Goal: Task Accomplishment & Management: Use online tool/utility

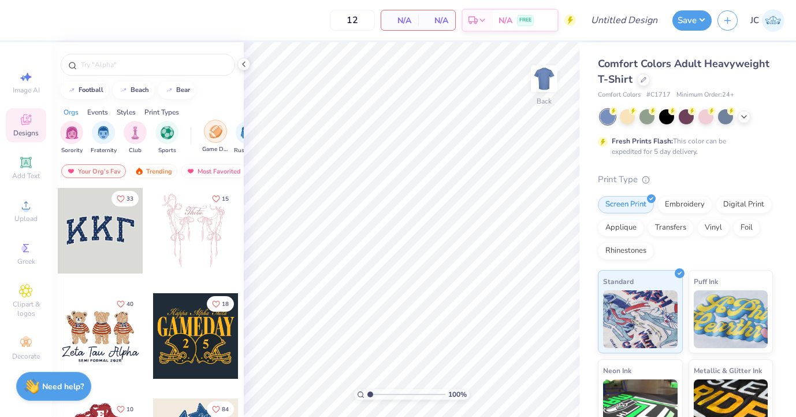
click at [221, 132] on img "filter for Game Day" at bounding box center [215, 131] width 13 height 13
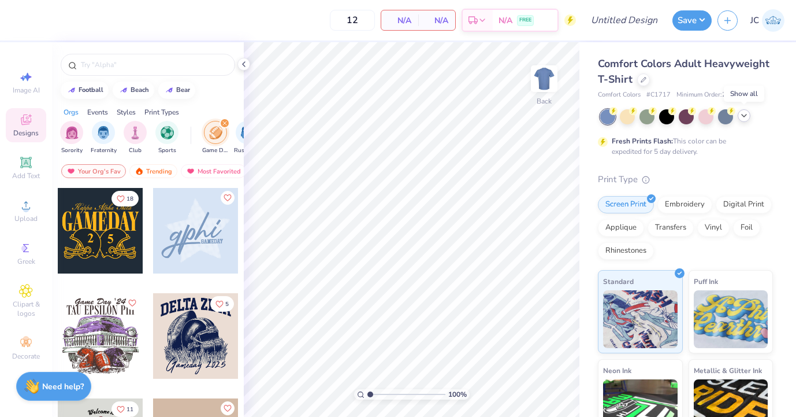
click at [744, 117] on icon at bounding box center [744, 115] width 9 height 9
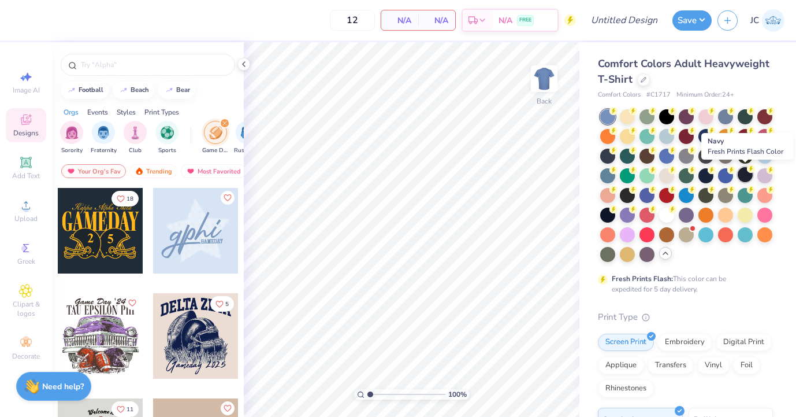
click at [746, 176] on div at bounding box center [745, 174] width 15 height 15
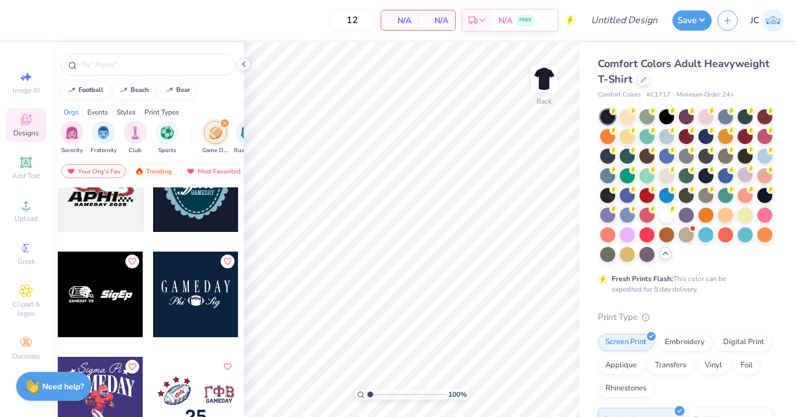
scroll to position [982, 0]
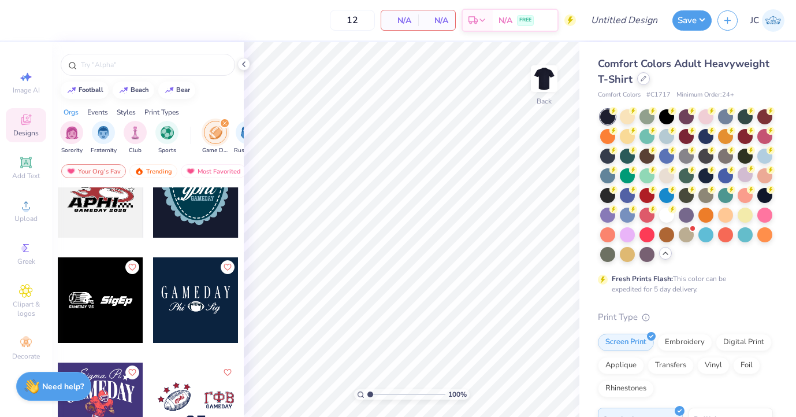
click at [642, 77] on icon at bounding box center [644, 79] width 6 height 6
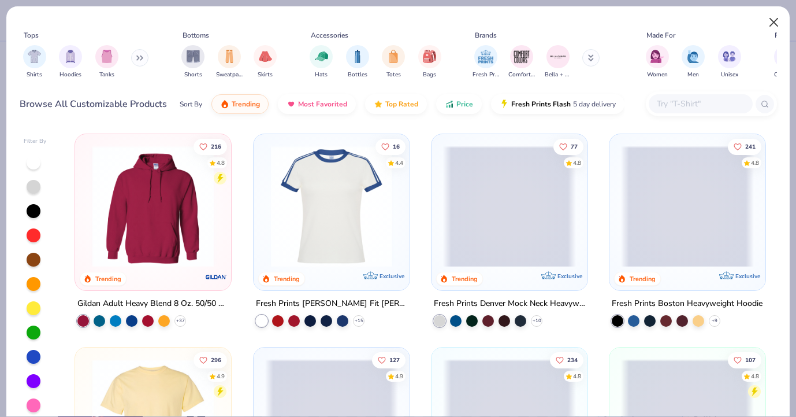
click at [773, 21] on button "Close" at bounding box center [774, 23] width 22 height 22
click at [777, 17] on button "Close" at bounding box center [774, 23] width 22 height 22
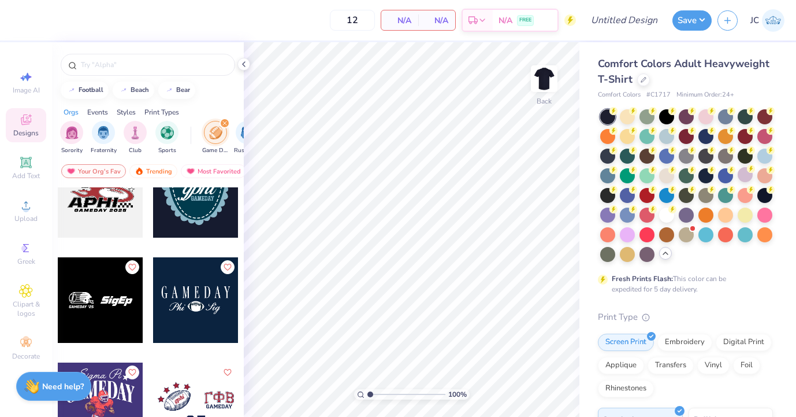
click at [775, 21] on img at bounding box center [773, 20] width 23 height 23
click at [707, 116] on div at bounding box center [706, 115] width 15 height 15
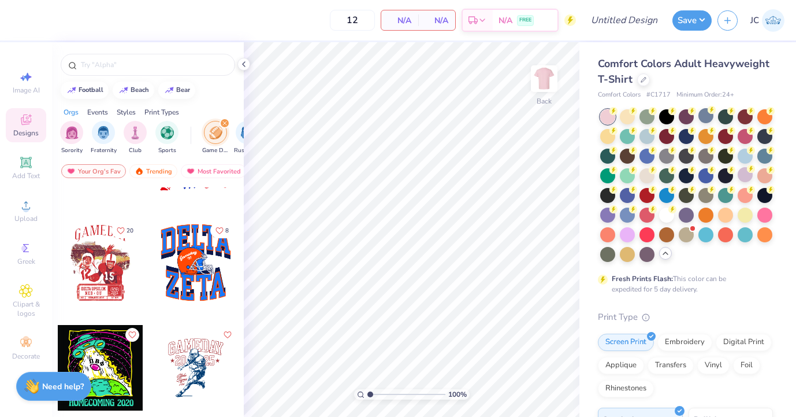
scroll to position [1760, 0]
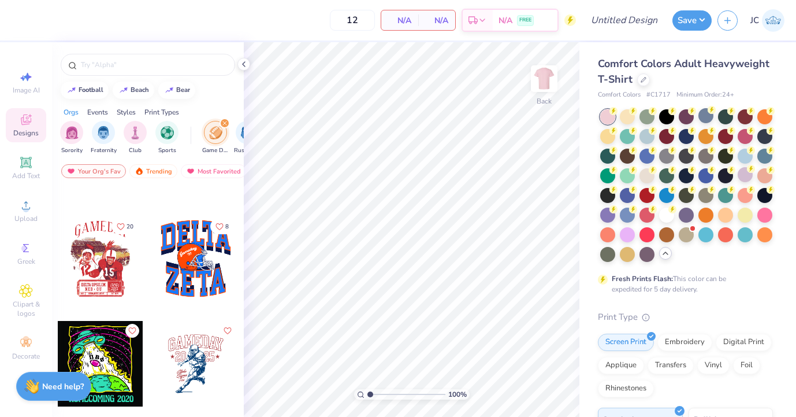
click at [191, 363] on div at bounding box center [196, 364] width 86 height 86
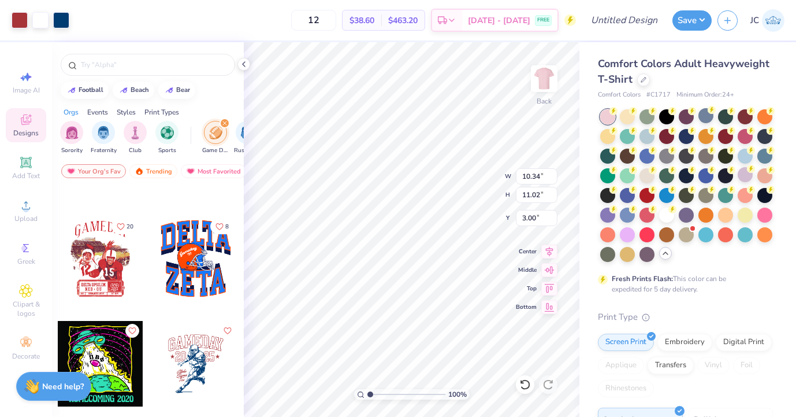
type input "2.25"
type input "13.89"
type input "14.80"
type input "3.00"
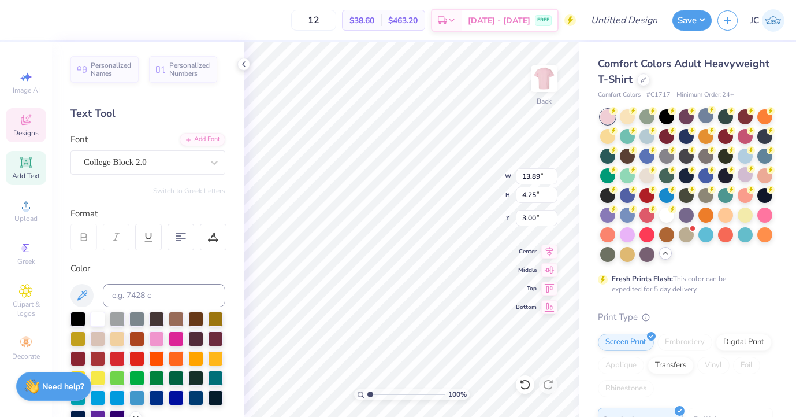
scroll to position [34, 0]
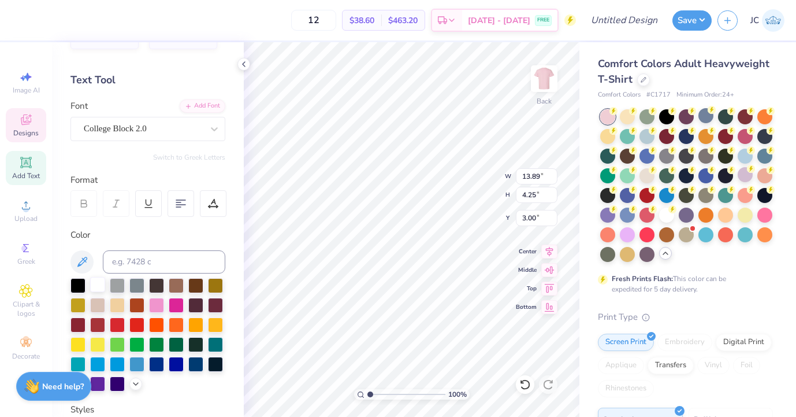
click at [98, 285] on div at bounding box center [97, 284] width 15 height 15
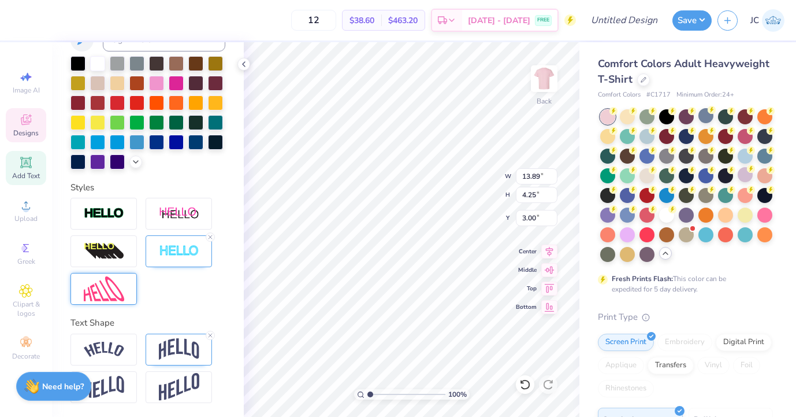
scroll to position [255, 0]
click at [210, 238] on icon at bounding box center [210, 236] width 7 height 7
type textarea "Midd south"
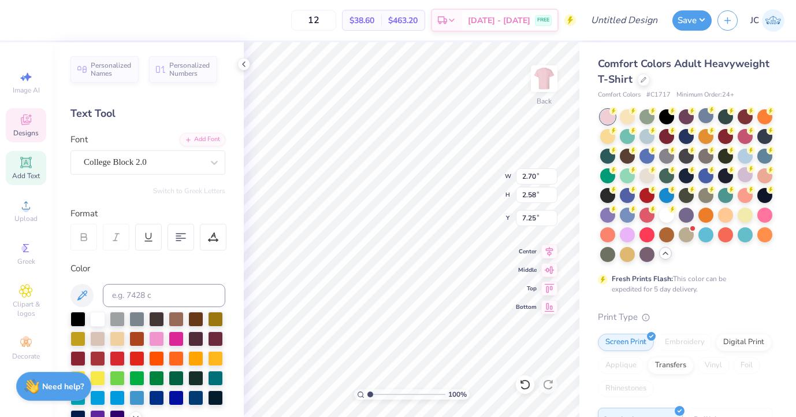
scroll to position [0, 0]
click at [99, 318] on div at bounding box center [97, 317] width 15 height 15
click at [94, 317] on div at bounding box center [97, 317] width 15 height 15
type input "7.81"
type input "12.27"
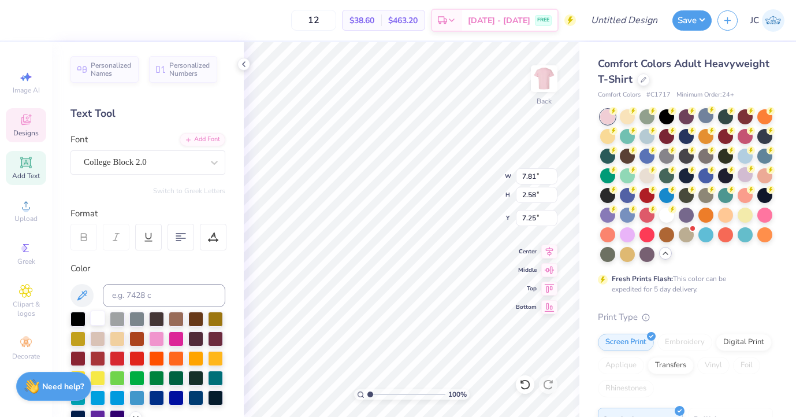
type input "5.53"
type input "7.71"
type input "12.08"
type input "5.57"
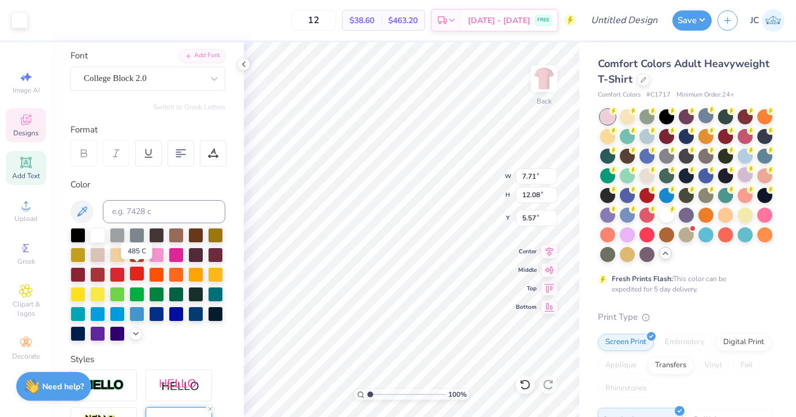
scroll to position [83, 0]
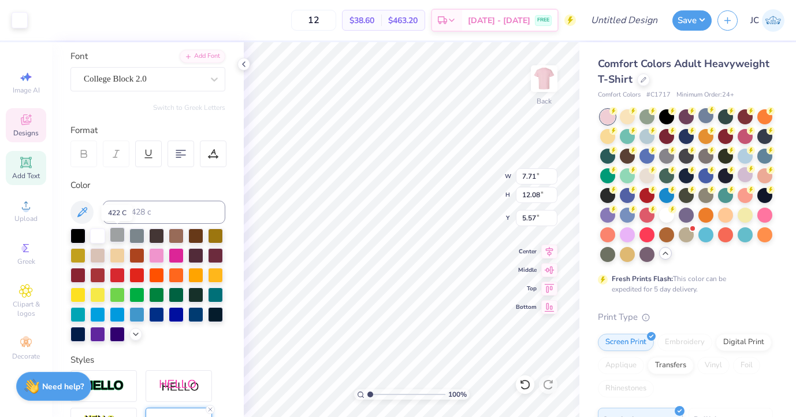
click at [116, 233] on div at bounding box center [117, 234] width 15 height 15
click at [96, 237] on div at bounding box center [97, 234] width 15 height 15
type input "1.13"
type input "1.08"
type input "8.00"
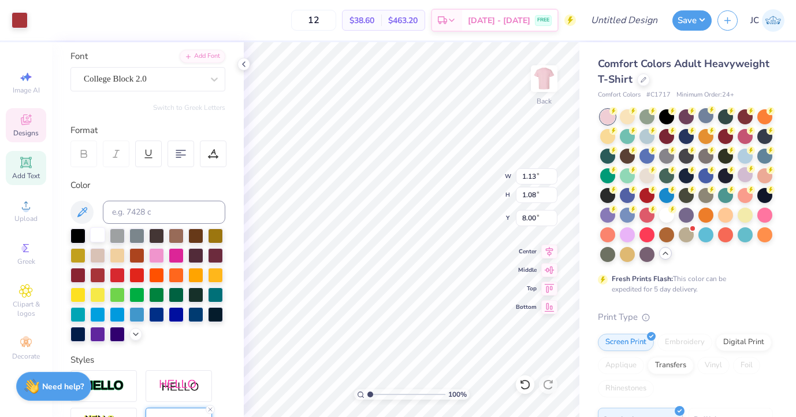
click at [97, 233] on div at bounding box center [97, 234] width 15 height 15
click at [94, 236] on div at bounding box center [97, 234] width 15 height 15
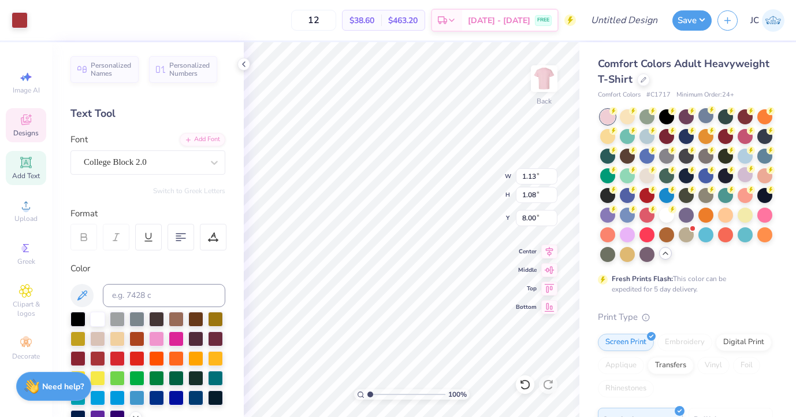
scroll to position [0, 0]
click at [98, 321] on div at bounding box center [97, 317] width 15 height 15
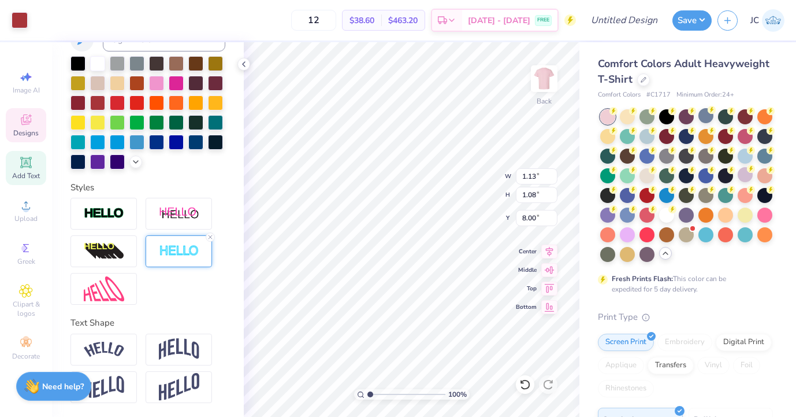
scroll to position [255, 0]
type input "2.73"
type input "1.33"
type input "12.85"
type input "2.47"
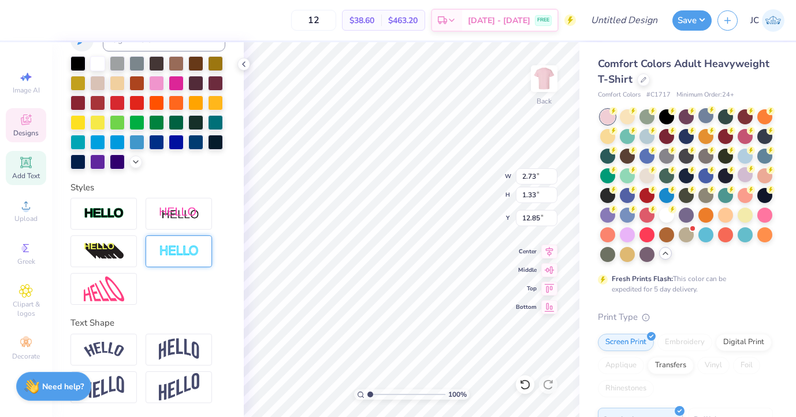
type input "1.46"
type input "11.69"
type textarea "Pink"
type input "2.73"
type input "1.33"
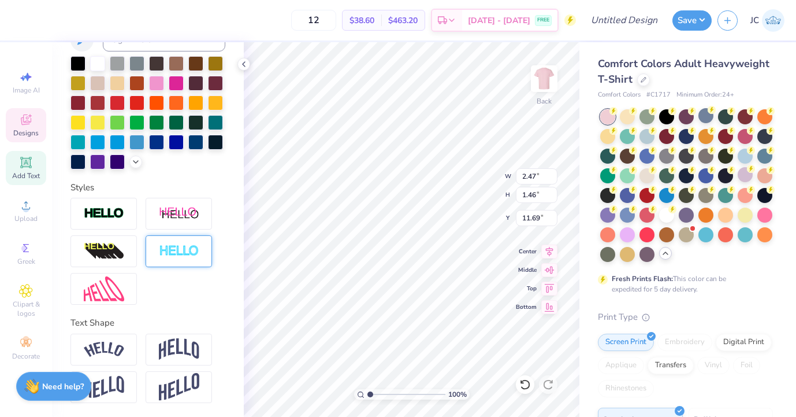
type input "12.85"
type input "13.32"
type input "14.54"
type input "3.25"
type input "2.17"
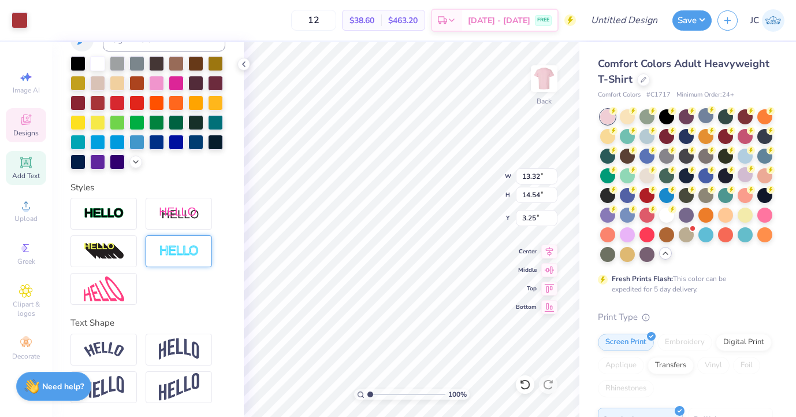
type input "1.29"
type input "11.73"
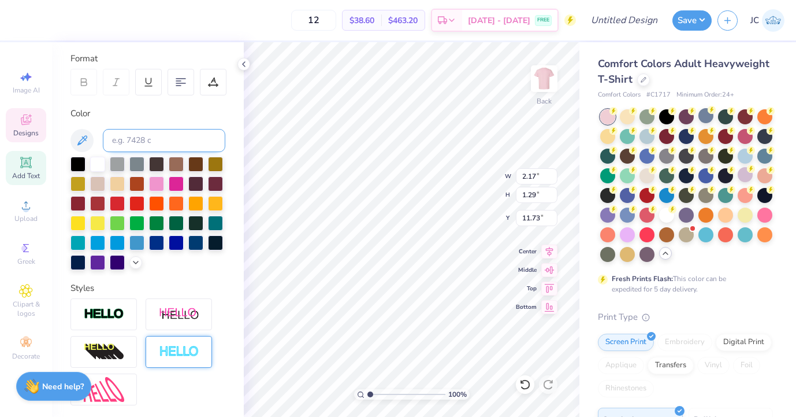
scroll to position [159, 0]
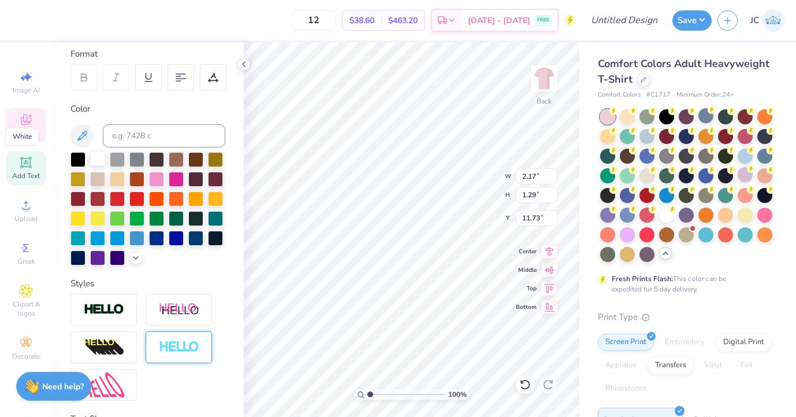
click at [100, 155] on div at bounding box center [97, 158] width 15 height 15
click at [97, 158] on div at bounding box center [97, 158] width 15 height 15
type input "2.72"
type input "1.32"
type input "12.75"
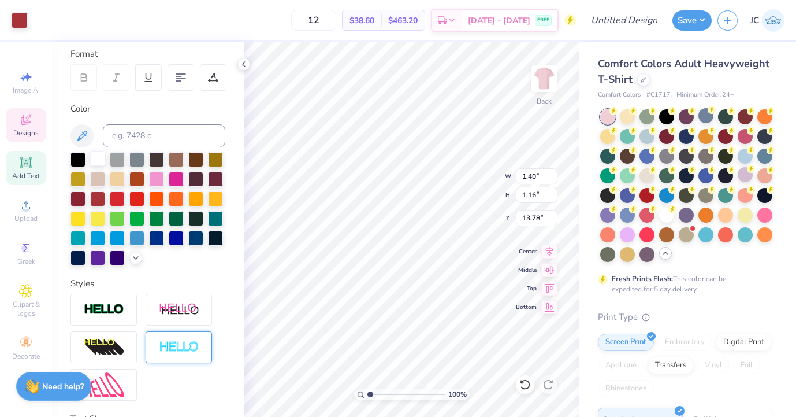
click at [97, 164] on div at bounding box center [97, 158] width 15 height 15
type input "1.39"
type input "1.13"
type input "13.88"
type input "2.72"
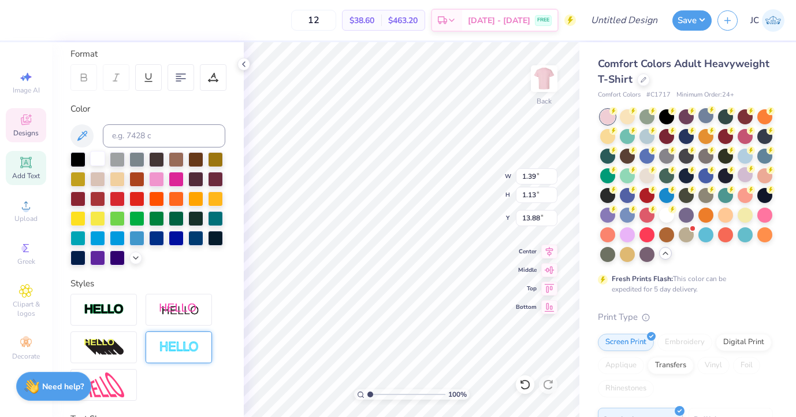
type input "1.32"
type input "12.75"
type textarea "Out"
type input "2.17"
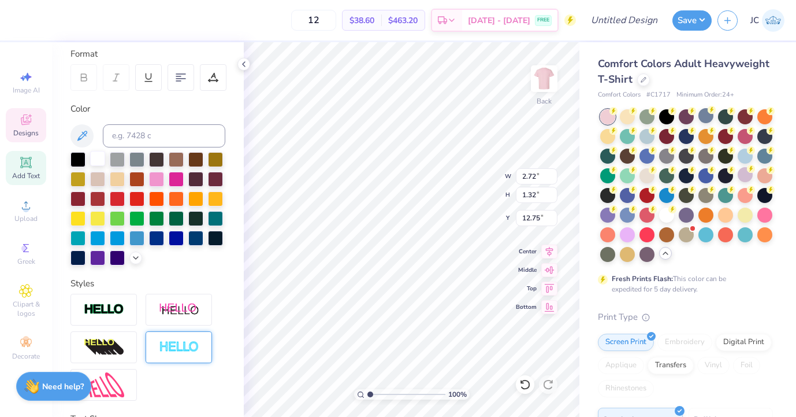
type input "1.29"
type input "11.73"
type input "1.39"
type input "1.13"
type input "13.88"
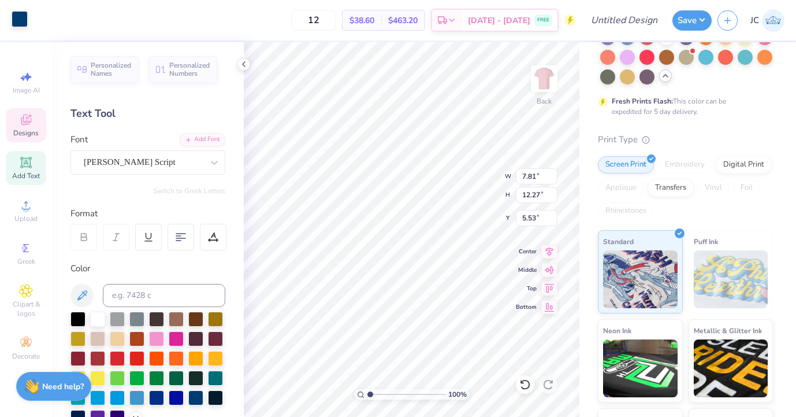
click at [20, 18] on div at bounding box center [20, 19] width 16 height 16
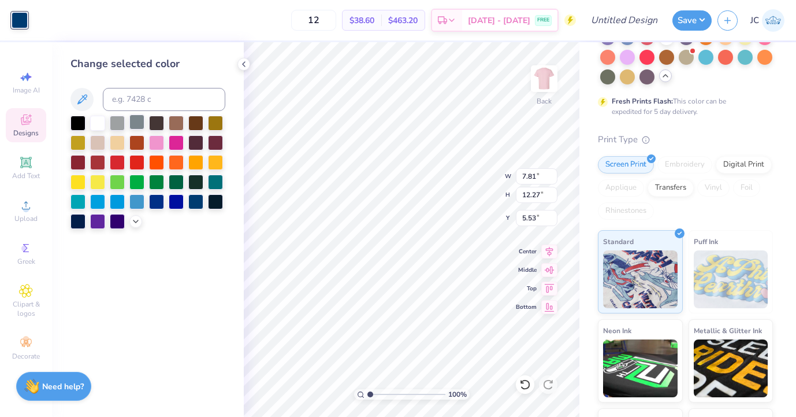
click at [136, 123] on div at bounding box center [136, 121] width 15 height 15
click at [139, 126] on div at bounding box center [136, 121] width 15 height 15
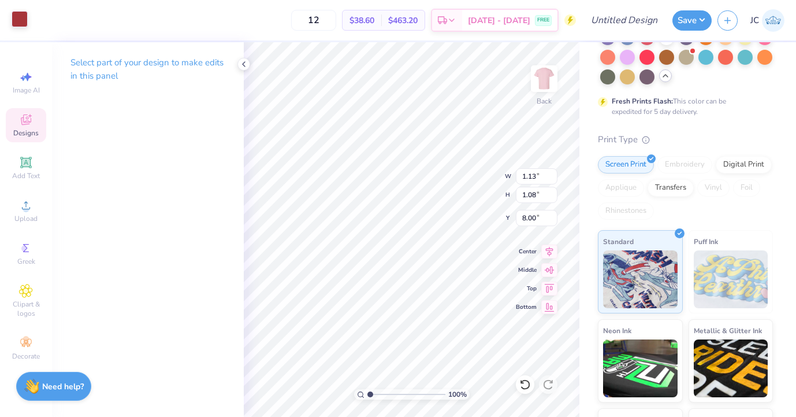
click at [20, 20] on div at bounding box center [20, 19] width 16 height 16
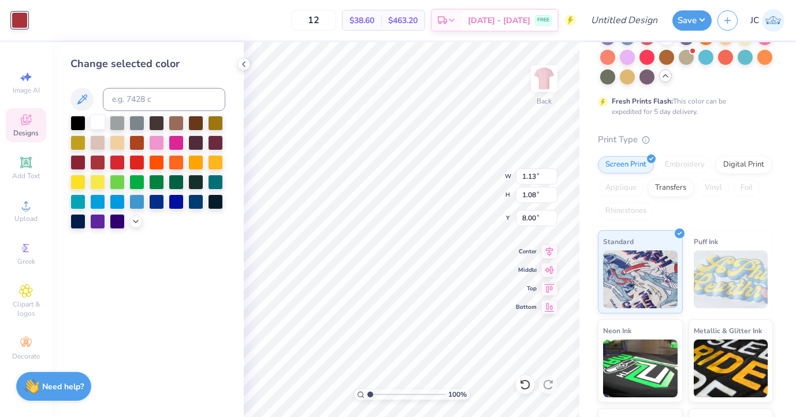
click at [99, 122] on div at bounding box center [97, 121] width 15 height 15
type input "13.32"
type input "14.54"
type input "3.25"
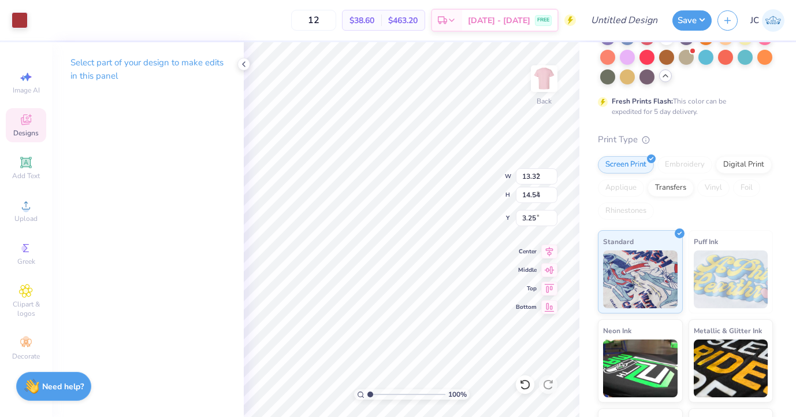
type input "1.13"
type input "1.08"
type input "8.00"
click at [14, 16] on div at bounding box center [20, 19] width 16 height 16
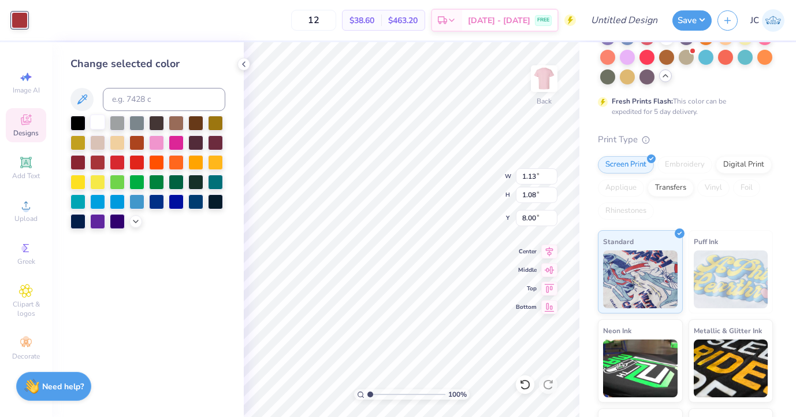
click at [99, 118] on div at bounding box center [97, 121] width 15 height 15
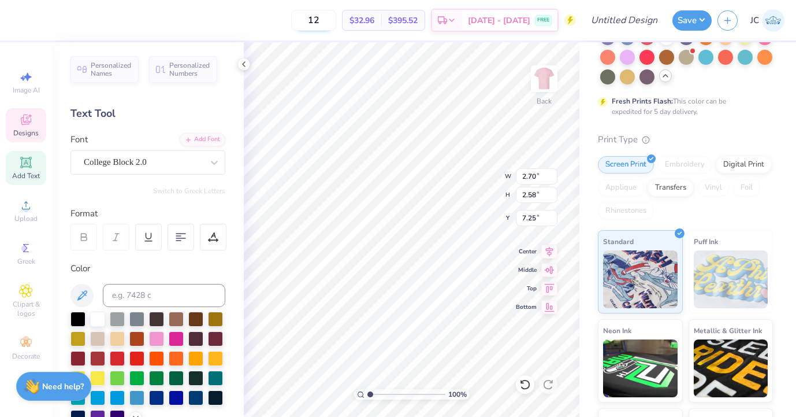
click at [336, 20] on input "12" at bounding box center [313, 20] width 45 height 21
type input "12"
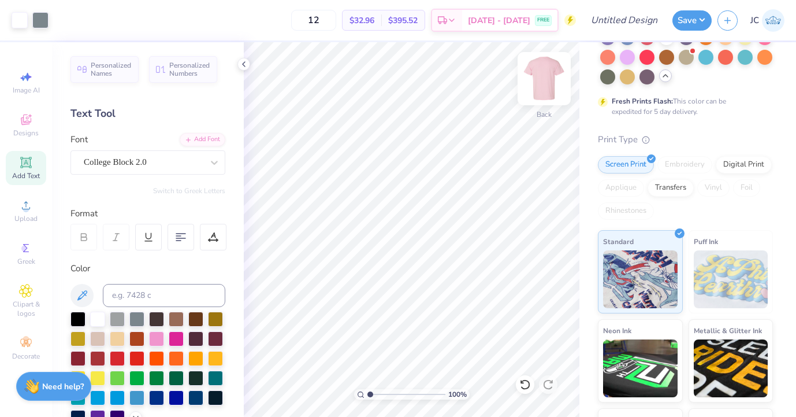
click at [538, 77] on img at bounding box center [544, 78] width 46 height 46
click at [24, 116] on icon at bounding box center [26, 120] width 14 height 14
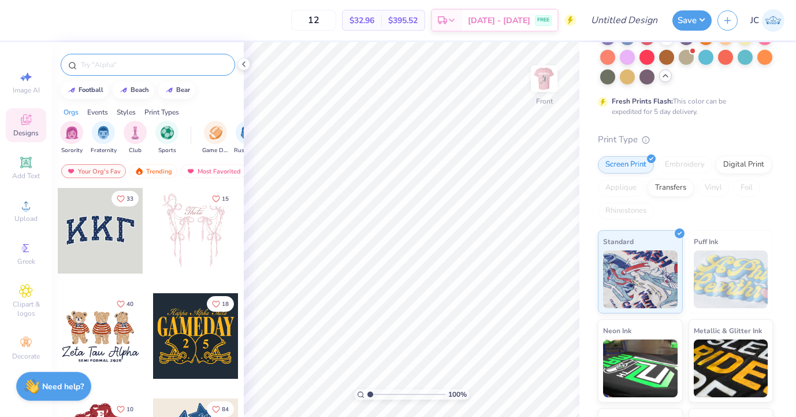
click at [131, 68] on input "text" at bounding box center [154, 65] width 148 height 12
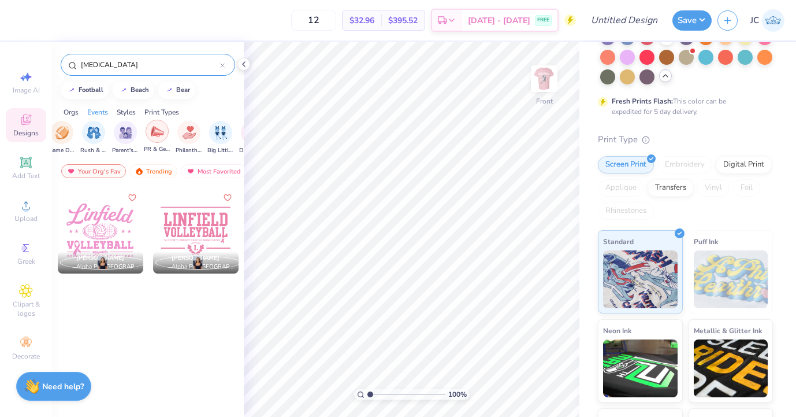
scroll to position [0, 159]
click at [188, 138] on img "filter for Philanthropy" at bounding box center [183, 131] width 13 height 13
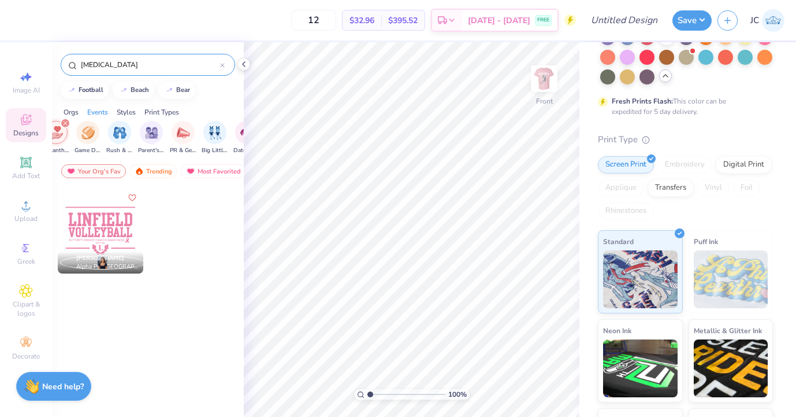
click at [96, 61] on input "breast cancer" at bounding box center [150, 65] width 140 height 12
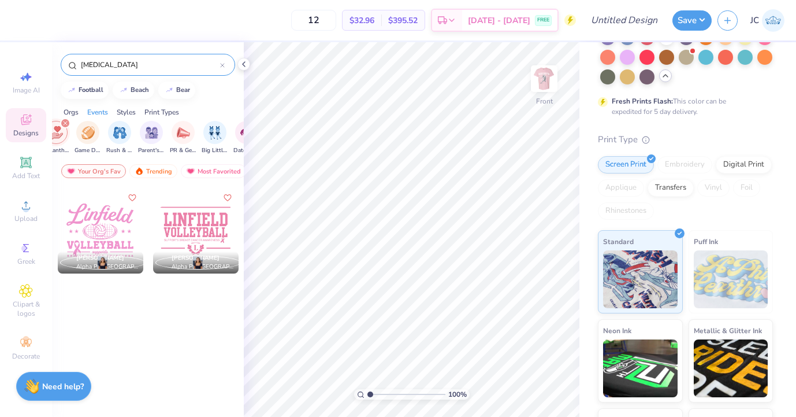
type input "cancer"
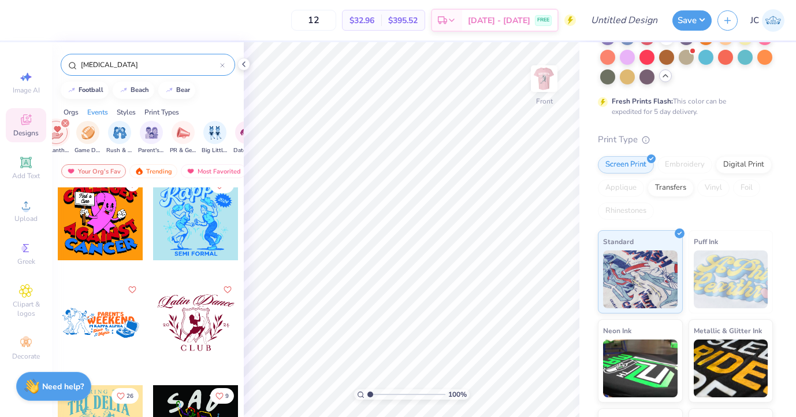
scroll to position [433, 0]
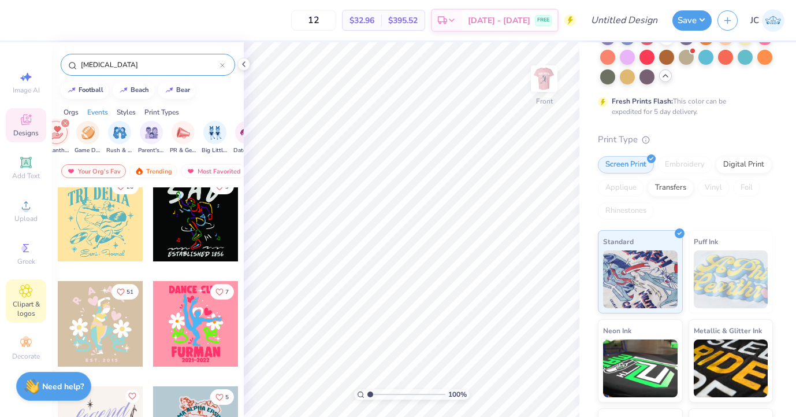
click at [29, 302] on span "Clipart & logos" at bounding box center [26, 308] width 40 height 18
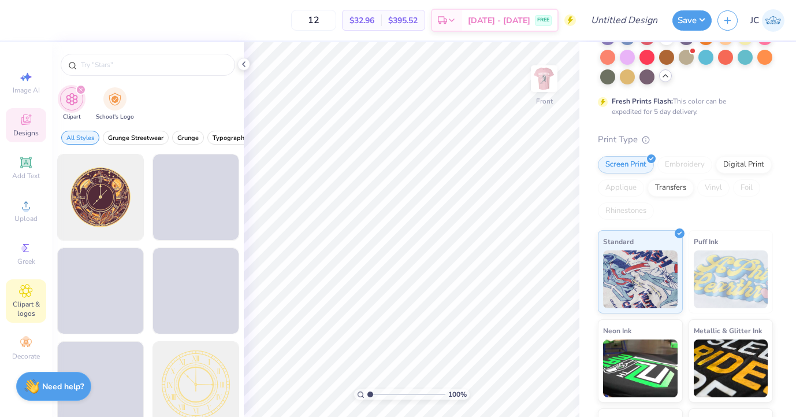
click at [25, 133] on span "Designs" at bounding box center [25, 132] width 25 height 9
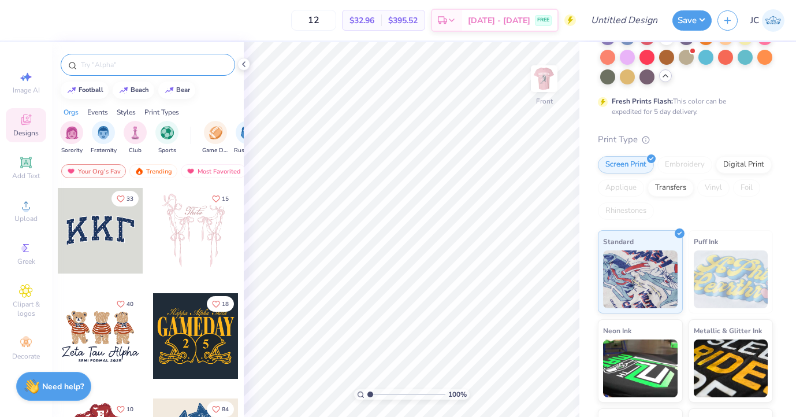
scroll to position [0, 0]
click at [107, 60] on input "text" at bounding box center [154, 65] width 148 height 12
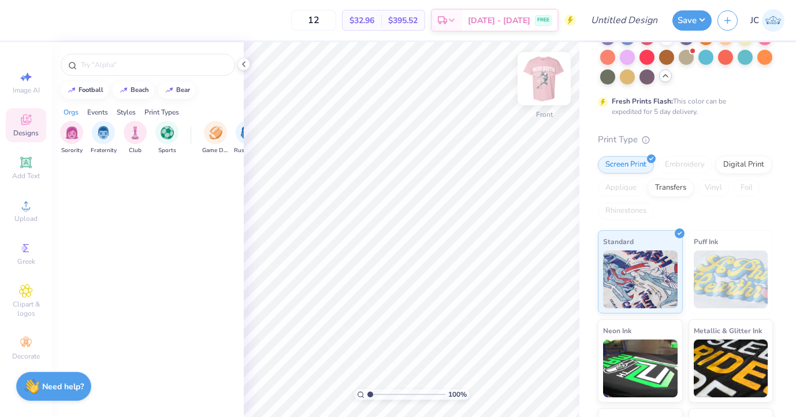
click at [541, 83] on img at bounding box center [544, 78] width 46 height 46
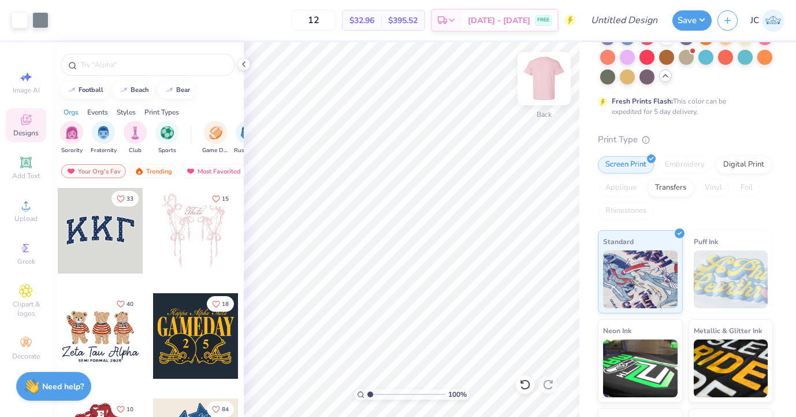
click at [545, 80] on img at bounding box center [544, 78] width 46 height 46
click at [542, 83] on img at bounding box center [544, 78] width 46 height 46
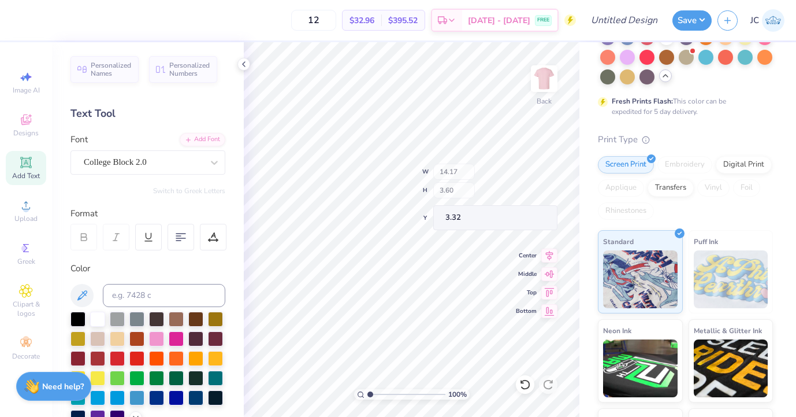
type input "13.32"
type input "14.54"
type input "3.25"
type input "7.81"
type input "12.27"
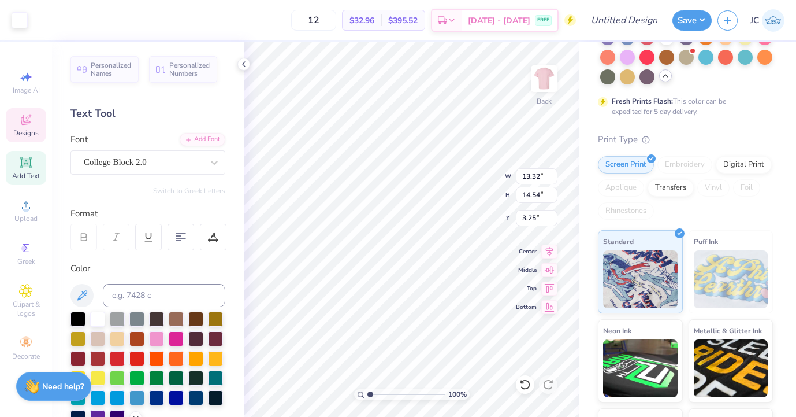
type input "5.53"
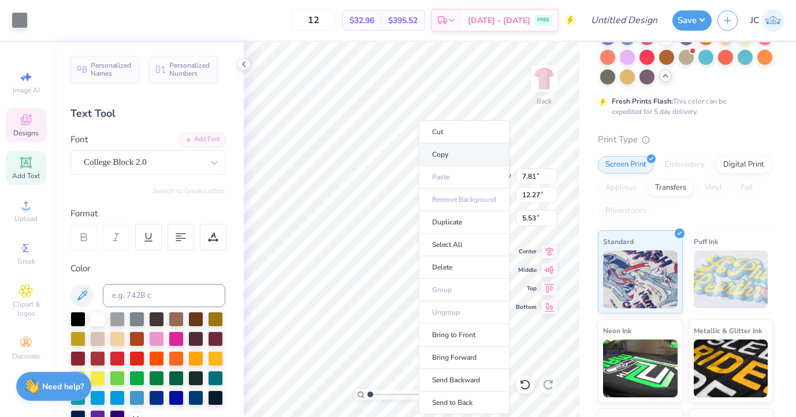
click at [449, 157] on li "Copy" at bounding box center [464, 154] width 91 height 23
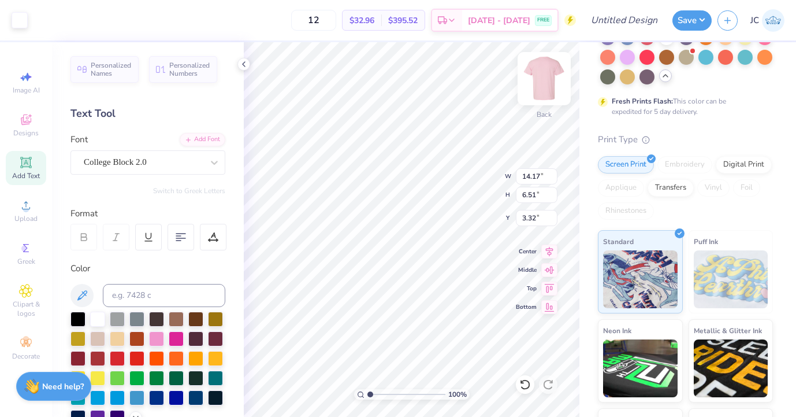
type input "6.51"
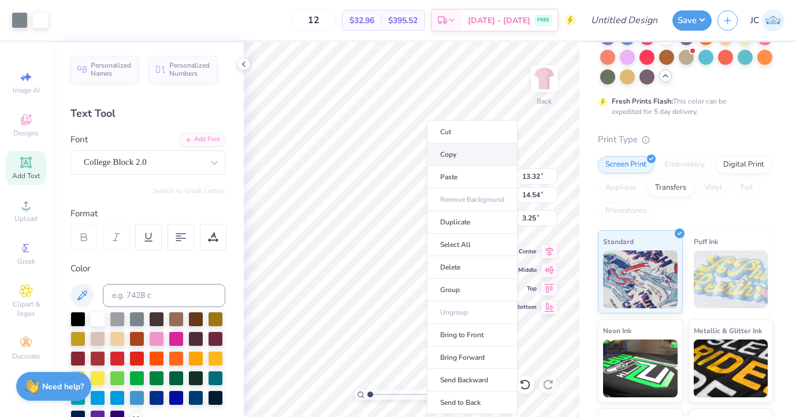
click at [459, 156] on li "Copy" at bounding box center [472, 154] width 91 height 23
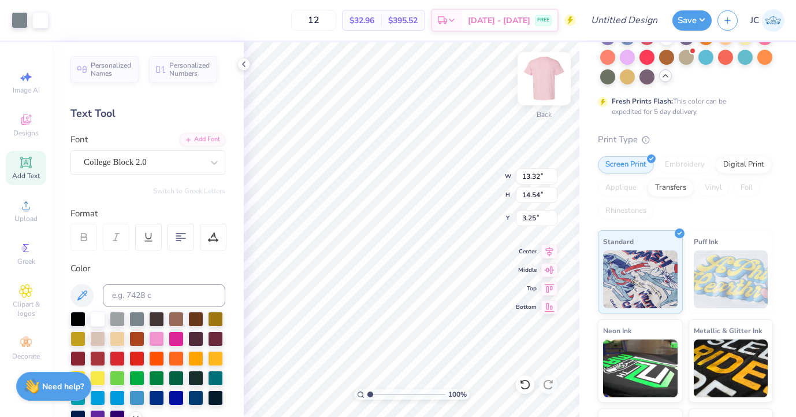
click at [546, 80] on img at bounding box center [544, 78] width 46 height 46
type textarea "Bleed pink"
type input "7.94"
type input "12.47"
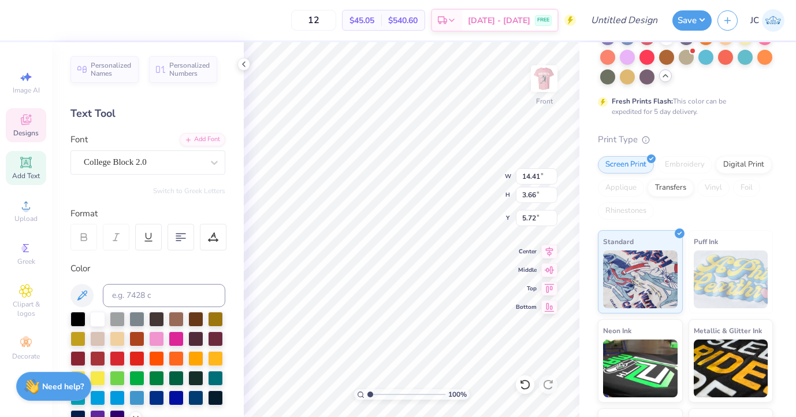
type input "7.96"
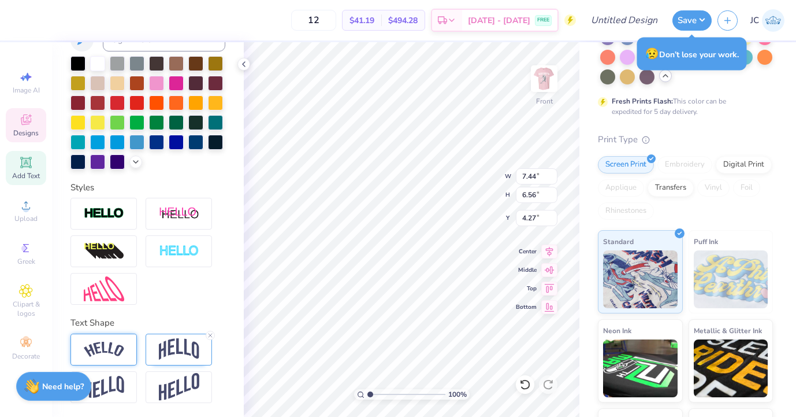
scroll to position [255, 0]
click at [173, 355] on img at bounding box center [179, 349] width 40 height 22
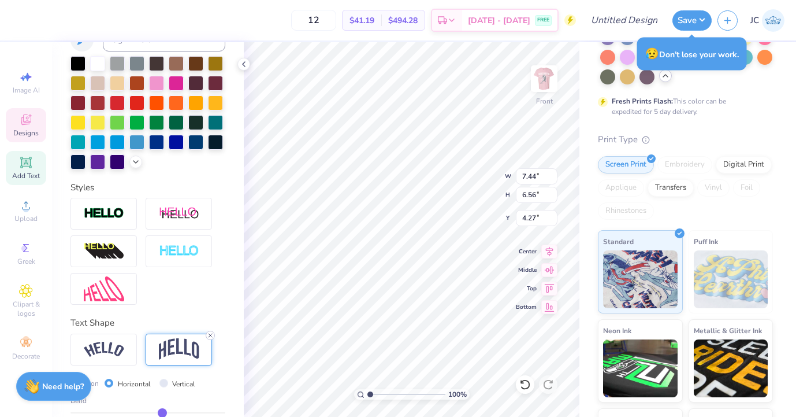
click at [208, 337] on icon at bounding box center [210, 335] width 7 height 7
type input "5.97"
type input "4.57"
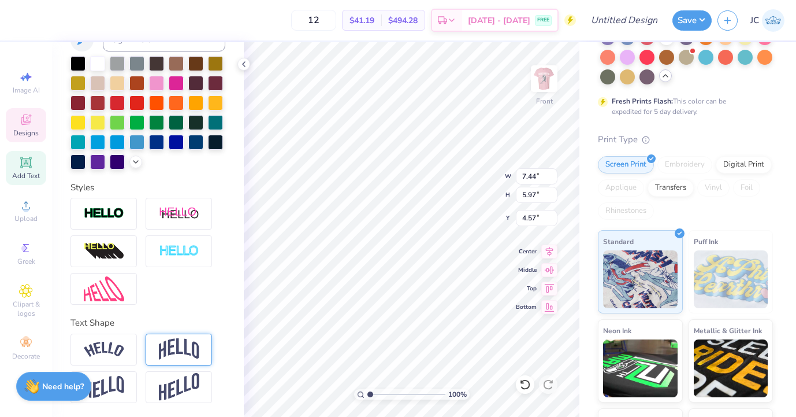
scroll to position [2, 1]
type textarea "midd south nation pink out 2025"
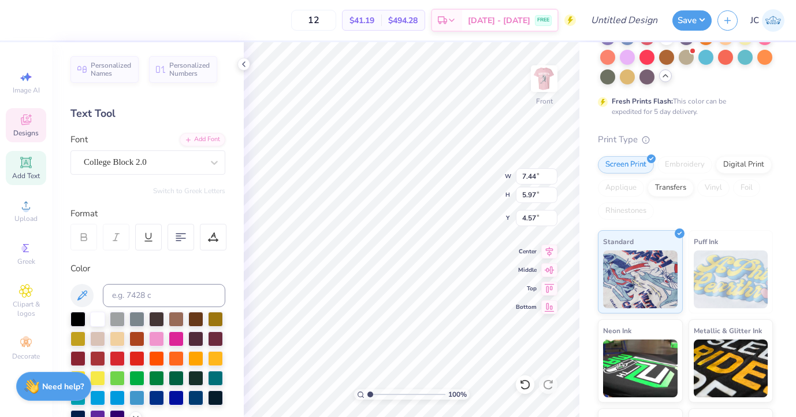
scroll to position [0, 0]
click at [181, 239] on icon at bounding box center [181, 237] width 10 height 10
click at [185, 232] on icon at bounding box center [181, 237] width 10 height 10
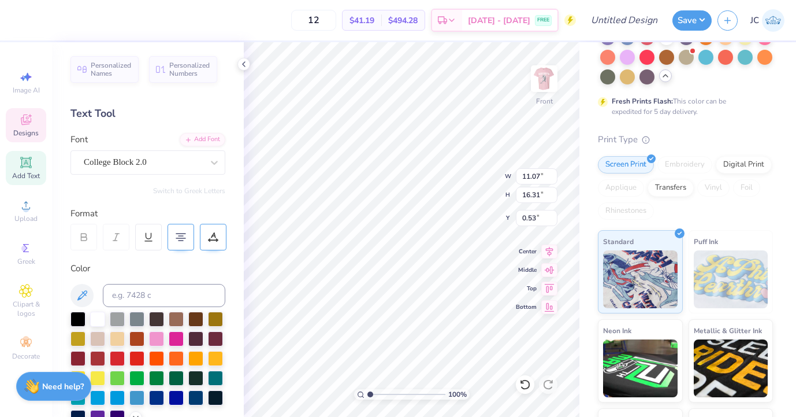
type input "4.01"
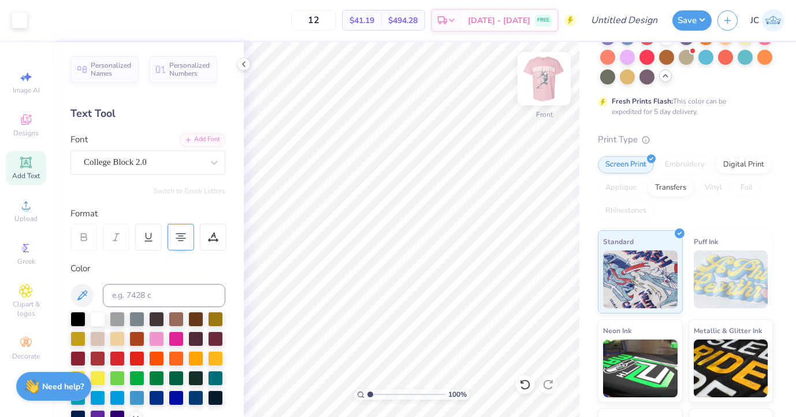
click at [542, 77] on img at bounding box center [544, 78] width 46 height 46
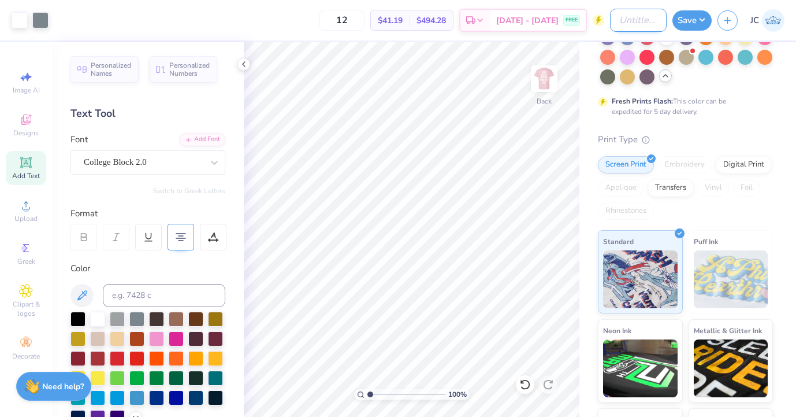
click at [646, 20] on input "Design Title" at bounding box center [638, 20] width 57 height 23
click at [685, 21] on button "Save" at bounding box center [692, 19] width 39 height 20
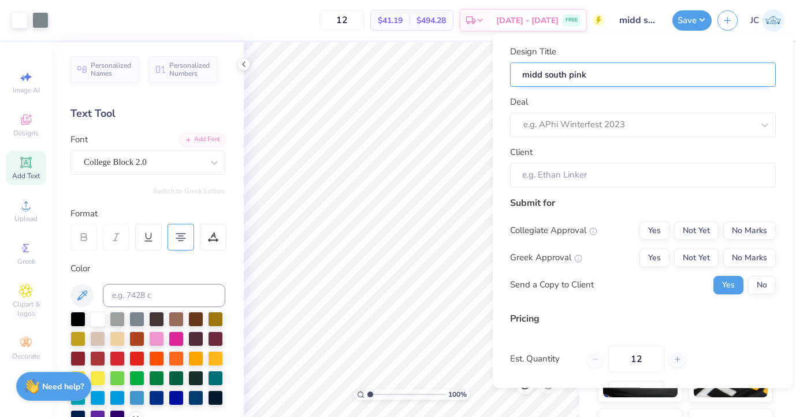
click at [593, 76] on input "midd south pink" at bounding box center [643, 74] width 266 height 25
type input "midd south pink"
type input "midd south pink o"
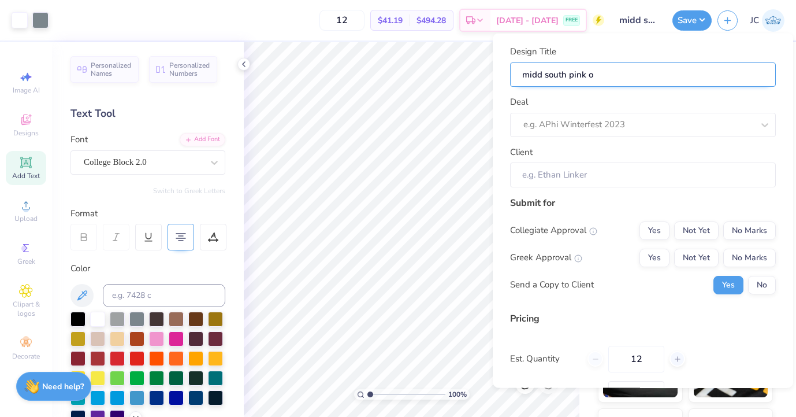
type input "midd south pink ou"
type input "midd south pink out"
click at [602, 105] on div "Deal e.g. APhi Winterfest 2023" at bounding box center [643, 116] width 266 height 42
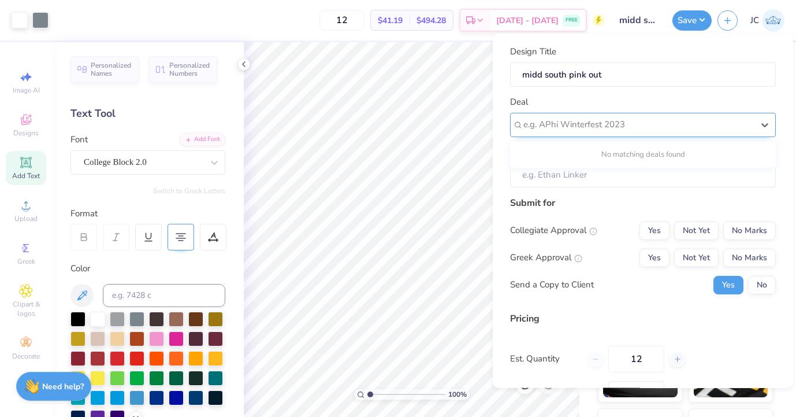
click at [599, 124] on div "e.g. APhi Winterfest 2023" at bounding box center [639, 124] width 230 height 13
click at [710, 114] on div "e.g. APhi Winterfest 2023" at bounding box center [643, 124] width 266 height 24
click at [773, 116] on div at bounding box center [765, 124] width 21 height 21
type input "m"
click at [587, 95] on div "Deal Use Up and Down to choose options, press Enter to select the currently foc…" at bounding box center [643, 116] width 266 height 42
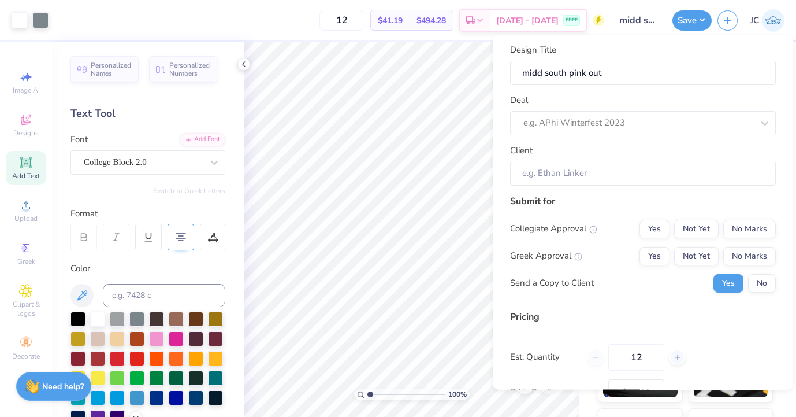
scroll to position [1, 0]
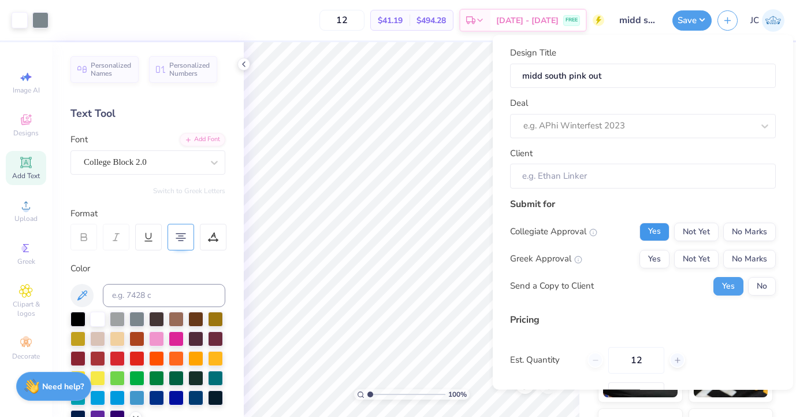
click at [660, 231] on button "Yes" at bounding box center [655, 231] width 30 height 18
click at [660, 267] on div "Collegiate Approval Yes Not Yet No Marks Greek Approval Yes Not Yet No Marks Se…" at bounding box center [643, 258] width 266 height 73
click at [751, 232] on button "No Marks" at bounding box center [749, 231] width 53 height 18
click at [734, 260] on button "No Marks" at bounding box center [749, 258] width 53 height 18
type input "$41.19"
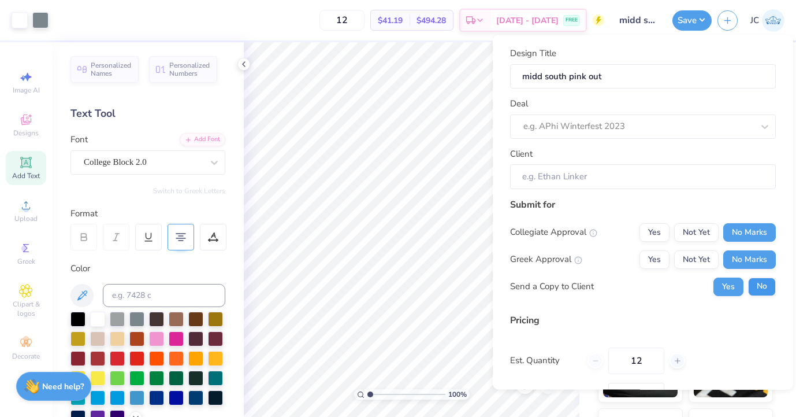
scroll to position [0, 0]
click at [759, 281] on button "No" at bounding box center [762, 286] width 28 height 18
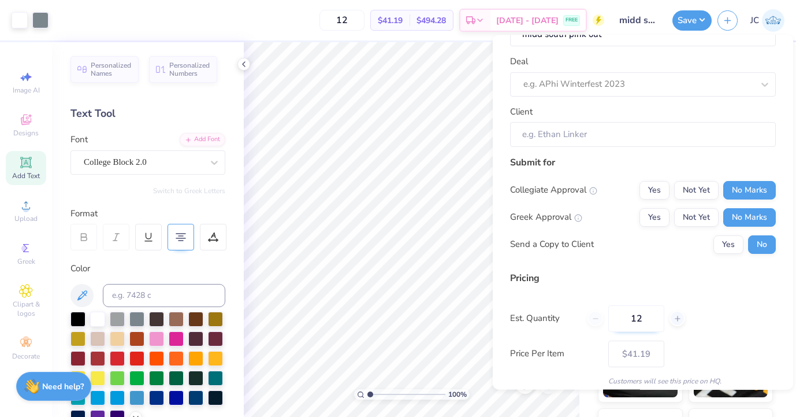
click at [643, 313] on input "12" at bounding box center [636, 318] width 56 height 27
type input "1"
type input "0"
type input "10"
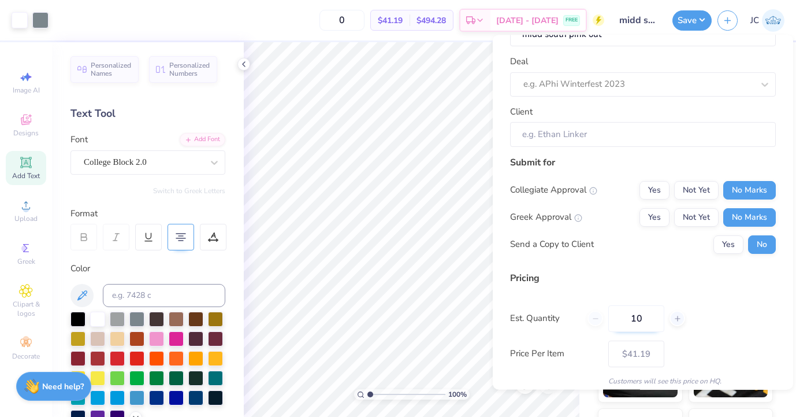
type input "10"
type input "1"
type input "120"
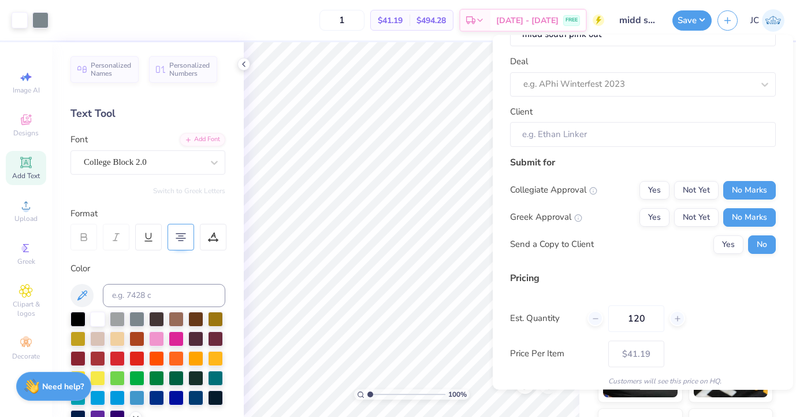
type input "– –"
type input "120"
click at [706, 324] on div "Est. Quantity 120" at bounding box center [643, 318] width 266 height 27
type input "$18.54"
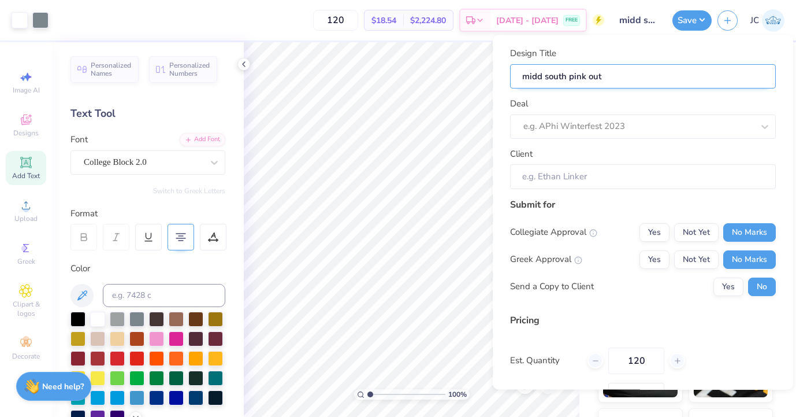
scroll to position [0, 0]
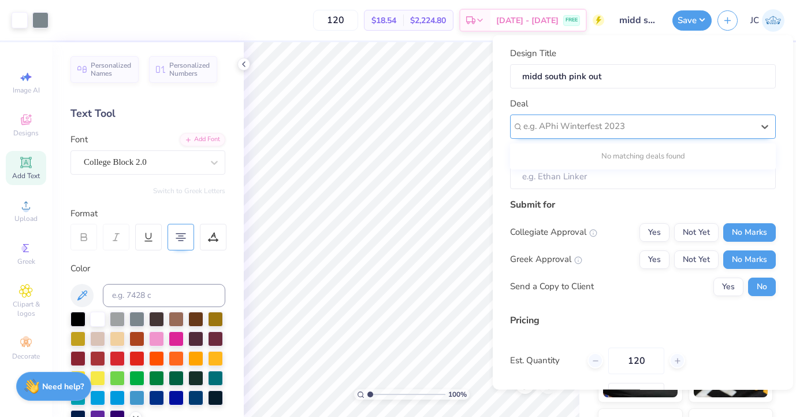
click at [537, 134] on div "e.g. APhi Winterfest 2023" at bounding box center [638, 126] width 232 height 18
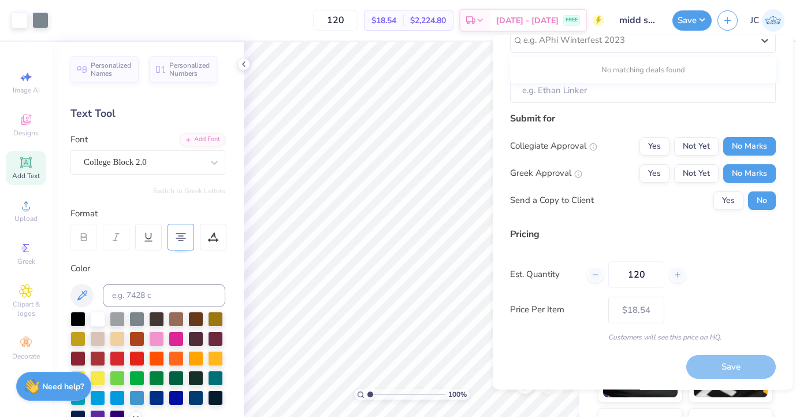
click at [743, 279] on div "Est. Quantity 120" at bounding box center [643, 274] width 266 height 27
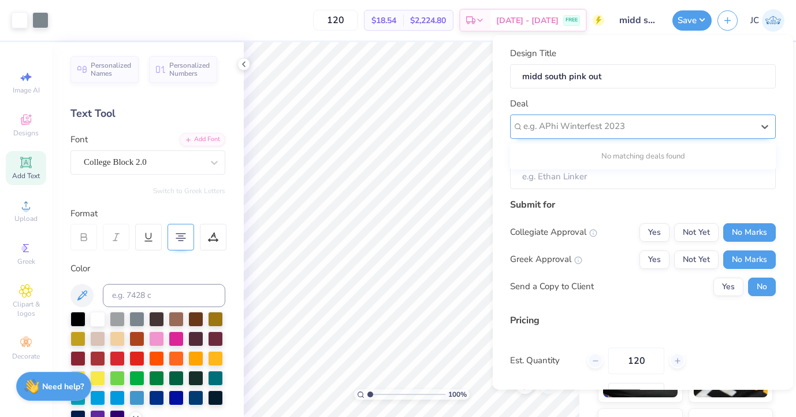
click at [551, 129] on div "e.g. APhi Winterfest 2023" at bounding box center [639, 126] width 230 height 13
type input "Midd South Nation"
click at [554, 227] on div "Collegiate Approval" at bounding box center [553, 231] width 87 height 13
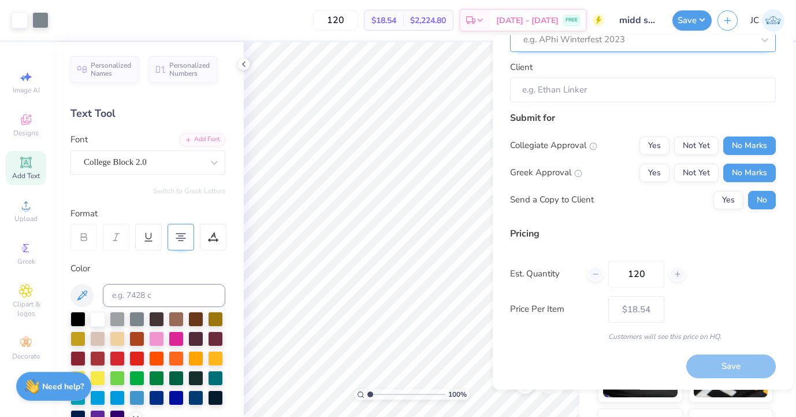
scroll to position [86, 0]
click at [714, 372] on div "Save" at bounding box center [731, 367] width 90 height 24
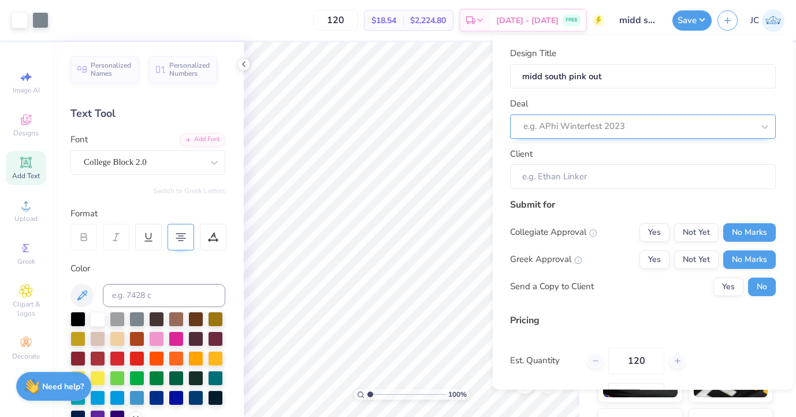
scroll to position [0, 0]
click at [594, 126] on div "e.g. APhi Winterfest 2023" at bounding box center [639, 126] width 230 height 13
click at [678, 120] on div at bounding box center [639, 126] width 230 height 16
click at [649, 173] on input "Client" at bounding box center [643, 176] width 266 height 25
click at [702, 173] on input "Client" at bounding box center [643, 176] width 266 height 25
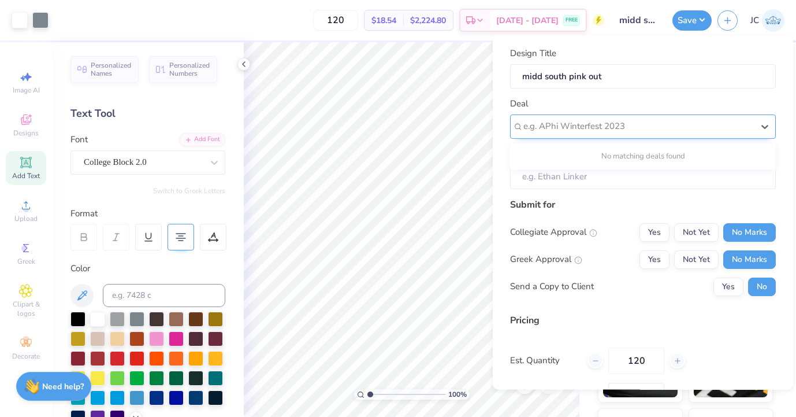
click at [607, 120] on div "e.g. APhi Winterfest 2023" at bounding box center [639, 126] width 230 height 13
click at [606, 270] on div "Collegiate Approval Yes Not Yet No Marks Greek Approval Yes Not Yet No Marks Se…" at bounding box center [643, 258] width 266 height 73
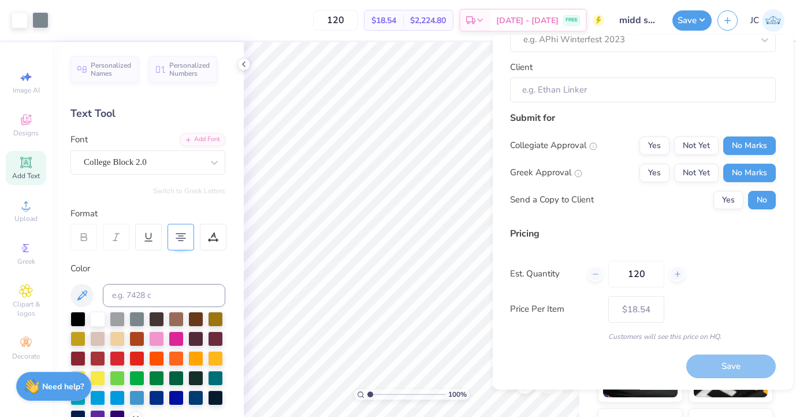
click at [714, 359] on div "Save" at bounding box center [731, 367] width 90 height 24
click at [689, 23] on button "Save" at bounding box center [692, 19] width 39 height 20
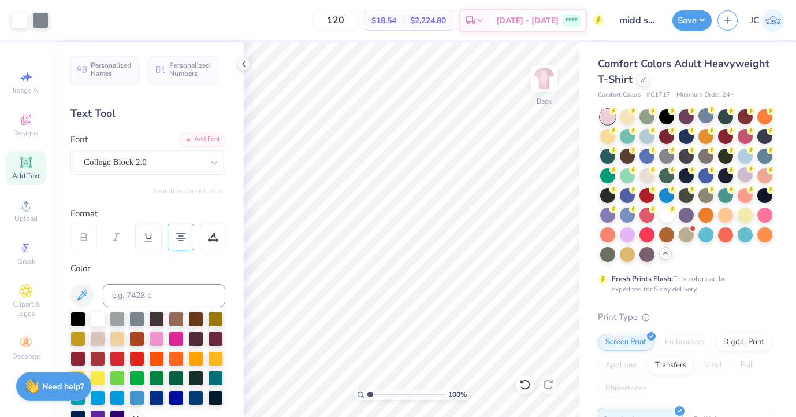
scroll to position [0, 0]
click at [685, 16] on button "Save" at bounding box center [692, 19] width 39 height 20
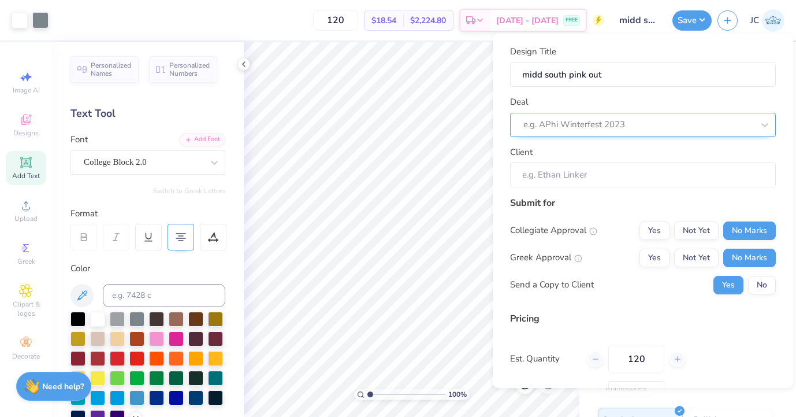
click at [536, 122] on div "e.g. APhi Winterfest 2023" at bounding box center [639, 124] width 230 height 13
type input "v"
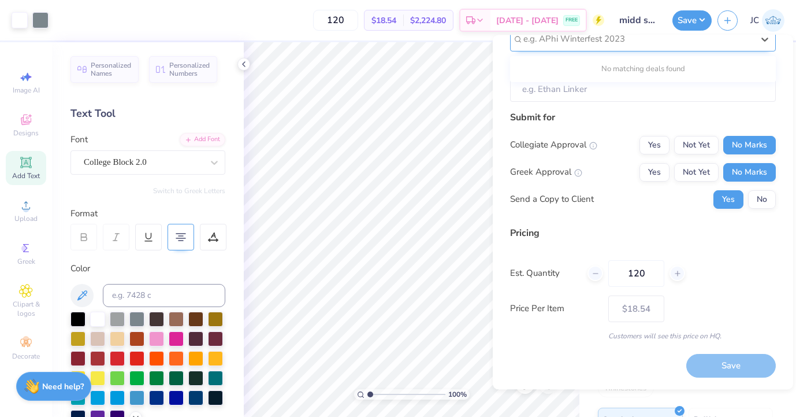
scroll to position [86, 0]
click at [697, 17] on button "Save" at bounding box center [692, 19] width 39 height 20
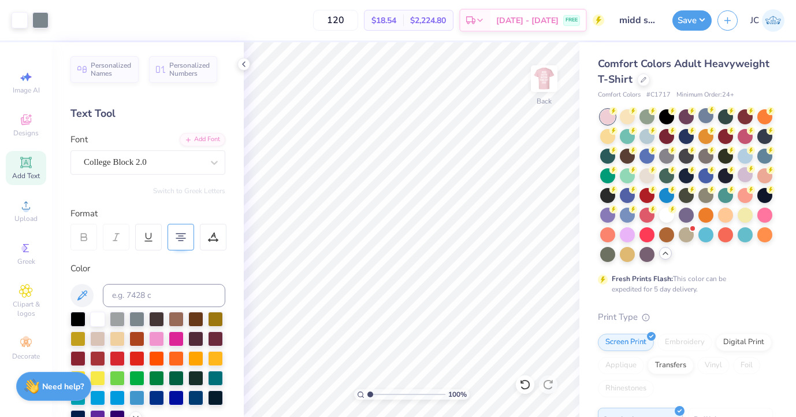
scroll to position [0, 0]
click at [686, 20] on button "Save" at bounding box center [692, 19] width 39 height 20
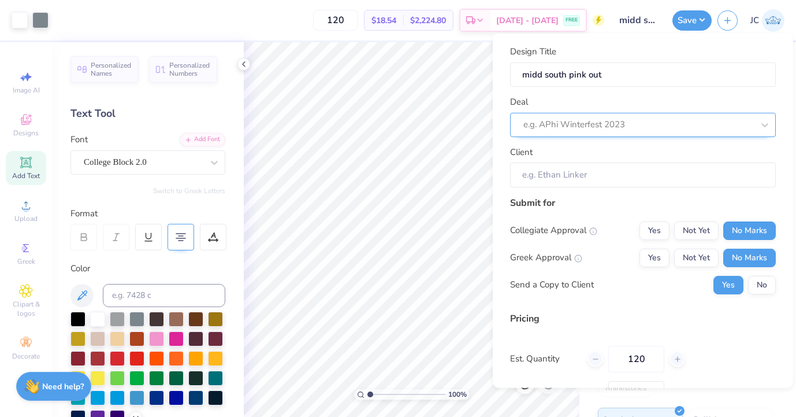
click at [559, 122] on div "e.g. APhi Winterfest 2023" at bounding box center [639, 124] width 230 height 13
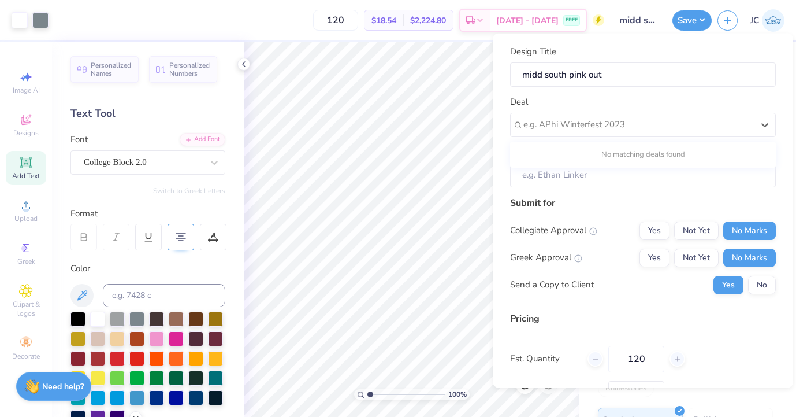
click at [644, 110] on div "Deal Use Up and Down to choose options, press Enter to select the currently foc…" at bounding box center [643, 116] width 266 height 42
click at [644, 121] on div at bounding box center [639, 125] width 230 height 16
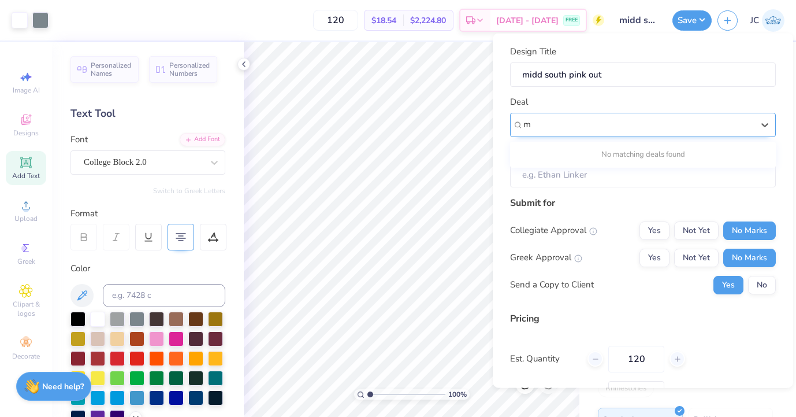
type input "mi"
click at [533, 122] on input "mi" at bounding box center [530, 124] width 12 height 13
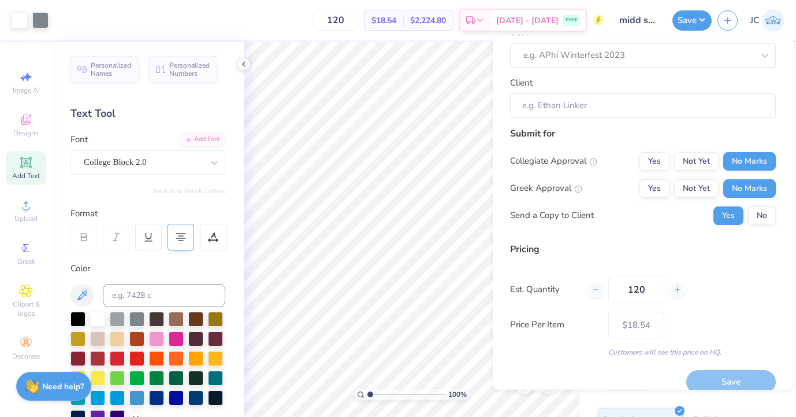
click at [617, 244] on div "Pricing" at bounding box center [643, 249] width 266 height 14
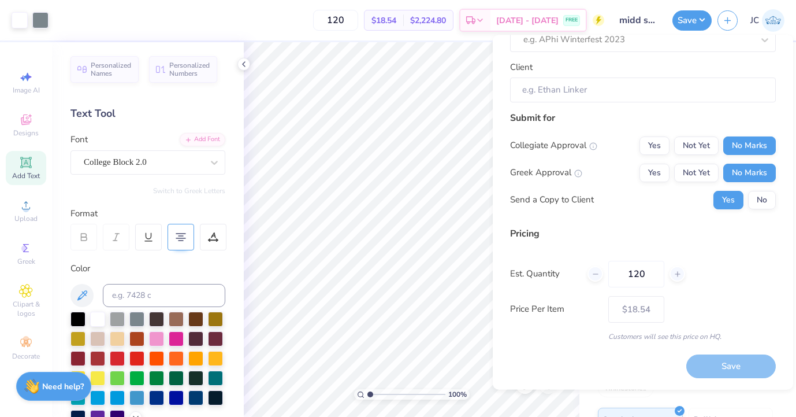
scroll to position [86, 0]
click at [736, 358] on div "Save" at bounding box center [731, 367] width 90 height 24
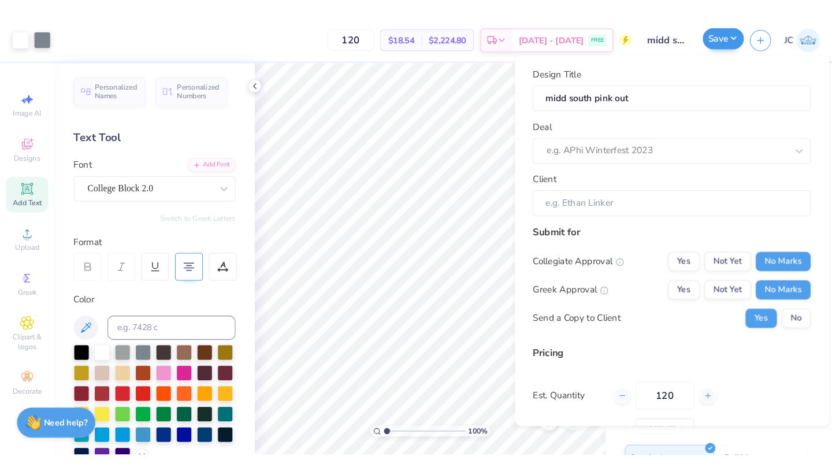
scroll to position [0, 0]
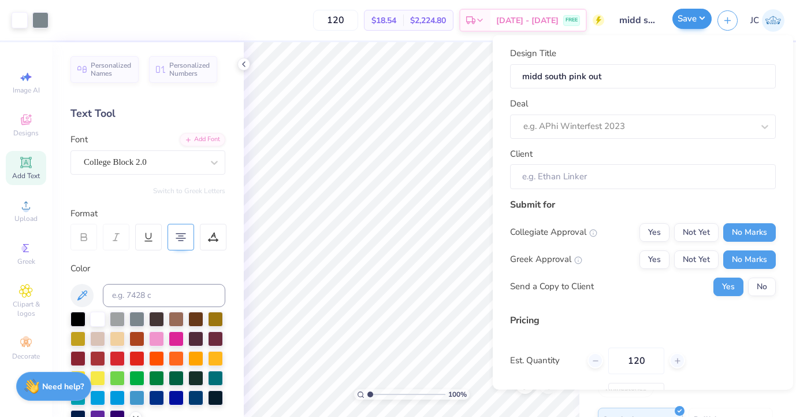
click at [693, 11] on button "Save" at bounding box center [692, 19] width 39 height 20
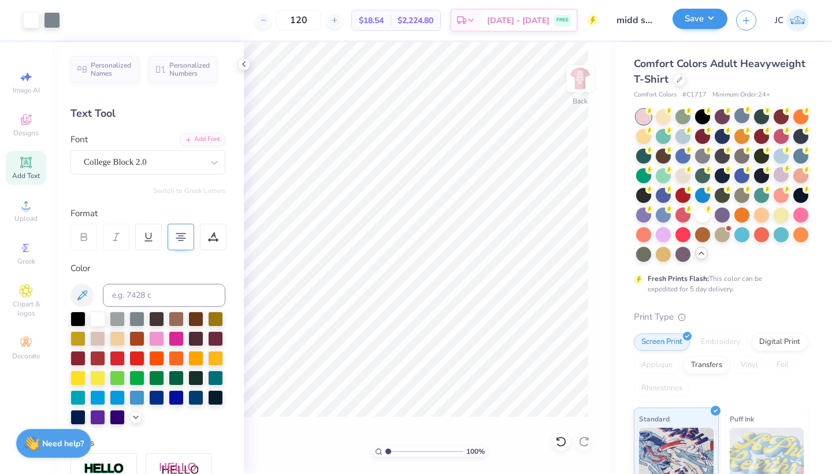
click at [703, 29] on div "Save" at bounding box center [700, 20] width 55 height 20
click at [702, 14] on button "Save" at bounding box center [700, 19] width 55 height 20
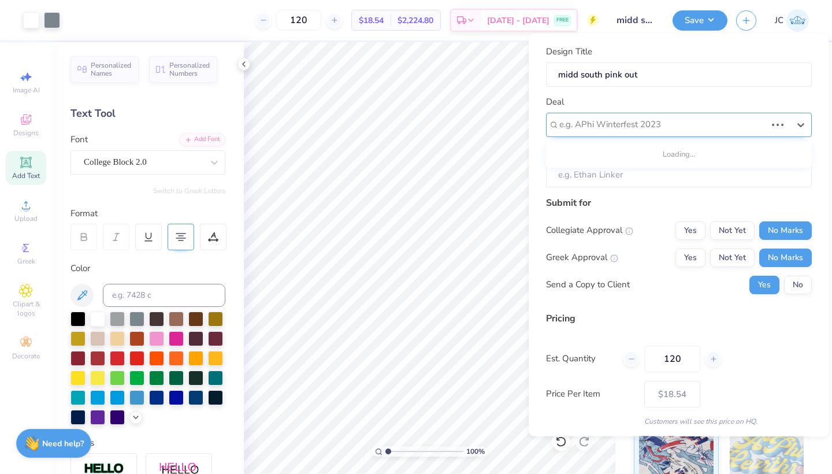
click at [615, 125] on div "e.g. APhi Winterfest 2023" at bounding box center [662, 124] width 207 height 13
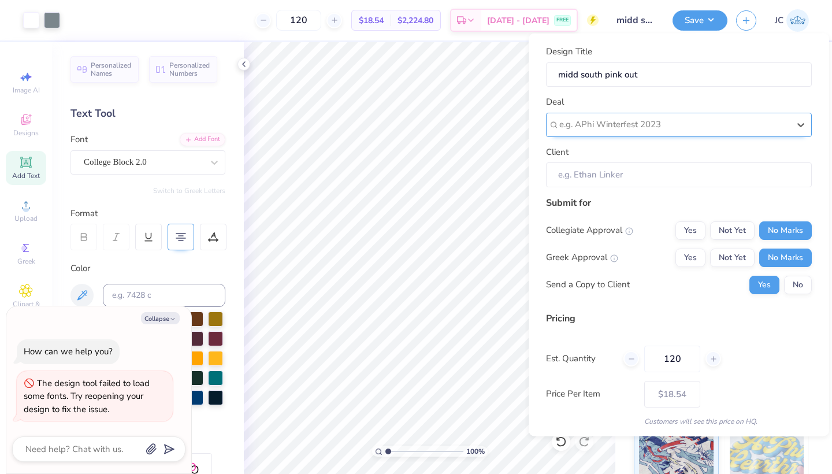
click at [590, 127] on div "e.g. APhi Winterfest 2023" at bounding box center [674, 124] width 230 height 13
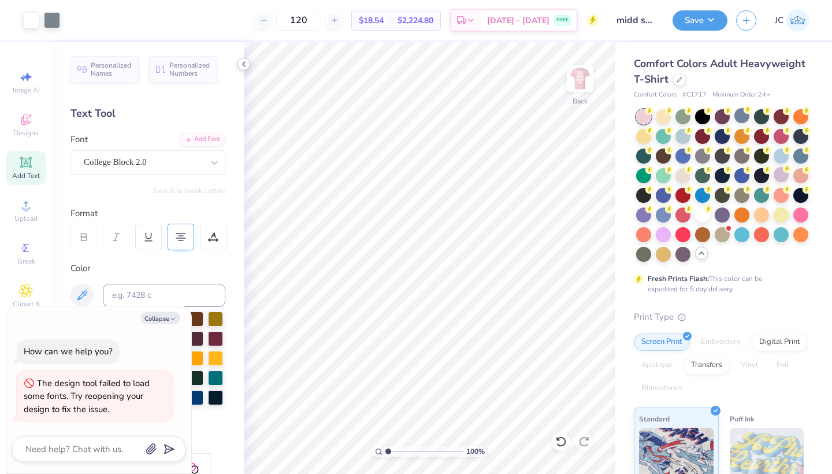
click at [243, 66] on icon at bounding box center [243, 64] width 9 height 9
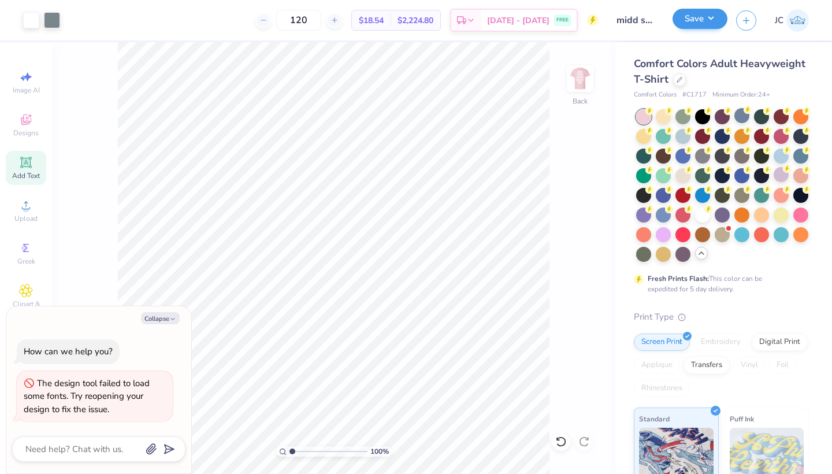
click at [696, 18] on button "Save" at bounding box center [700, 19] width 55 height 20
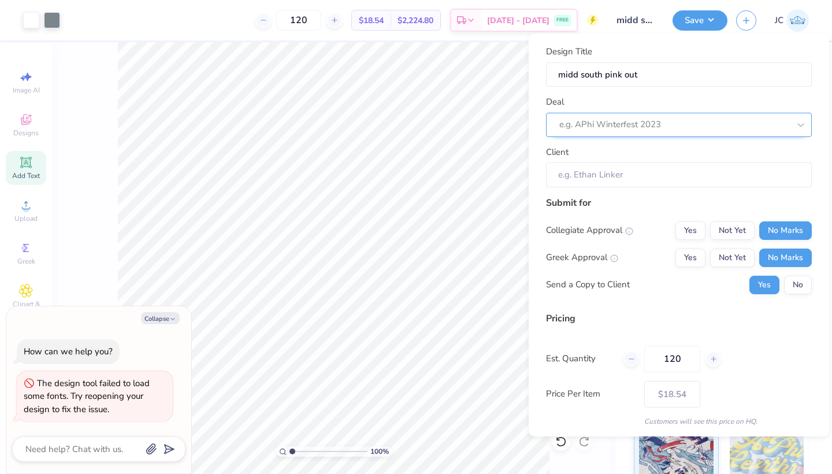
click at [599, 121] on div "e.g. APhi Winterfest 2023" at bounding box center [674, 124] width 230 height 13
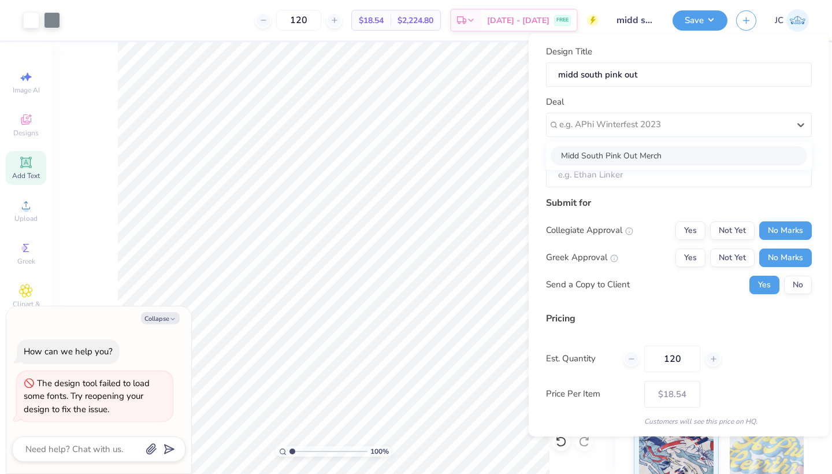
click at [602, 153] on div "Midd South Pink Out Merch" at bounding box center [679, 155] width 257 height 19
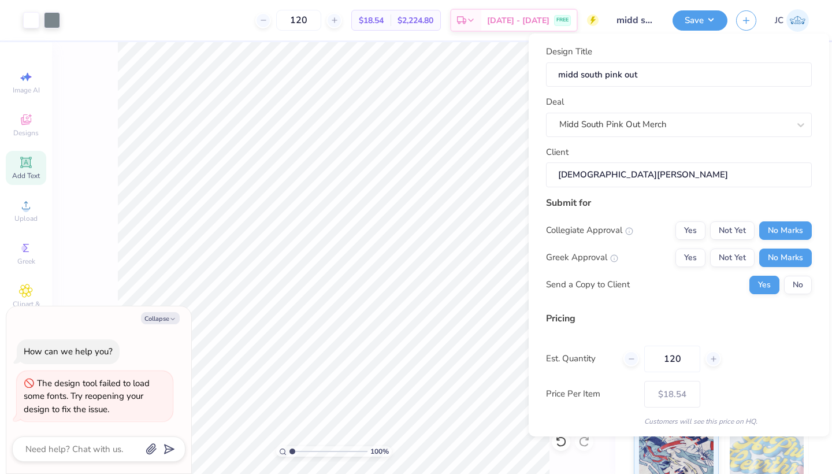
type textarea "x"
type input "Kristen Goode"
type input "$18.54"
click at [674, 355] on input "120" at bounding box center [672, 359] width 56 height 27
type input "1200"
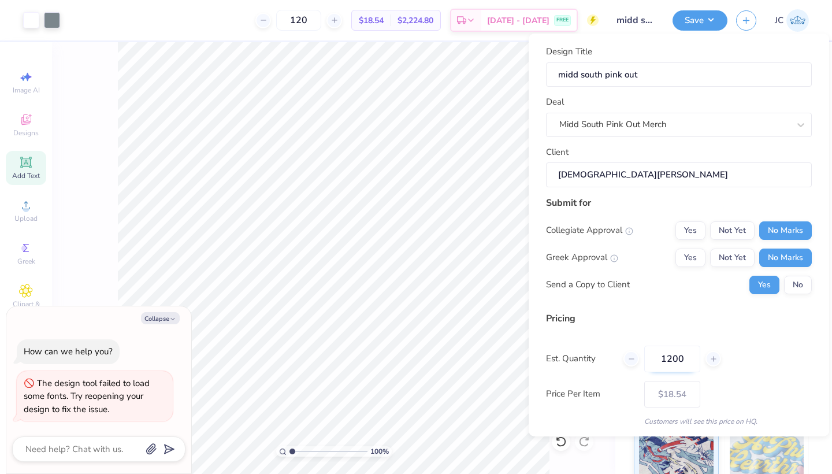
type input "1200"
type input "$14.91"
type input "100"
type input "– –"
type input "100"
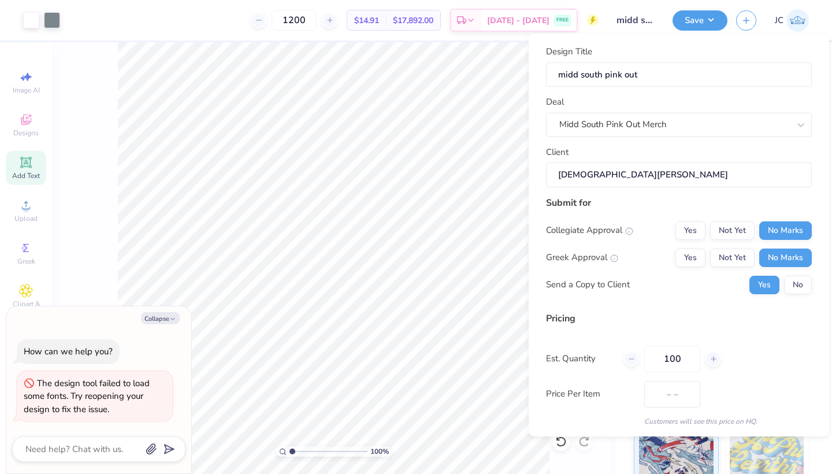
type input "100"
click at [796, 369] on div "Est. Quantity 100" at bounding box center [679, 359] width 266 height 27
type input "$18.76"
click at [701, 23] on button "Save" at bounding box center [700, 19] width 55 height 20
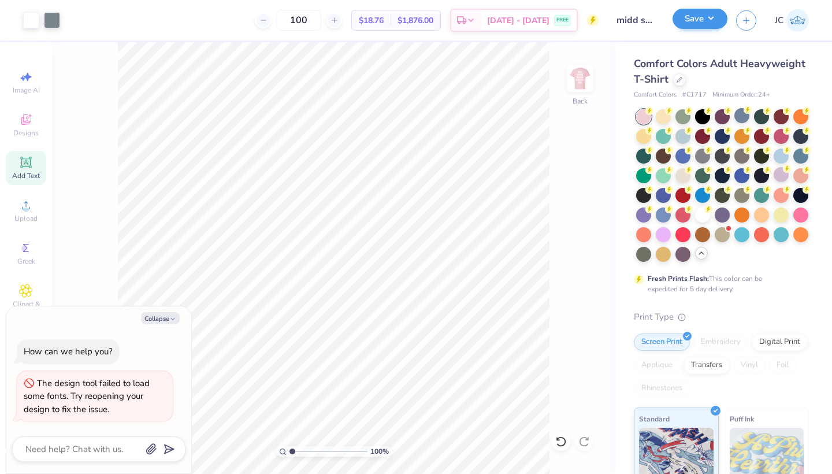
click at [697, 18] on button "Save" at bounding box center [700, 19] width 55 height 20
type textarea "x"
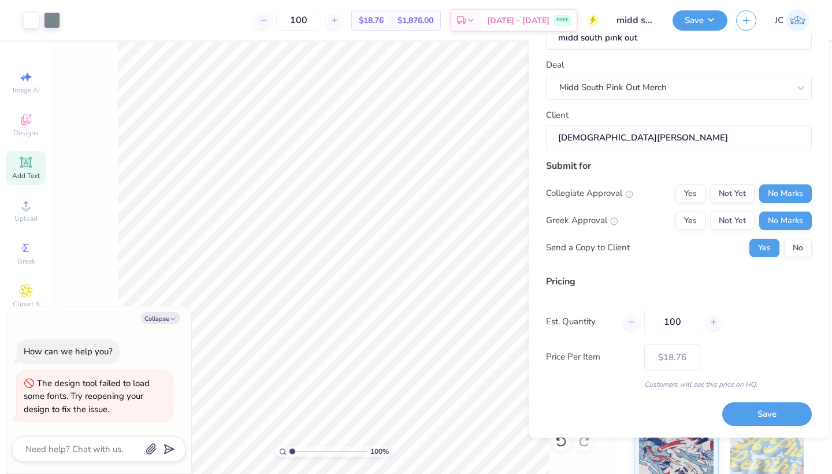
scroll to position [37, 0]
click at [787, 416] on button "Save" at bounding box center [767, 416] width 90 height 24
type input "$18.76"
click at [168, 316] on button "Collapse" at bounding box center [160, 318] width 39 height 12
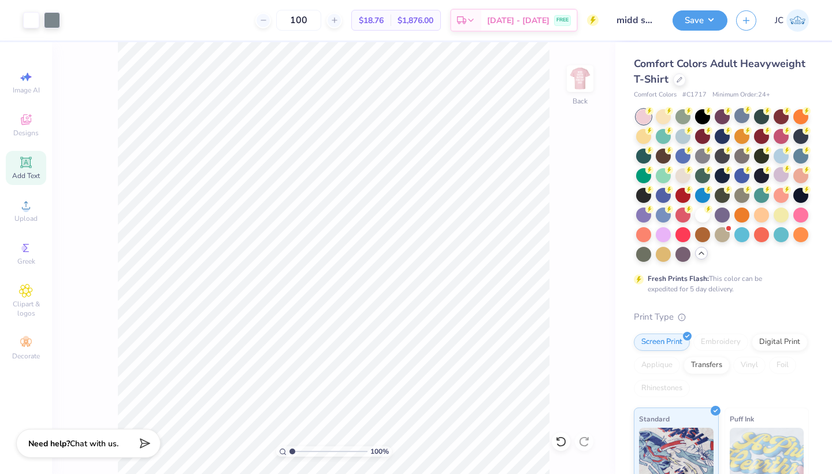
type textarea "x"
click at [707, 21] on button "Save" at bounding box center [700, 19] width 55 height 20
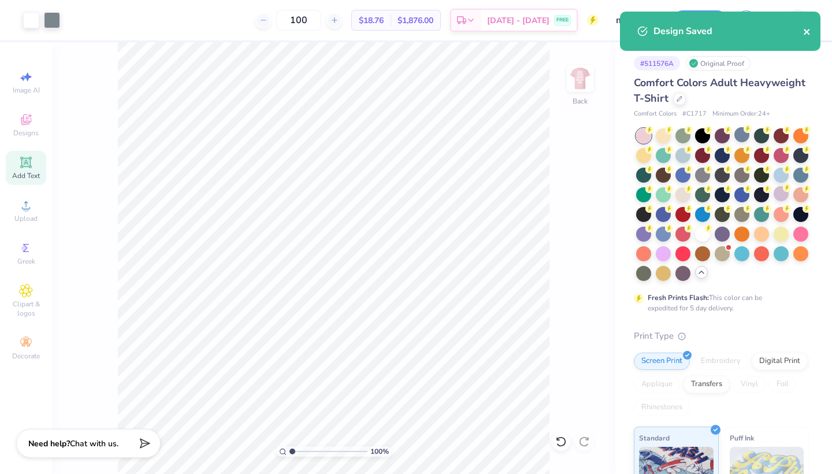
click at [796, 29] on icon "close" at bounding box center [807, 31] width 8 height 9
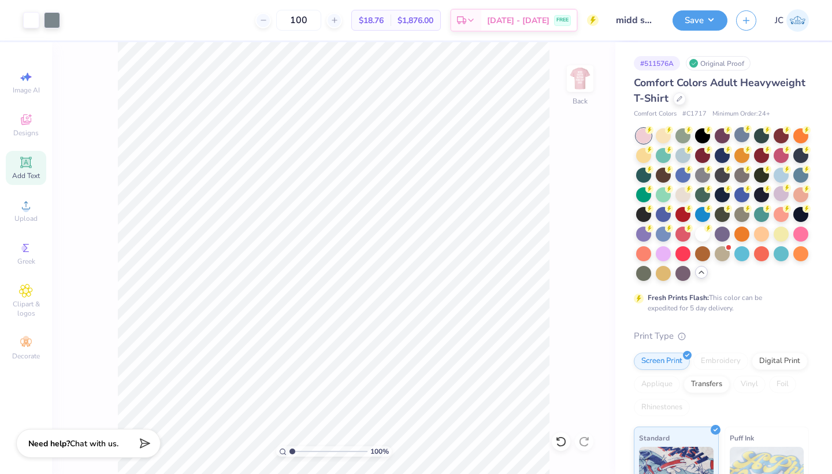
click at [796, 26] on img at bounding box center [797, 20] width 23 height 23
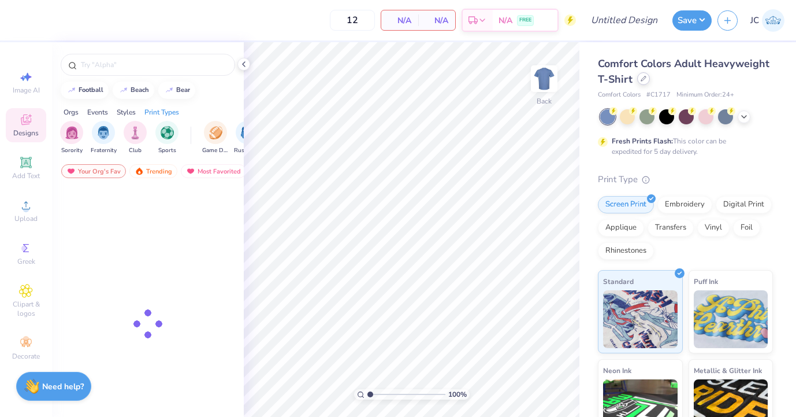
click at [641, 79] on icon at bounding box center [644, 79] width 6 height 6
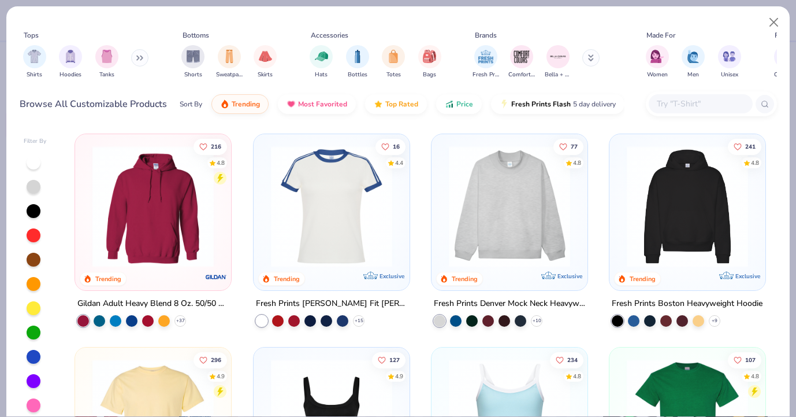
click at [143, 57] on icon at bounding box center [139, 58] width 7 height 6
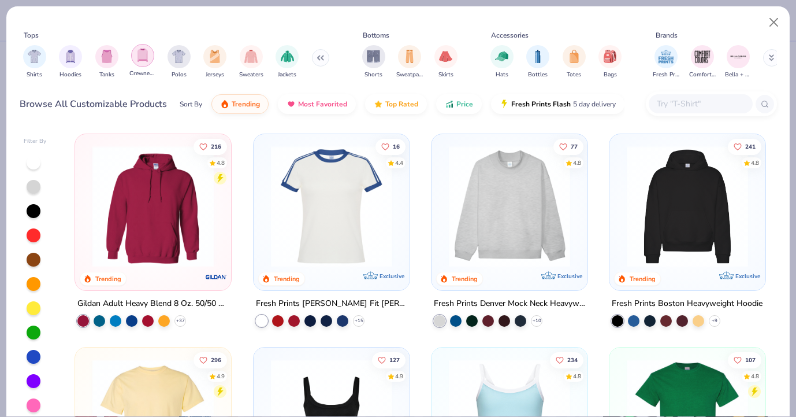
click at [144, 58] on img "filter for Crewnecks" at bounding box center [142, 55] width 13 height 13
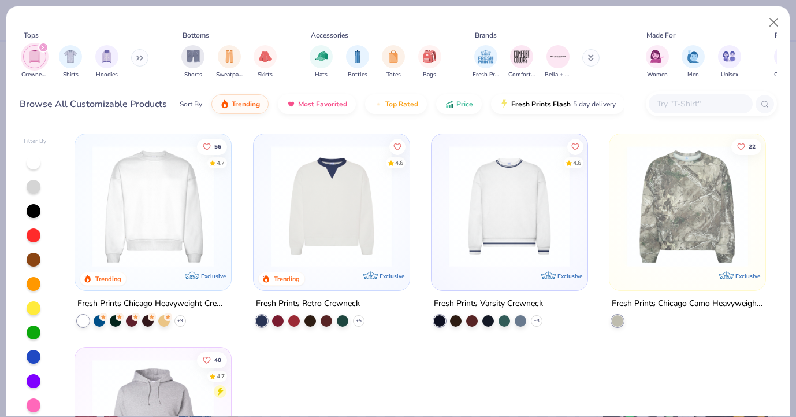
click at [174, 225] on img at bounding box center [153, 206] width 133 height 121
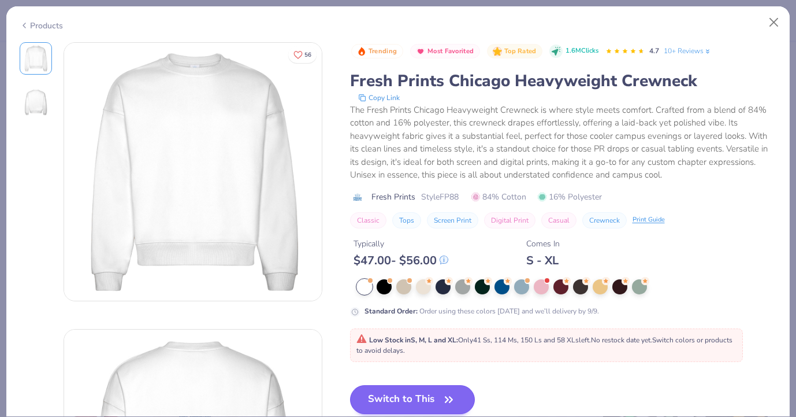
click at [404, 395] on button "Switch to This" at bounding box center [412, 399] width 125 height 29
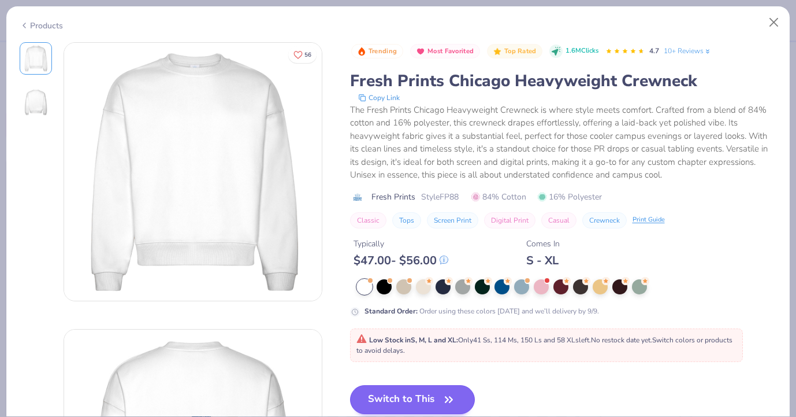
click at [427, 400] on button "Switch to This" at bounding box center [412, 399] width 125 height 29
click at [447, 285] on div at bounding box center [443, 285] width 15 height 15
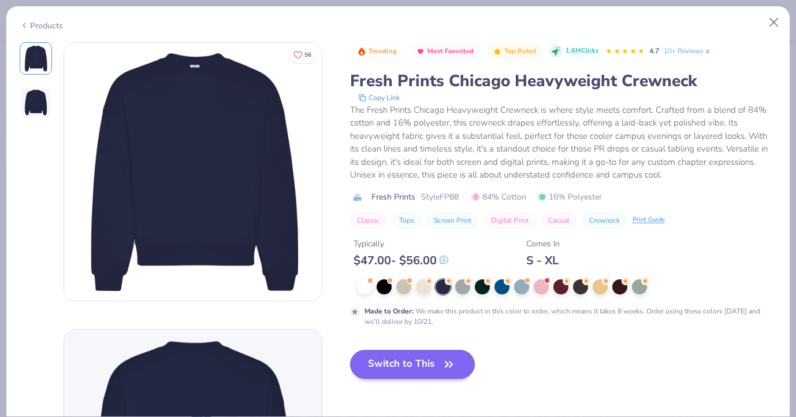
click at [424, 362] on button "Switch to This" at bounding box center [412, 364] width 125 height 29
type textarea "x"
type input "50"
click at [449, 363] on icon "button" at bounding box center [449, 363] width 7 height 5
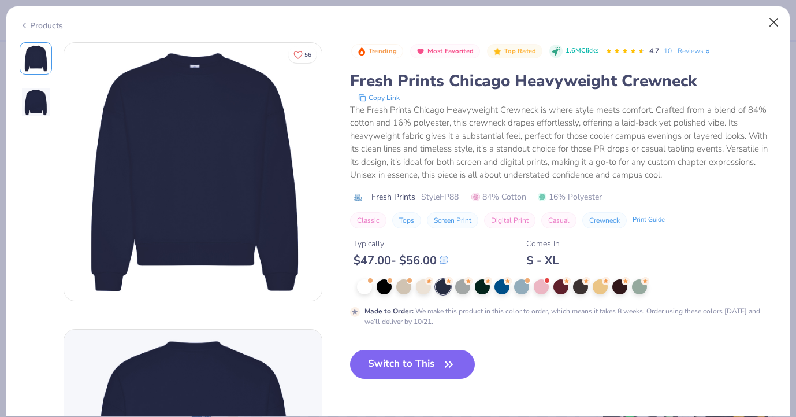
click at [773, 19] on button "Close" at bounding box center [774, 23] width 22 height 22
click at [776, 21] on button "Close" at bounding box center [774, 23] width 22 height 22
click at [772, 25] on button "Close" at bounding box center [774, 23] width 22 height 22
type textarea "x"
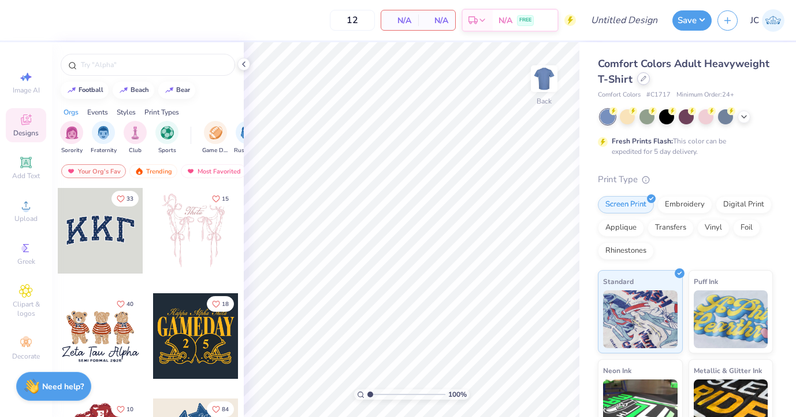
click at [642, 79] on icon at bounding box center [643, 78] width 5 height 5
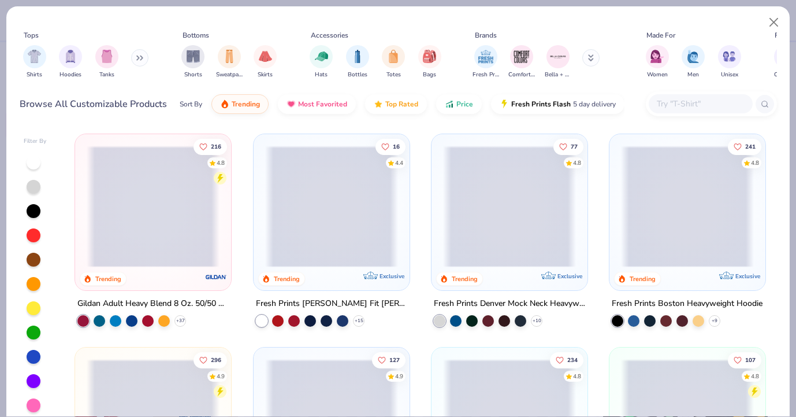
click at [138, 58] on button at bounding box center [139, 57] width 17 height 17
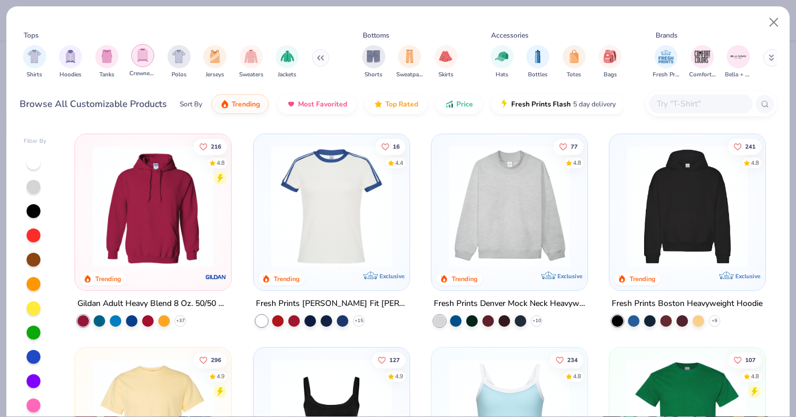
click at [149, 54] on div "filter for Crewnecks" at bounding box center [142, 55] width 23 height 23
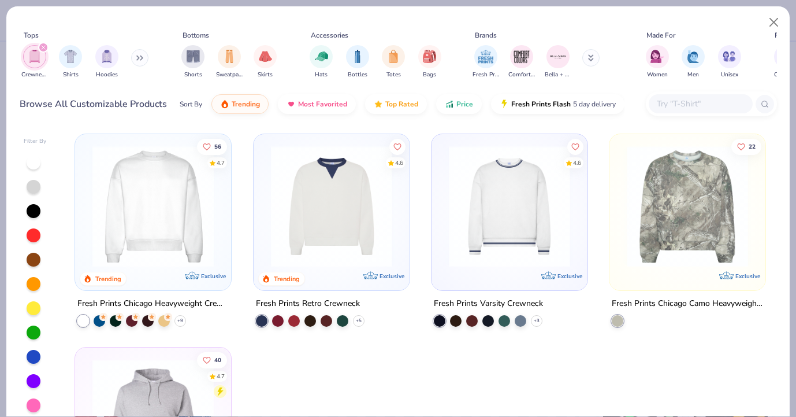
click at [142, 205] on img at bounding box center [153, 206] width 133 height 121
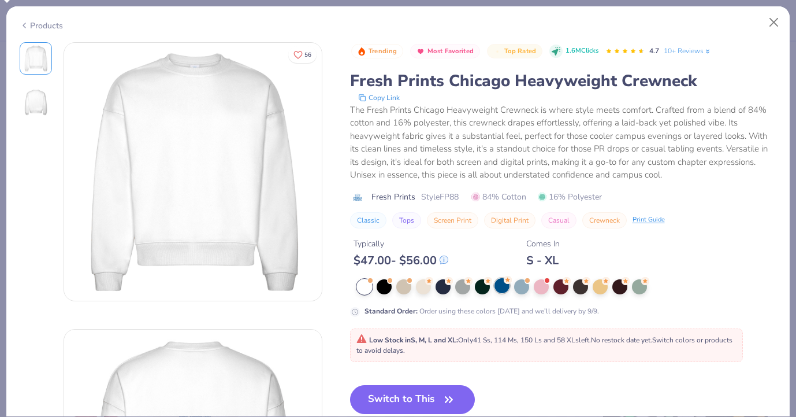
click at [502, 290] on div at bounding box center [502, 285] width 15 height 15
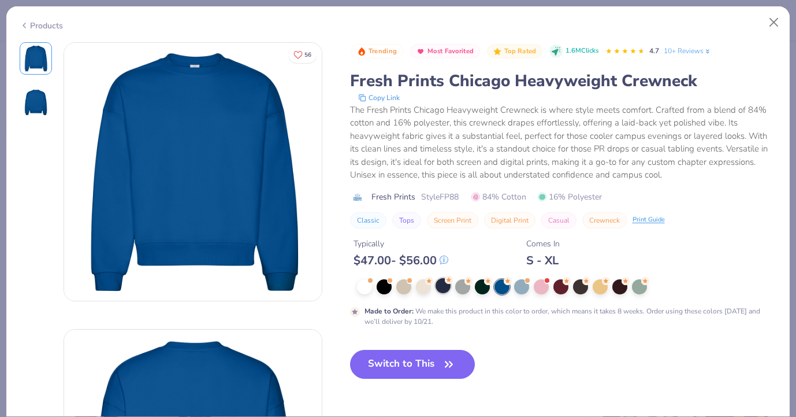
click at [441, 285] on div at bounding box center [443, 285] width 15 height 15
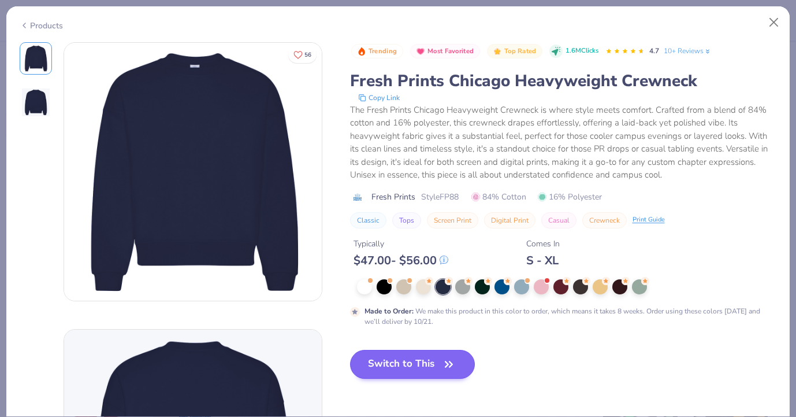
click at [432, 356] on button "Switch to This" at bounding box center [412, 364] width 125 height 29
type input "50"
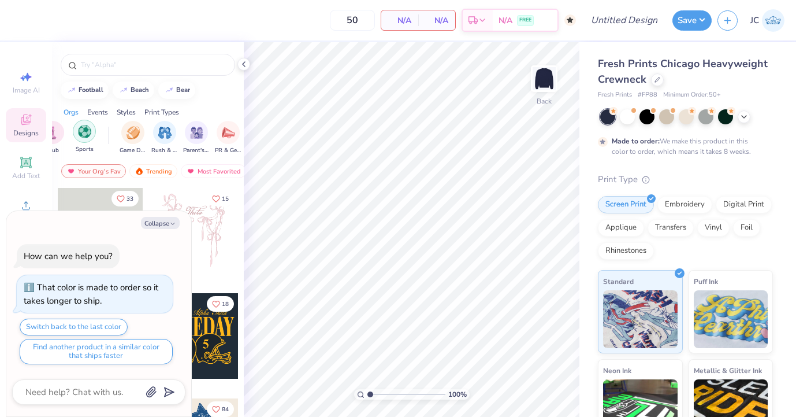
scroll to position [0, 90]
click at [168, 220] on button "Collapse" at bounding box center [160, 223] width 39 height 12
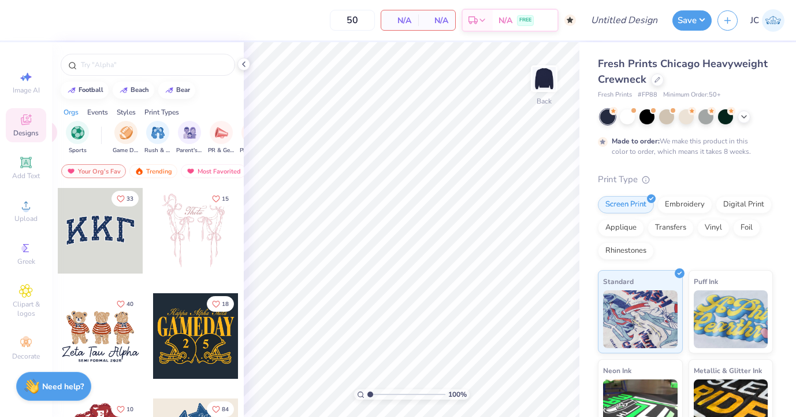
type textarea "x"
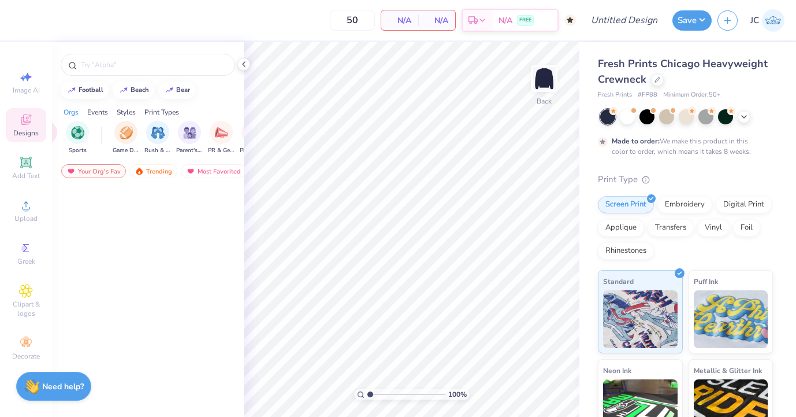
scroll to position [1783, 0]
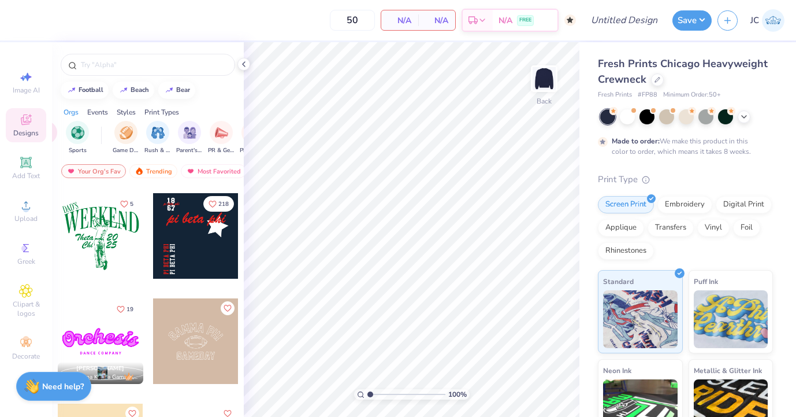
click at [203, 250] on div at bounding box center [196, 236] width 86 height 86
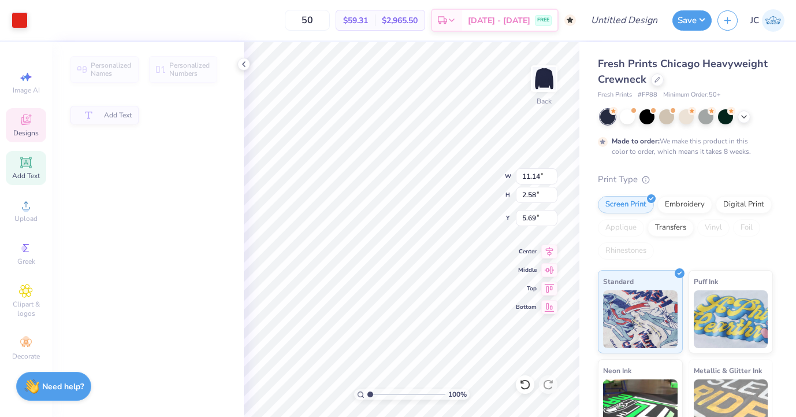
type input "11.14"
type input "2.58"
type input "5.69"
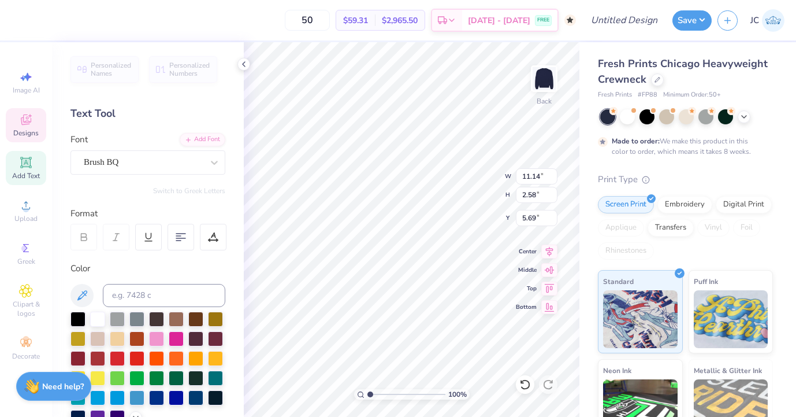
scroll to position [0, 2]
type textarea "Bijoux Boutique"
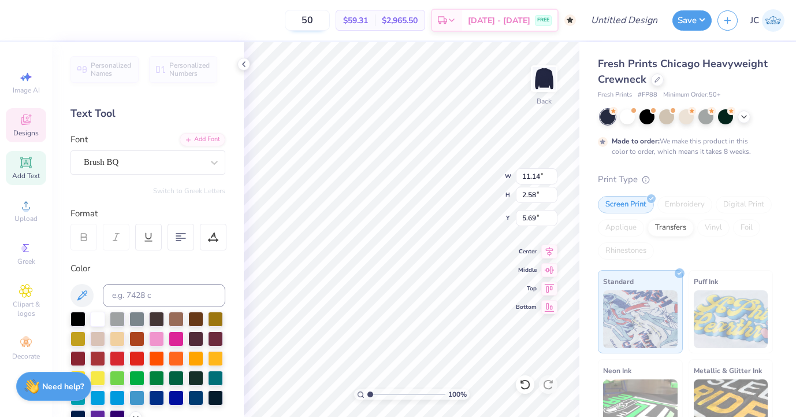
drag, startPoint x: 329, startPoint y: 23, endPoint x: 323, endPoint y: 20, distance: 6.2
click at [329, 23] on input "50" at bounding box center [307, 20] width 45 height 21
click at [323, 20] on input "50" at bounding box center [307, 20] width 45 height 21
type input "16.33"
type input "2.84"
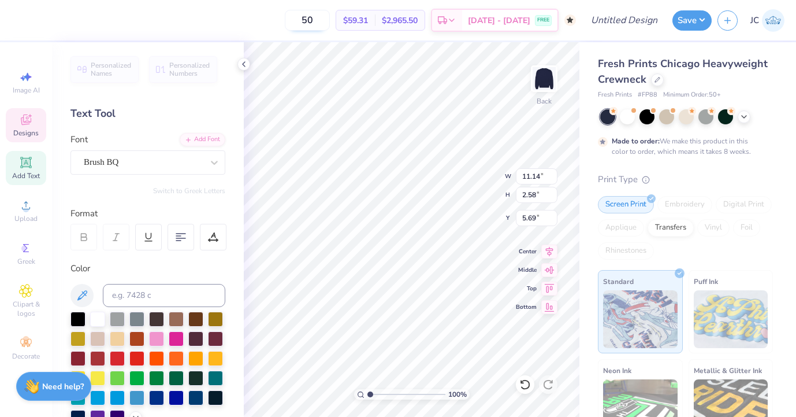
type input "5.54"
click at [323, 20] on input "50" at bounding box center [307, 20] width 45 height 21
type input "50"
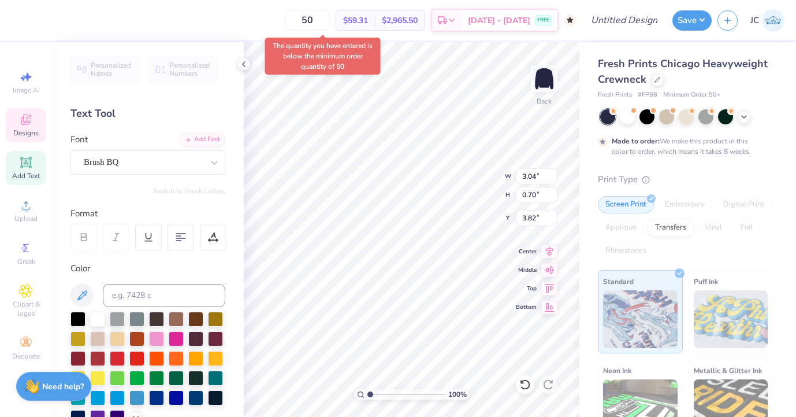
type input "3.04"
type input "0.70"
type input "3.82"
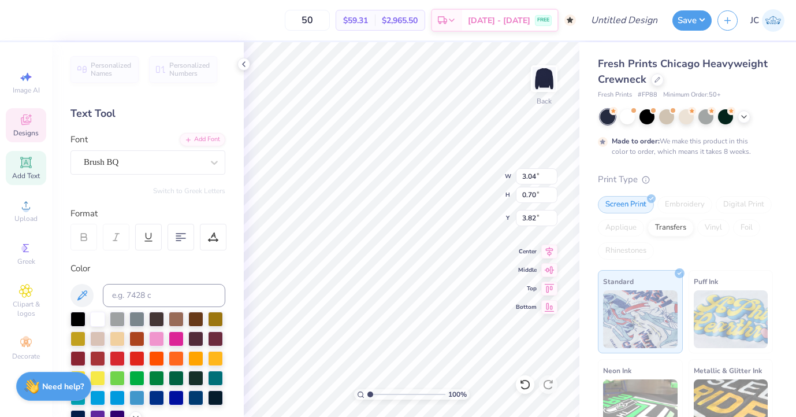
type input "1.30"
type input "1.05"
type input "3.00"
type textarea "1"
type textarea "20"
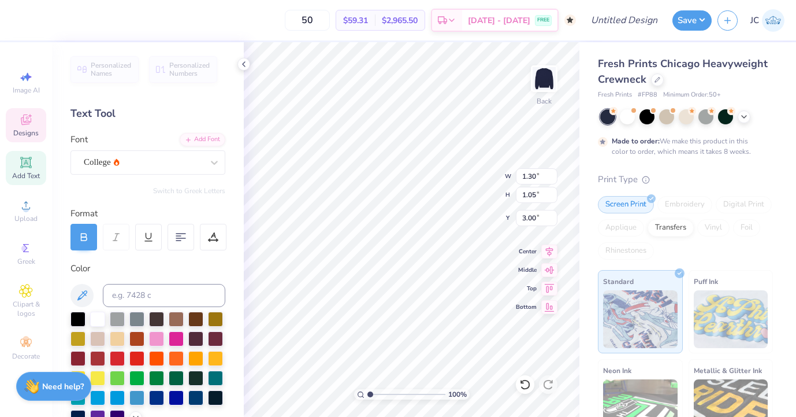
type input "1.41"
type input "4.38"
type textarea "21"
type input "3.04"
type input "0.70"
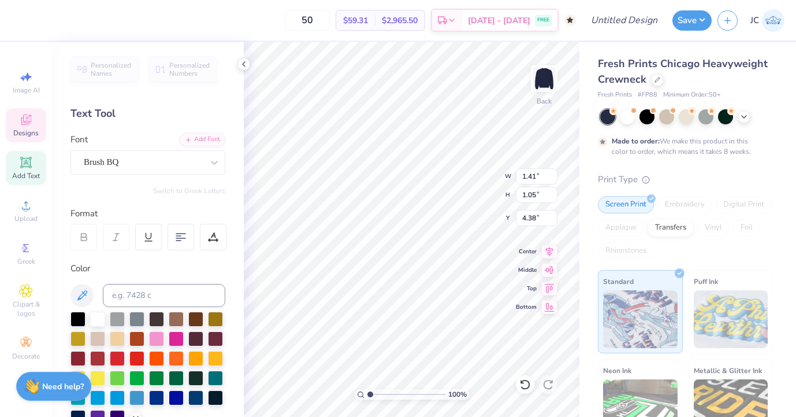
type input "3.82"
type textarea "p"
type textarea "newjersey"
type textarea "Bijoux"
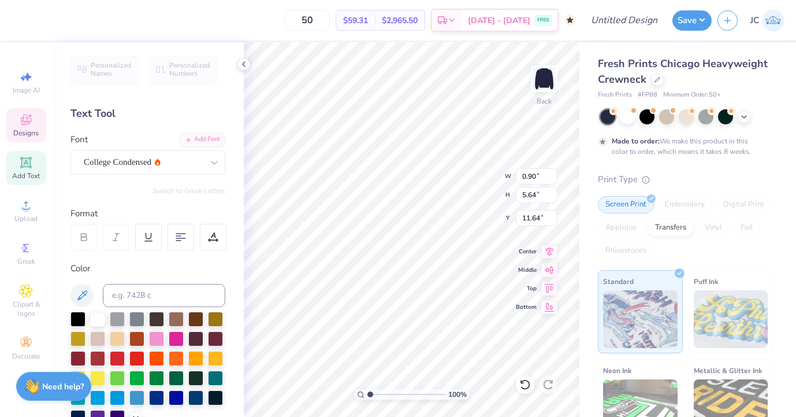
scroll to position [0, 1]
type textarea "Boutique"
click at [517, 169] on div "100 % Back W 16.33 16.33 " H 2.84 2.84 " Y 5.54 5.54 " Center Middle Top Bottom" at bounding box center [412, 229] width 336 height 374
click at [117, 318] on div at bounding box center [117, 317] width 15 height 15
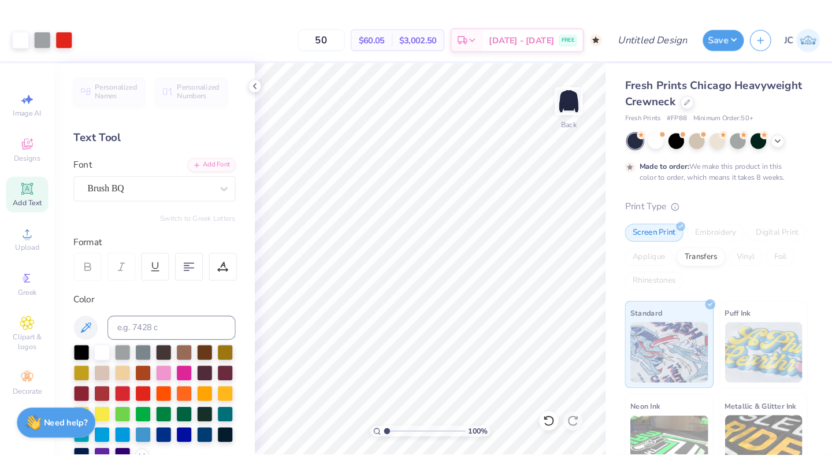
scroll to position [0, 0]
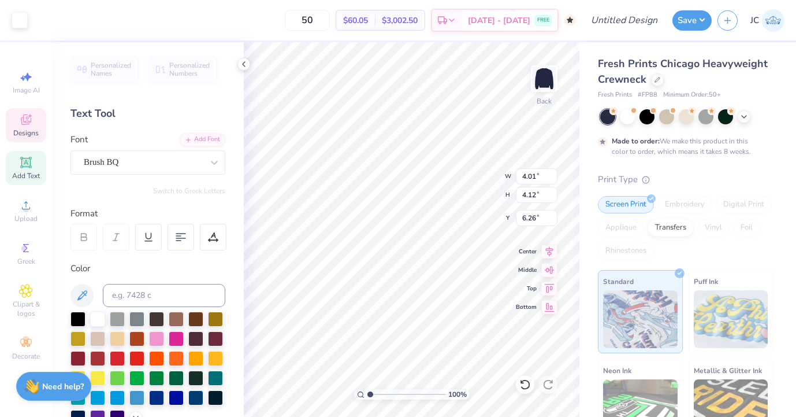
type input "2.58"
type input "0.62"
type input "3.74"
click at [116, 324] on div at bounding box center [117, 317] width 15 height 15
click at [116, 318] on div at bounding box center [117, 317] width 15 height 15
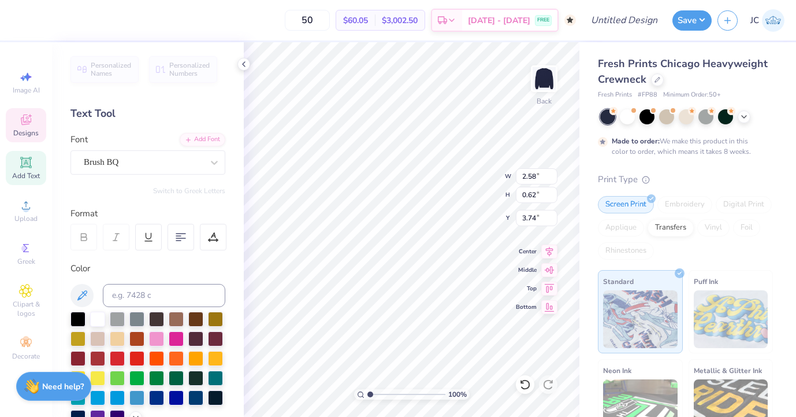
type input "0.90"
type input "2.88"
type input "13.05"
click at [114, 318] on div at bounding box center [117, 317] width 15 height 15
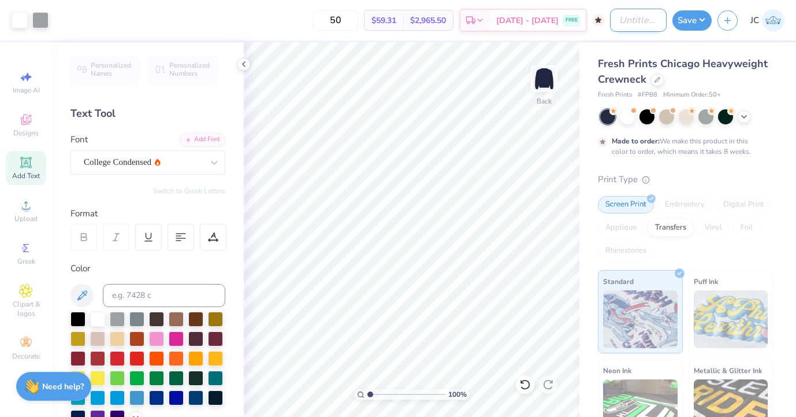
click at [625, 23] on input "Design Title" at bounding box center [638, 20] width 57 height 23
type input "h"
type input "bijoux merch"
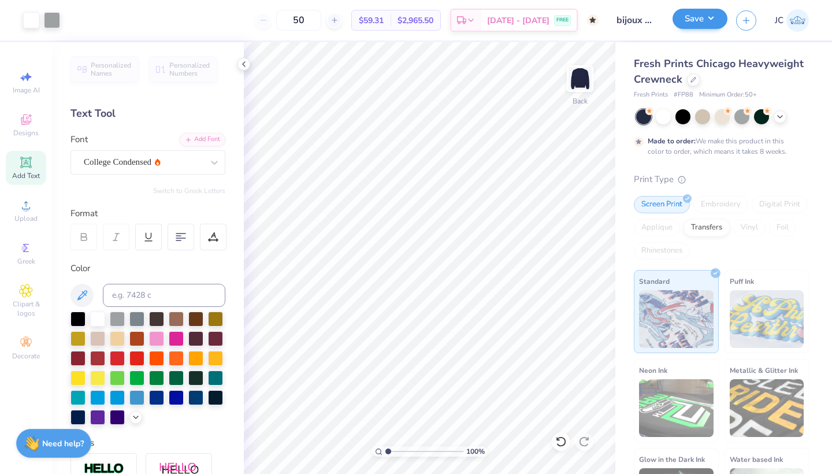
click at [697, 16] on button "Save" at bounding box center [700, 19] width 55 height 20
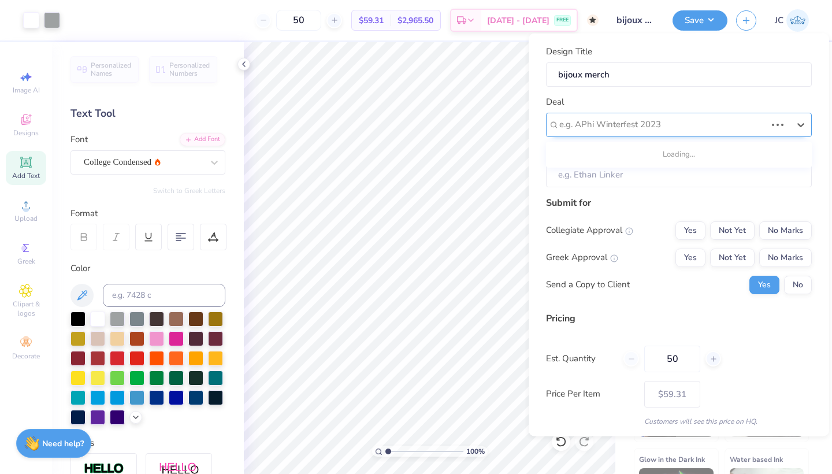
click at [635, 121] on div "e.g. APhi Winterfest 2023" at bounding box center [662, 124] width 207 height 13
click at [696, 104] on div "Deal Use Up and Down to choose options, press Enter to select the currently foc…" at bounding box center [679, 116] width 266 height 42
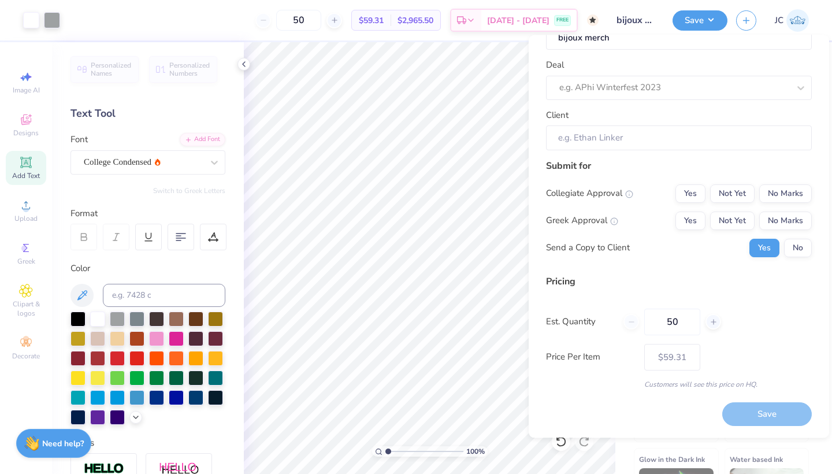
scroll to position [37, 0]
click at [671, 322] on input "50" at bounding box center [672, 323] width 56 height 27
type input "12"
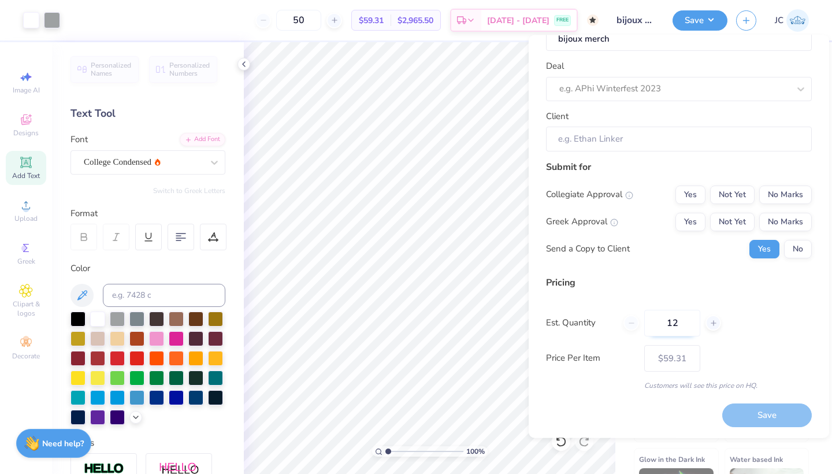
type input "12"
type input "50"
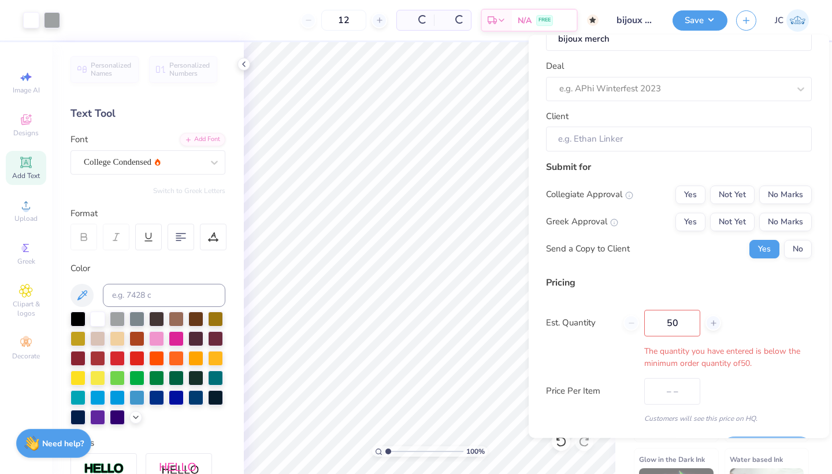
type input "50"
type input "$59.31"
click at [677, 321] on input "50" at bounding box center [672, 323] width 56 height 27
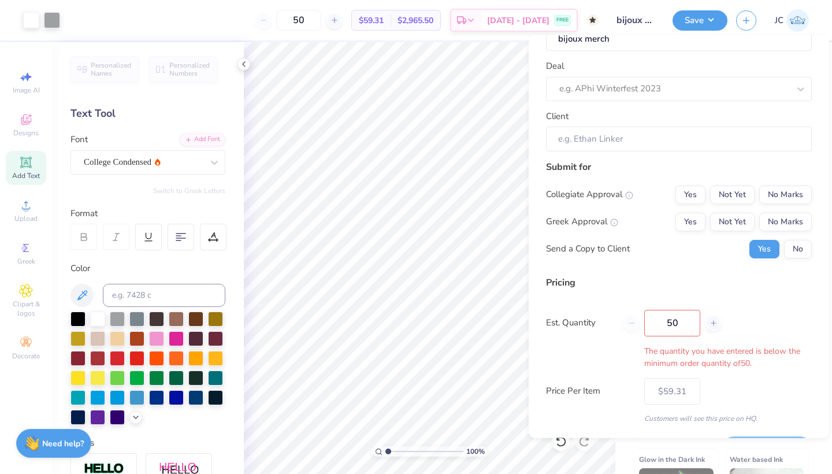
click at [781, 313] on div "Est. Quantity 50 The quantity you have entered is below the minimum order quant…" at bounding box center [679, 340] width 266 height 60
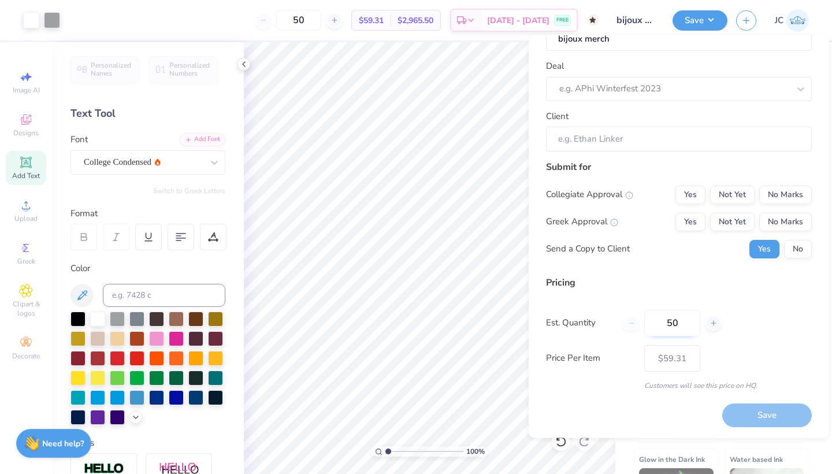
click at [671, 325] on input "50" at bounding box center [672, 323] width 56 height 27
type input "0"
type input "050"
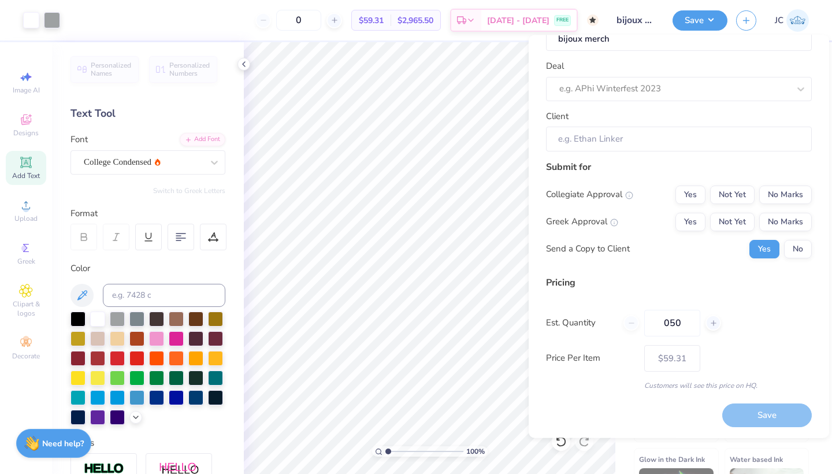
type input "50"
type input "– –"
type input "05"
type input "$59.31"
type input "0"
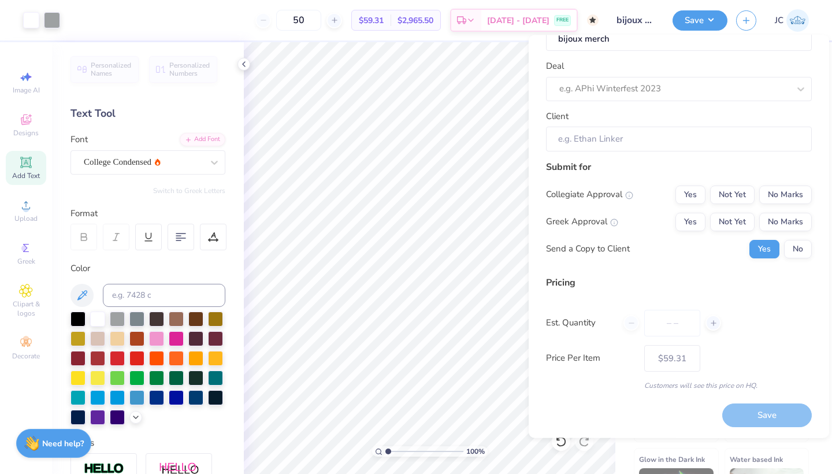
type input "5"
type input "0"
type input "50"
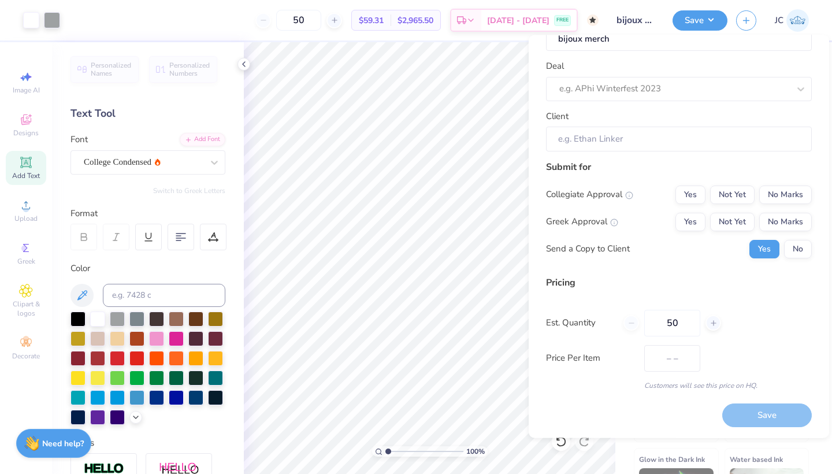
type input "$59.31"
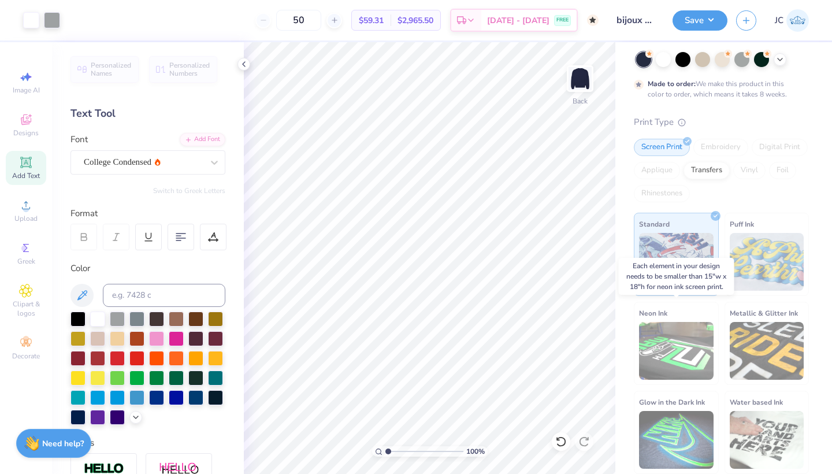
scroll to position [57, 0]
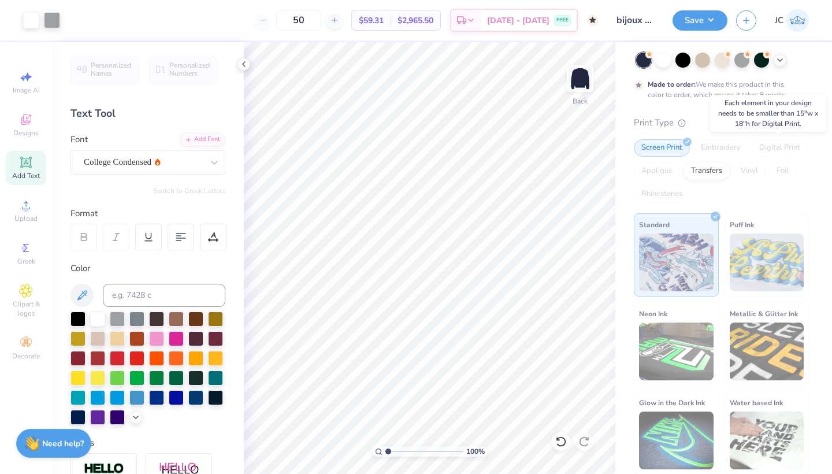
click at [773, 146] on div "Digital Print" at bounding box center [780, 147] width 56 height 17
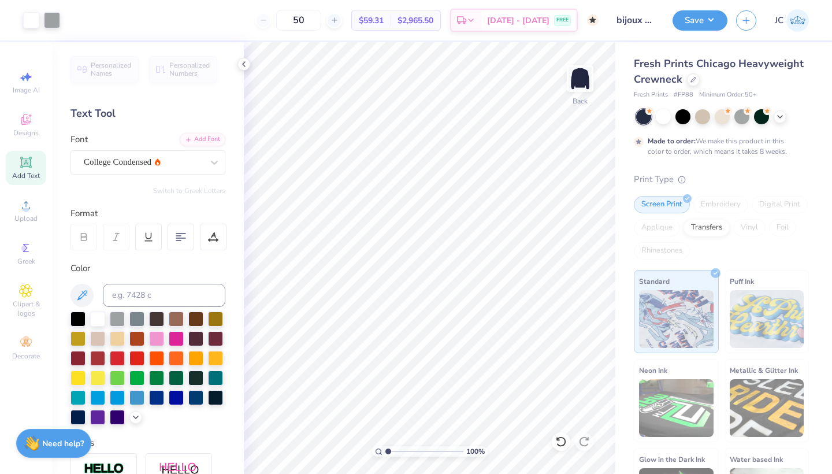
scroll to position [0, 0]
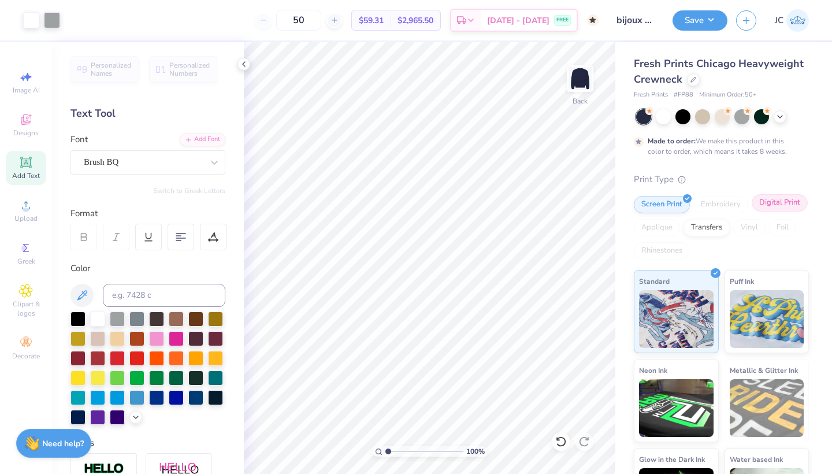
click at [767, 208] on div "Digital Print" at bounding box center [780, 202] width 56 height 17
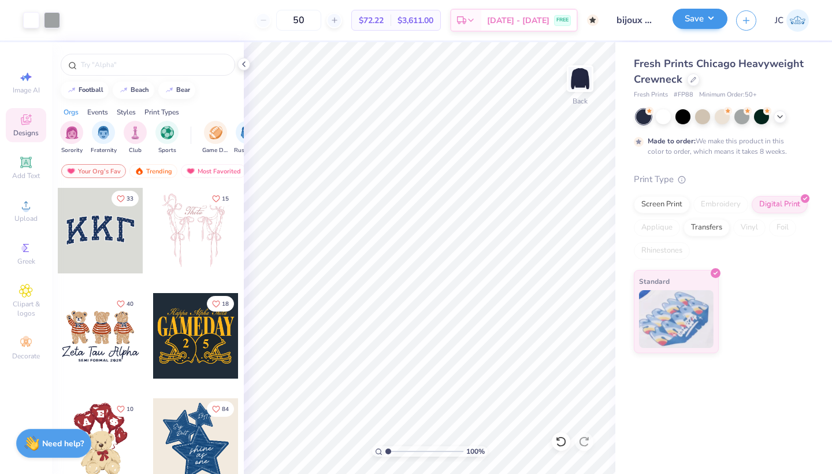
click at [710, 25] on button "Save" at bounding box center [700, 19] width 55 height 20
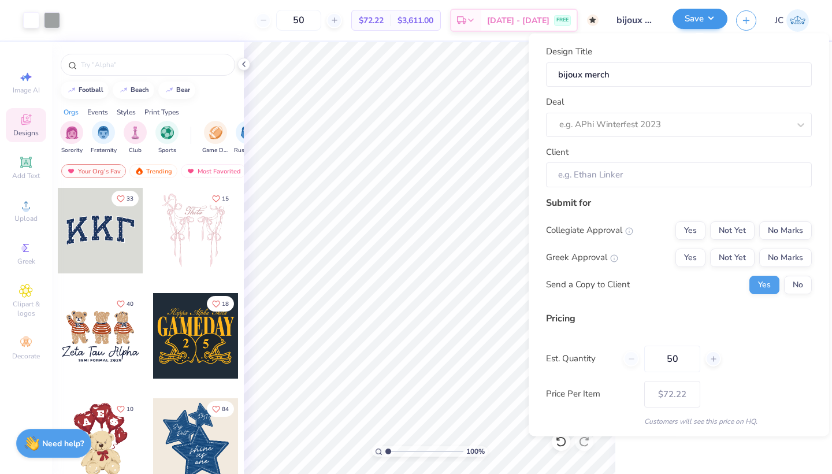
click at [710, 21] on button "Save" at bounding box center [700, 19] width 55 height 20
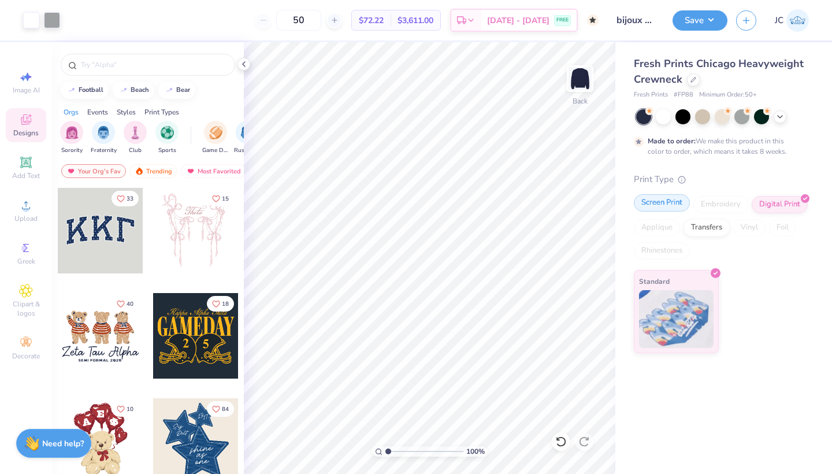
click at [655, 198] on div "Screen Print" at bounding box center [662, 202] width 56 height 17
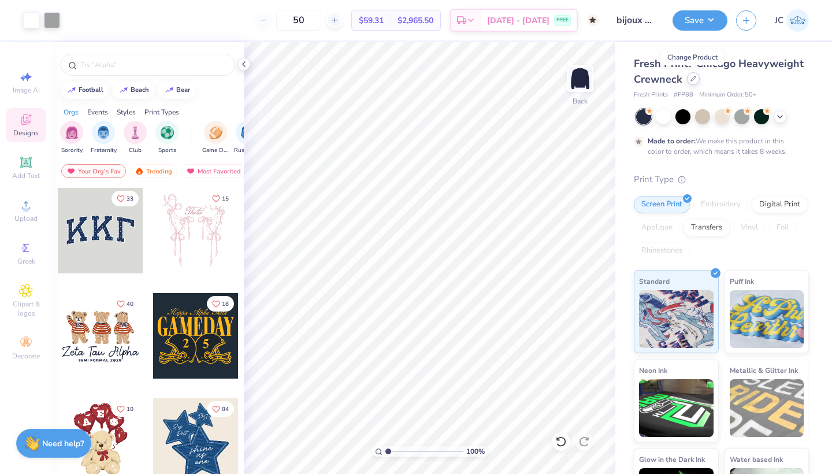
click at [690, 81] on div at bounding box center [693, 78] width 13 height 13
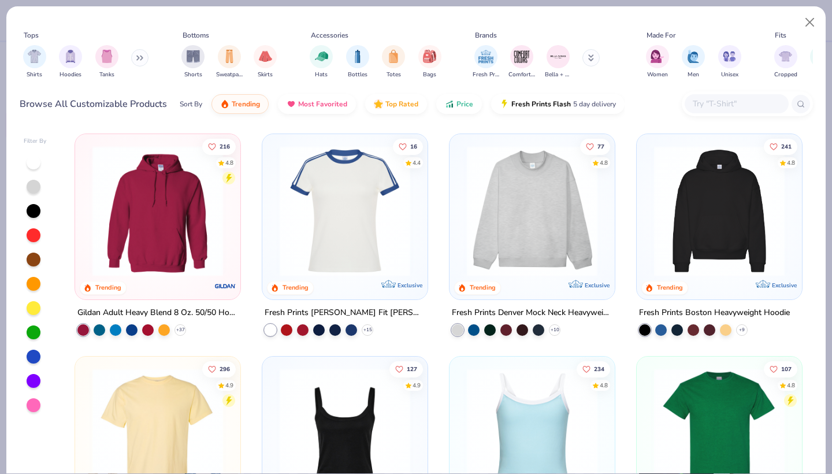
click at [141, 57] on icon at bounding box center [139, 58] width 7 height 6
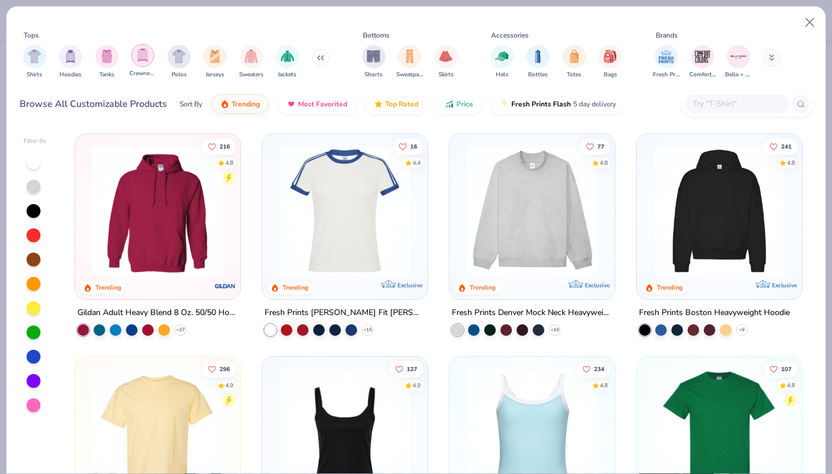
click at [146, 59] on img "filter for Crewnecks" at bounding box center [142, 55] width 13 height 13
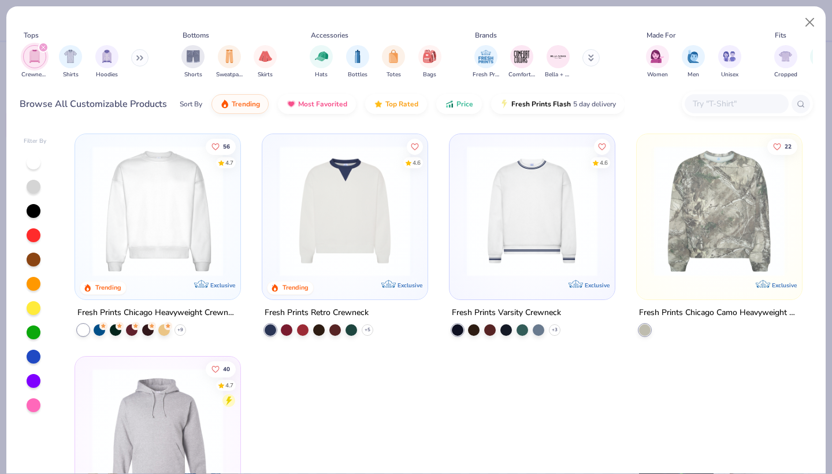
click at [588, 58] on button at bounding box center [590, 57] width 17 height 17
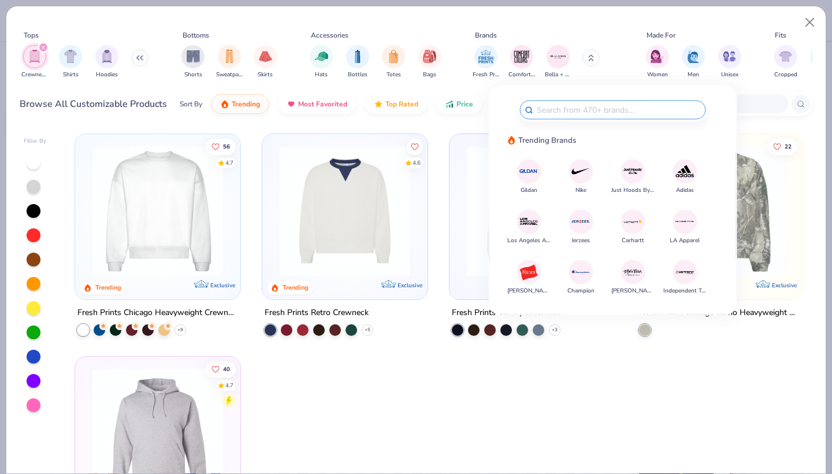
click at [536, 370] on div at bounding box center [532, 467] width 166 height 222
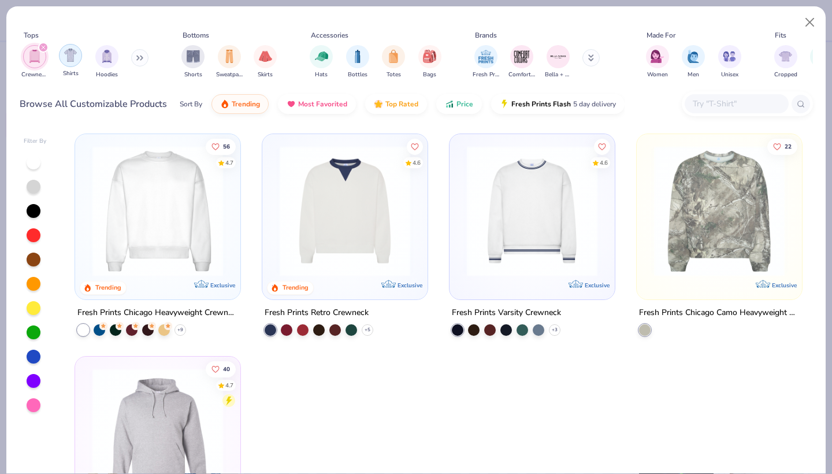
click at [70, 59] on img "filter for Shirts" at bounding box center [70, 55] width 13 height 13
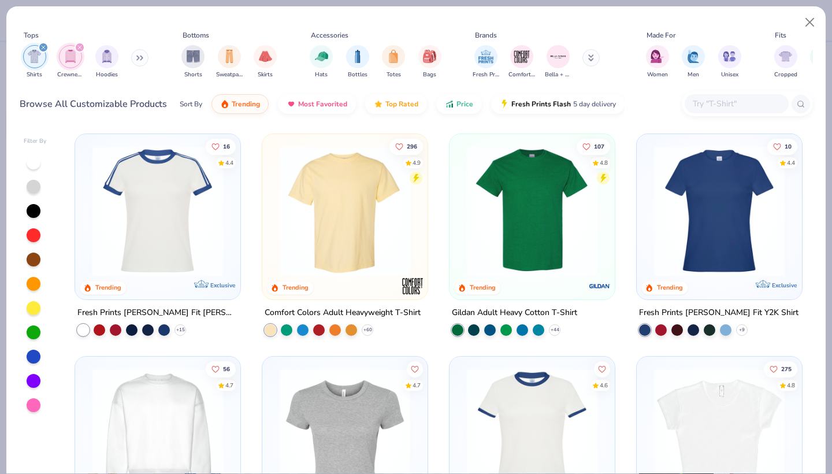
click at [43, 44] on div "filter for Shirts" at bounding box center [43, 47] width 10 height 10
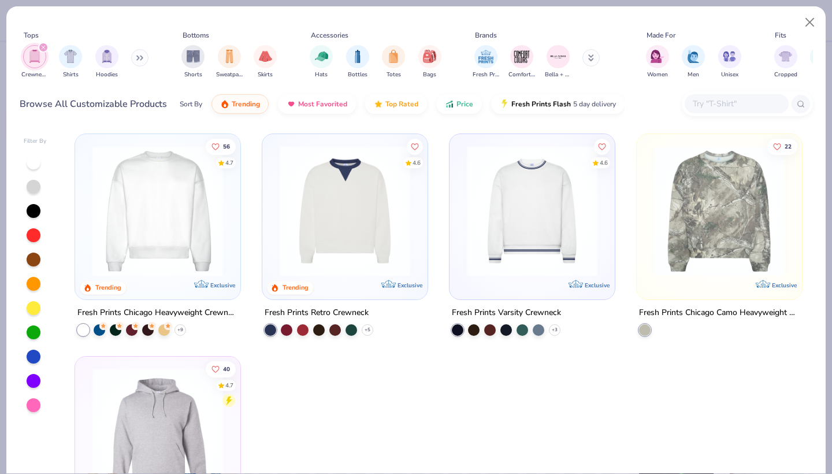
drag, startPoint x: 43, startPoint y: 44, endPoint x: 80, endPoint y: 48, distance: 37.1
click at [79, 48] on div "filter for Shirts" at bounding box center [70, 56] width 23 height 23
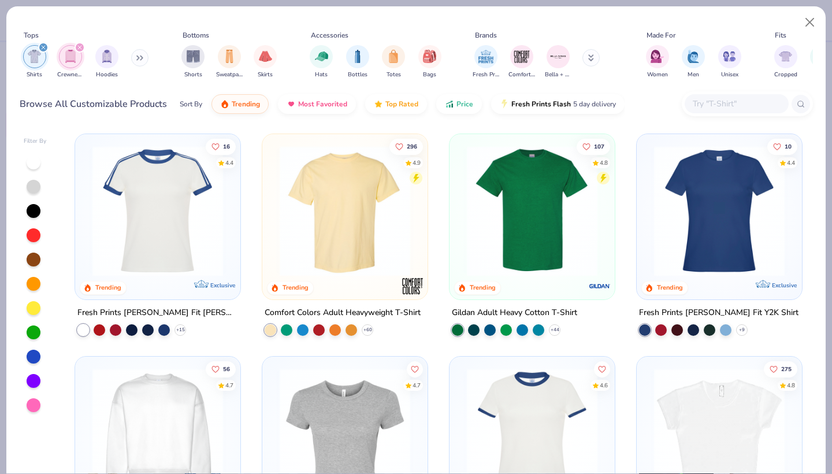
click at [78, 44] on div "filter for Crewnecks" at bounding box center [80, 47] width 10 height 10
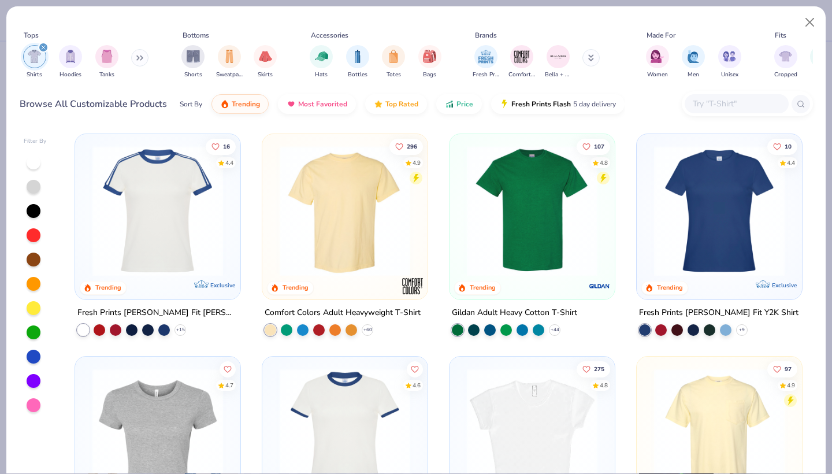
click at [589, 61] on icon at bounding box center [591, 57] width 6 height 7
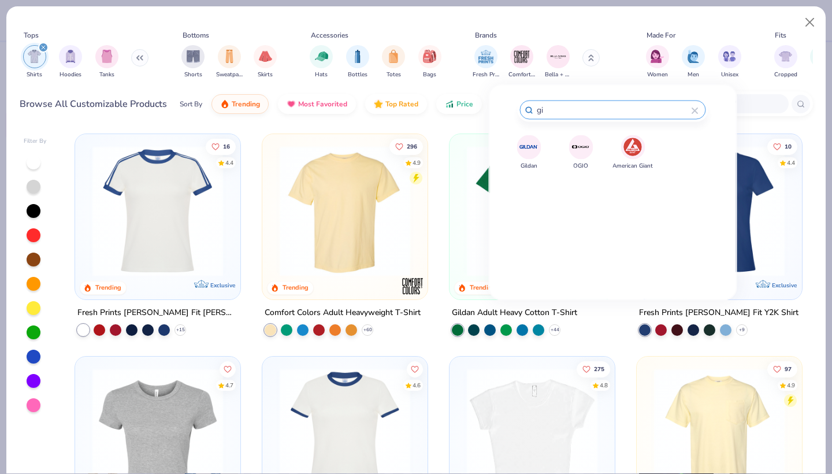
type input "gil"
click at [533, 150] on img at bounding box center [529, 147] width 20 height 20
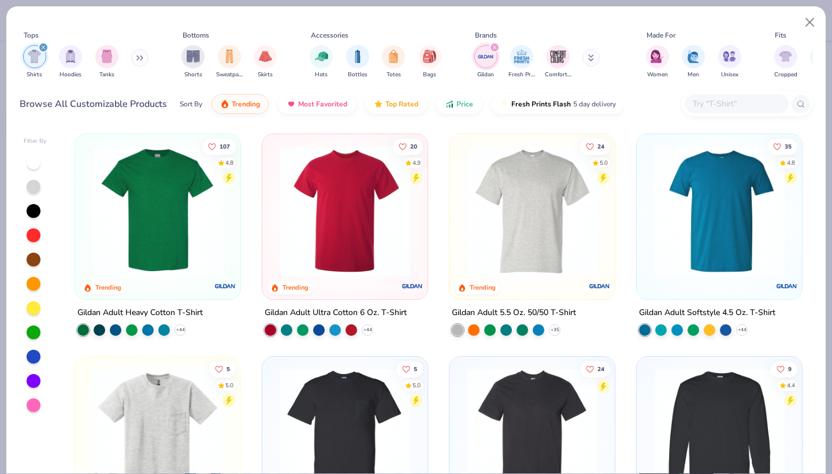
click at [140, 54] on button at bounding box center [139, 57] width 17 height 17
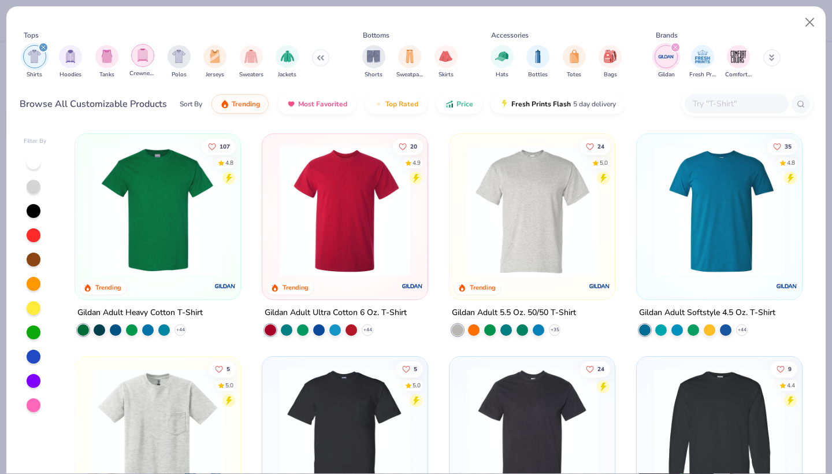
click at [147, 56] on img "filter for Crewnecks" at bounding box center [142, 55] width 13 height 13
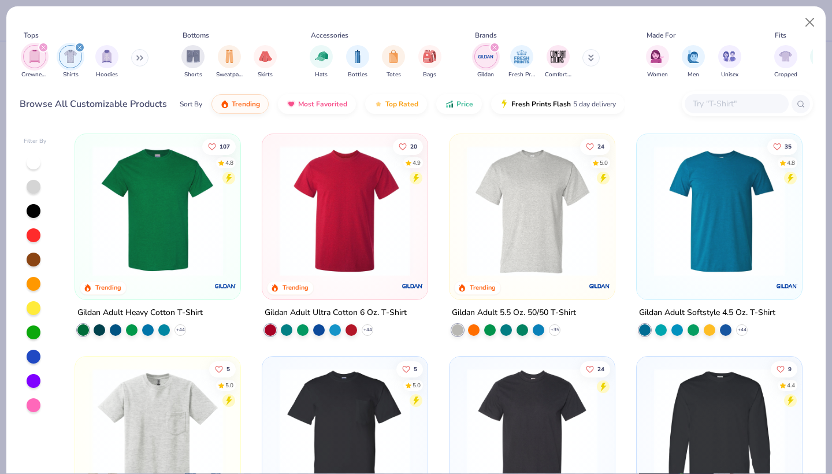
click at [79, 46] on icon "filter for Shirts" at bounding box center [79, 47] width 5 height 5
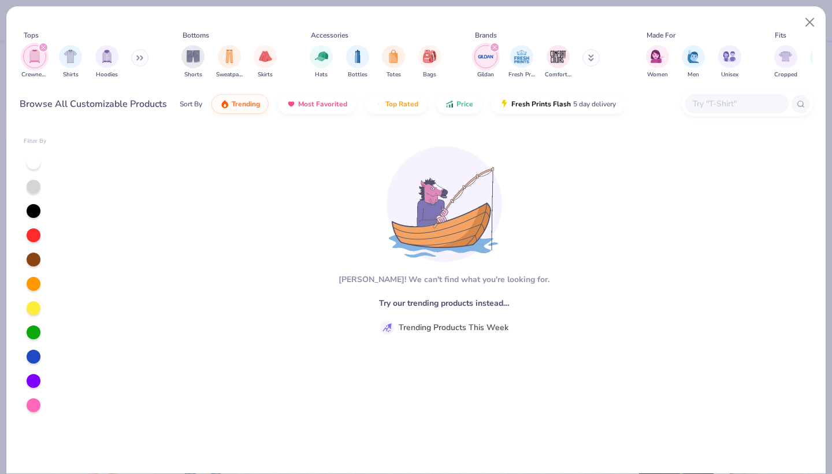
click at [138, 62] on button at bounding box center [139, 57] width 17 height 17
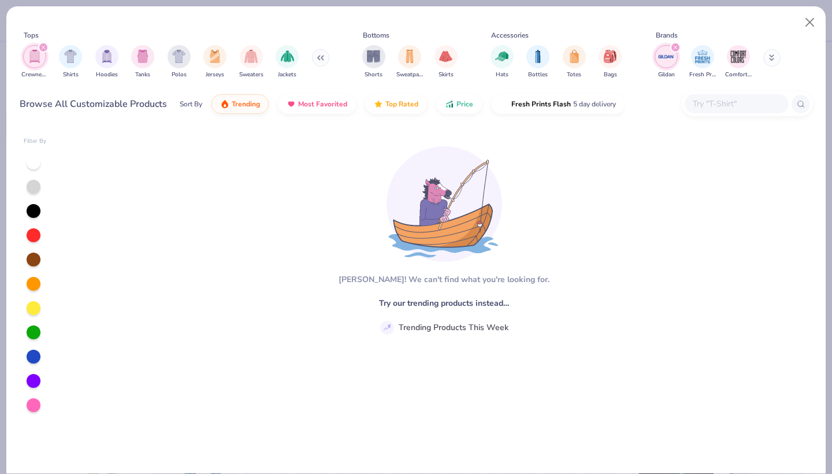
click at [42, 47] on icon "filter for Crewnecks" at bounding box center [43, 47] width 3 height 3
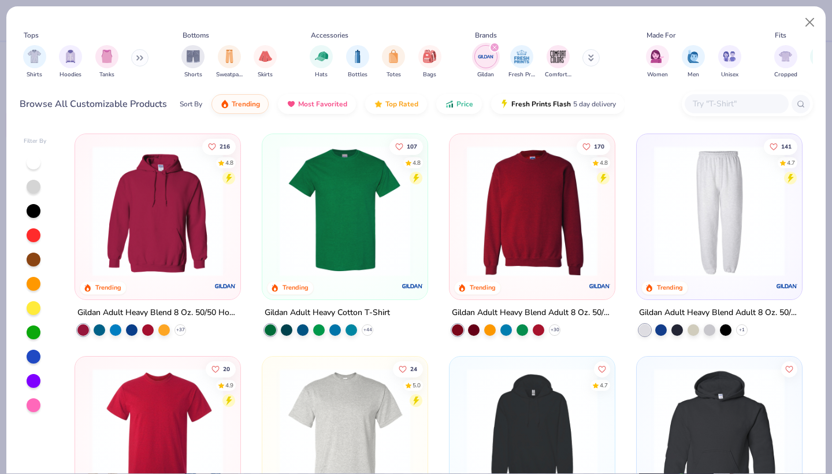
scroll to position [137, 0]
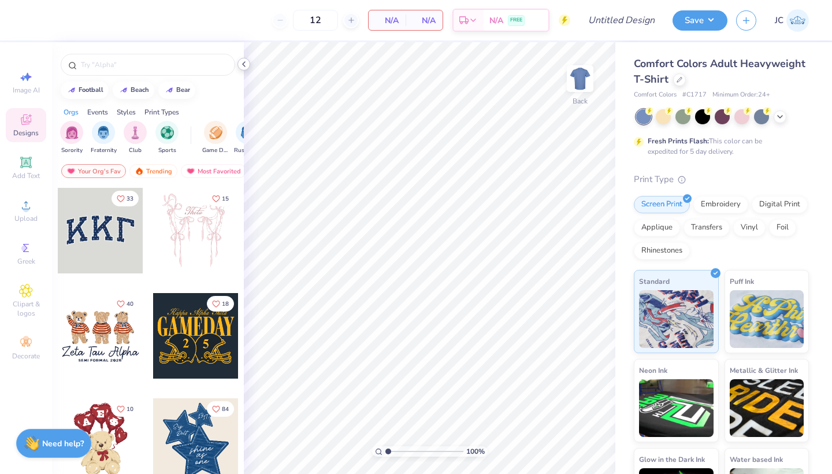
click at [244, 65] on icon at bounding box center [243, 64] width 9 height 9
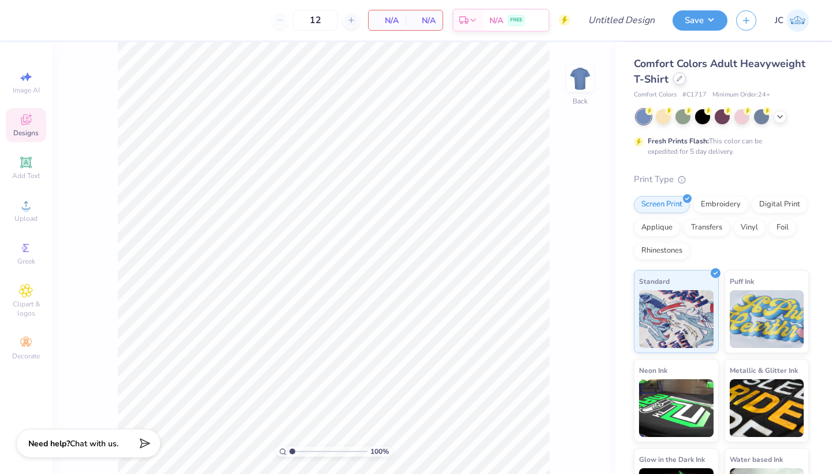
click at [683, 79] on div at bounding box center [679, 78] width 13 height 13
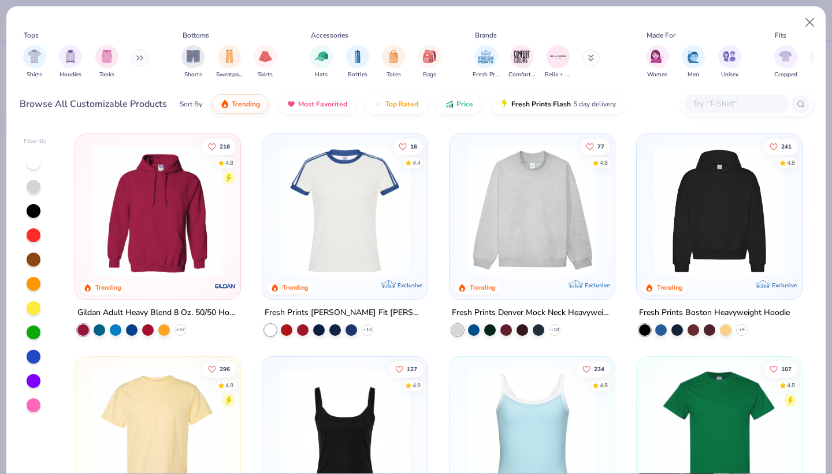
click at [143, 58] on icon at bounding box center [139, 58] width 7 height 6
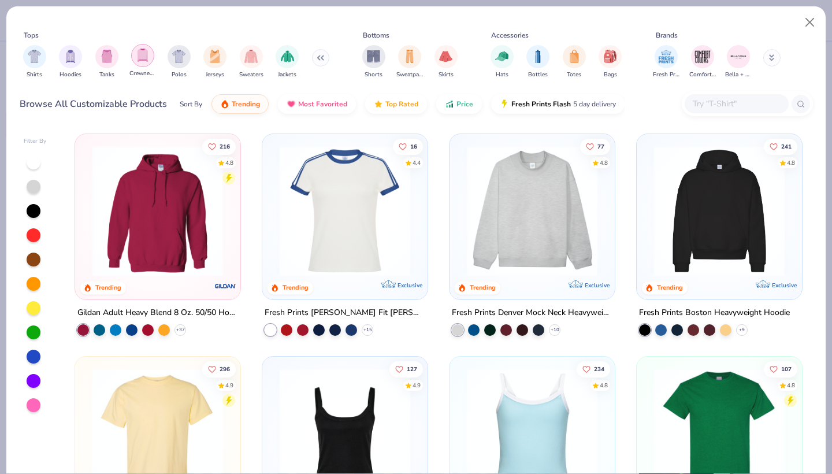
click at [140, 58] on img "filter for Crewnecks" at bounding box center [142, 55] width 13 height 13
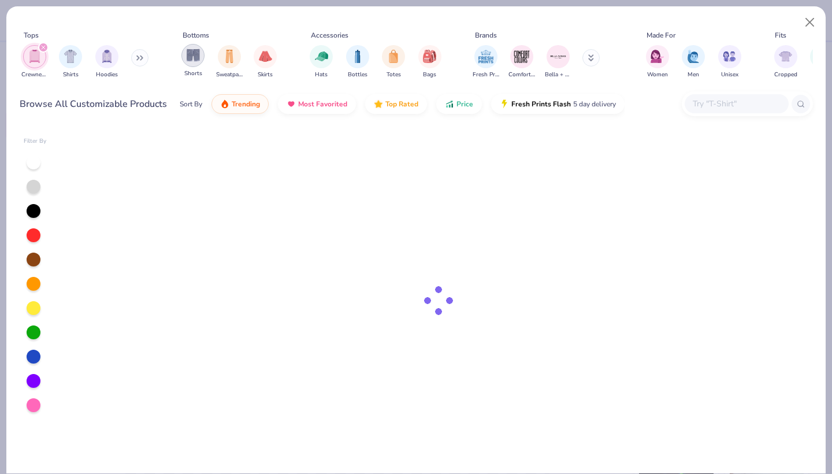
click at [194, 58] on img "filter for Shorts" at bounding box center [193, 55] width 13 height 13
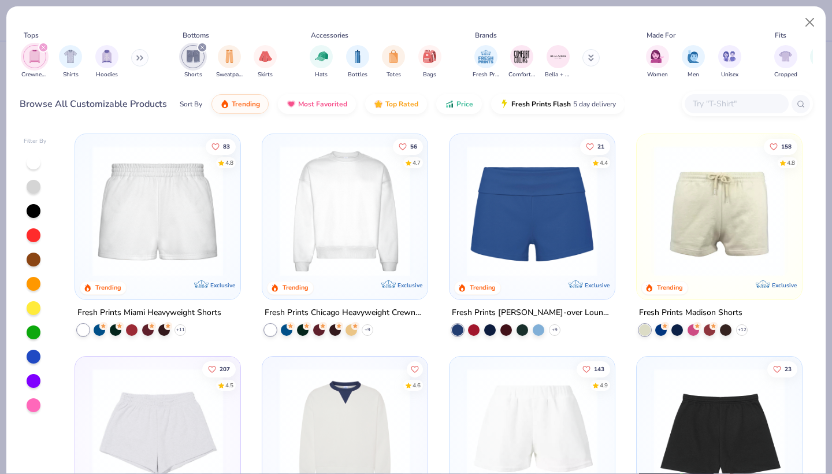
click at [589, 56] on button at bounding box center [590, 57] width 17 height 17
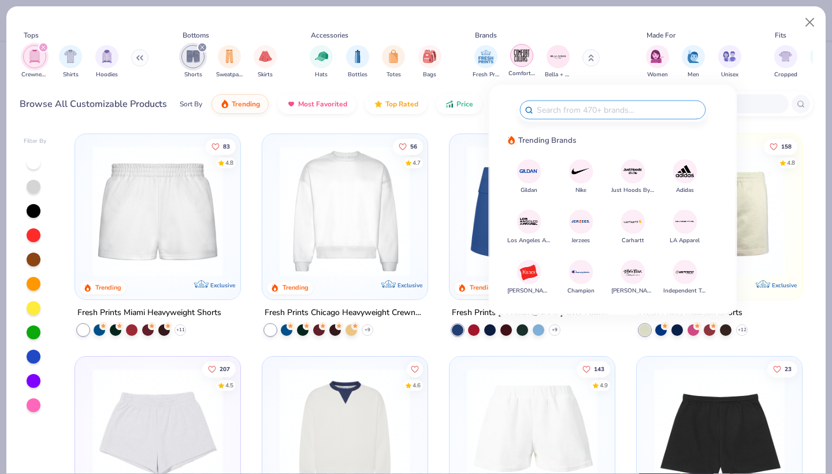
click at [520, 58] on img "filter for Comfort Colors" at bounding box center [521, 55] width 17 height 17
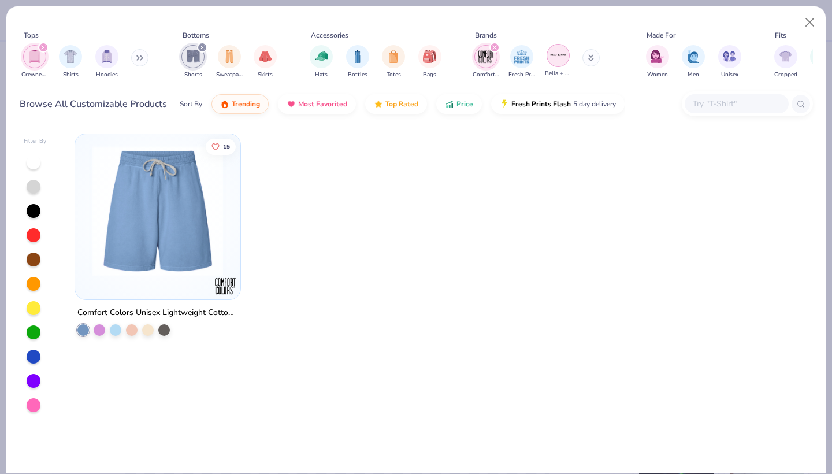
click at [558, 57] on img "filter for Bella + Canvas" at bounding box center [558, 55] width 17 height 17
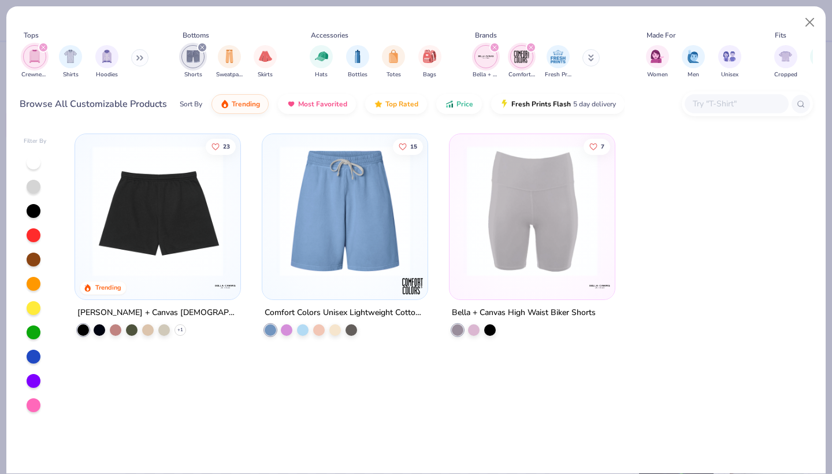
click at [594, 59] on button at bounding box center [590, 57] width 17 height 17
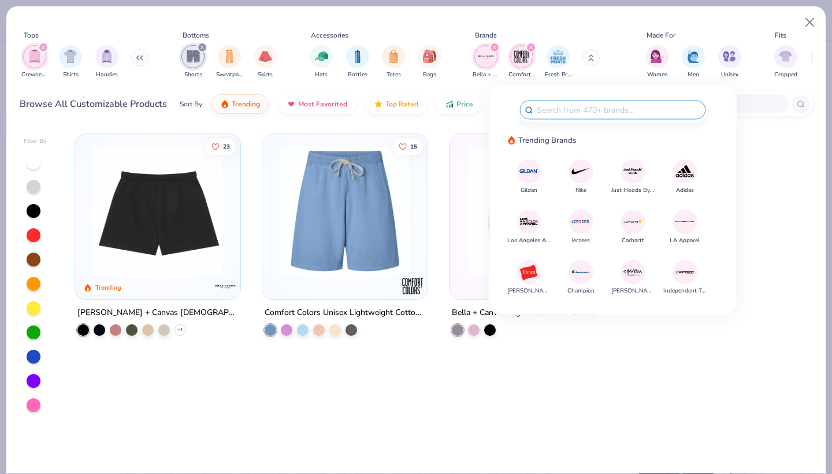
click at [684, 231] on div at bounding box center [685, 221] width 24 height 24
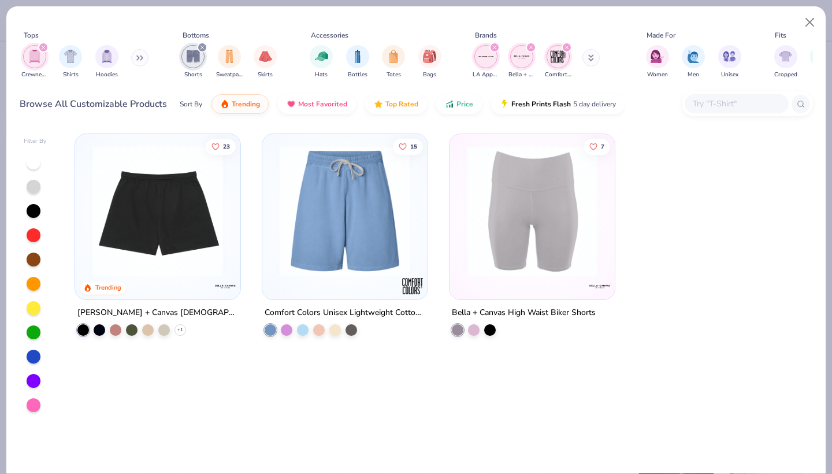
click at [494, 46] on icon "filter for LA Apparel" at bounding box center [494, 47] width 5 height 5
click at [494, 46] on icon "filter for Bella + Canvas" at bounding box center [494, 47] width 5 height 5
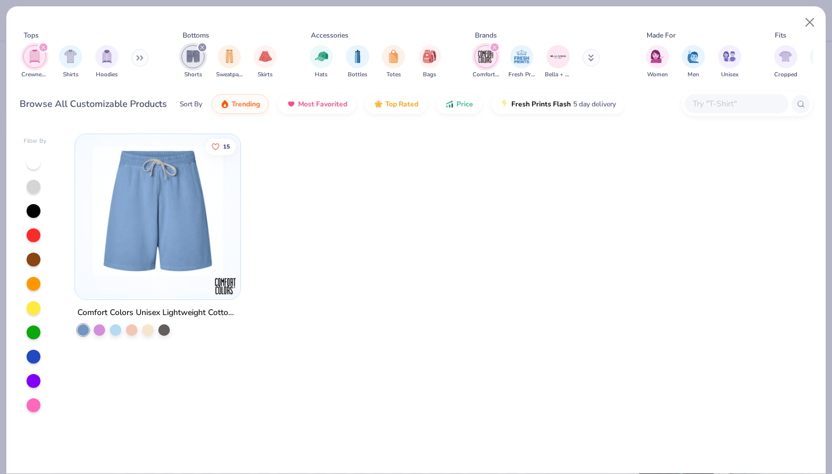
click at [494, 46] on icon "filter for Comfort Colors" at bounding box center [494, 47] width 5 height 5
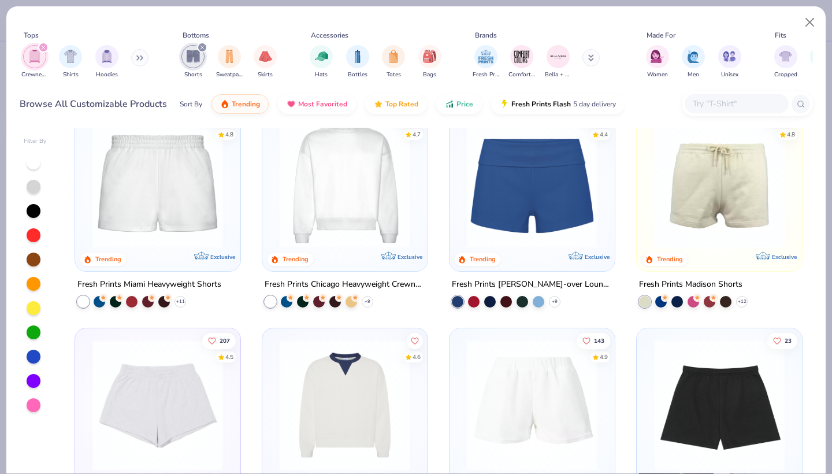
scroll to position [37, 0]
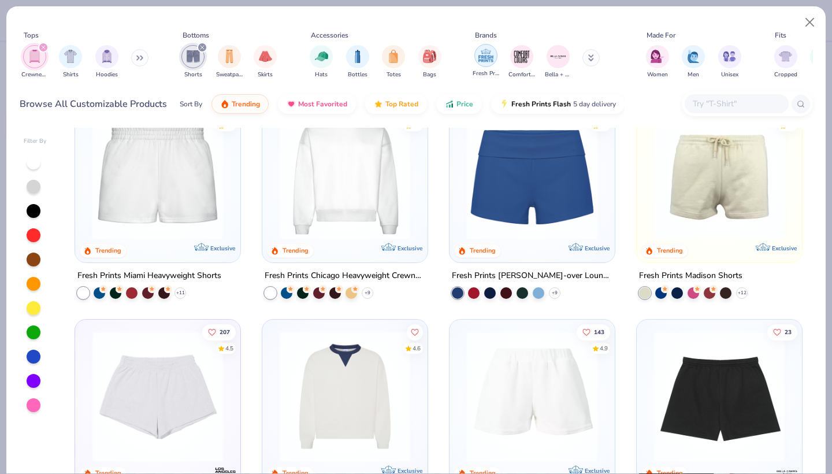
click at [482, 54] on img "filter for Fresh Prints" at bounding box center [485, 55] width 17 height 17
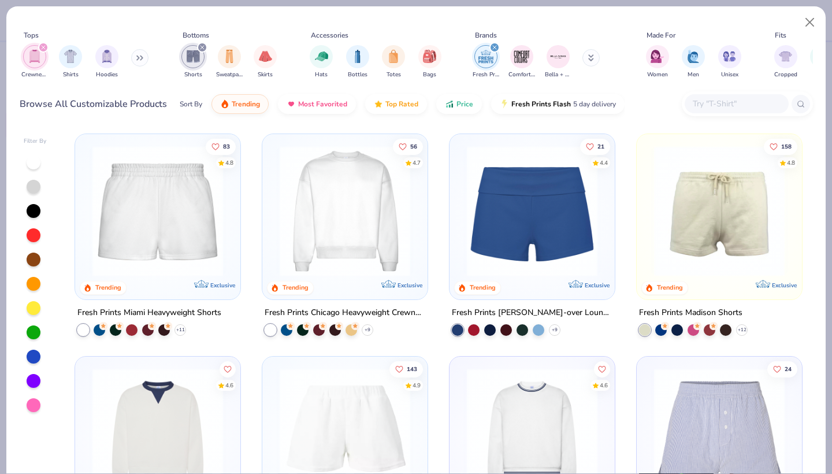
click at [189, 264] on img at bounding box center [158, 211] width 142 height 131
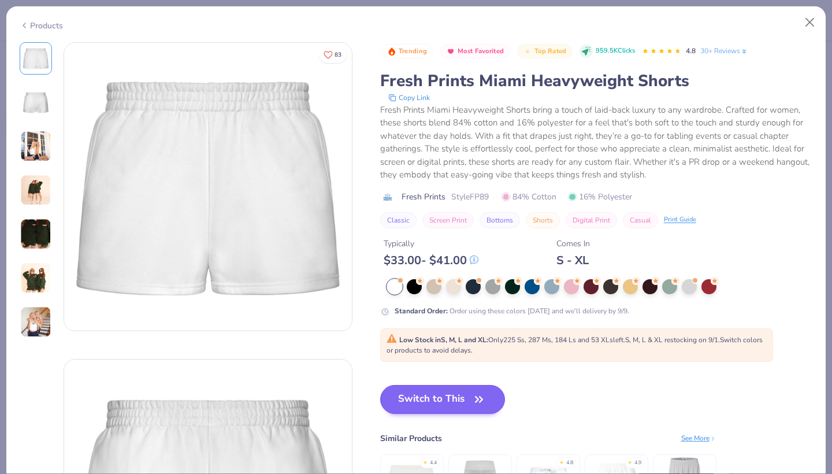
click at [421, 405] on button "Switch to This" at bounding box center [442, 399] width 125 height 29
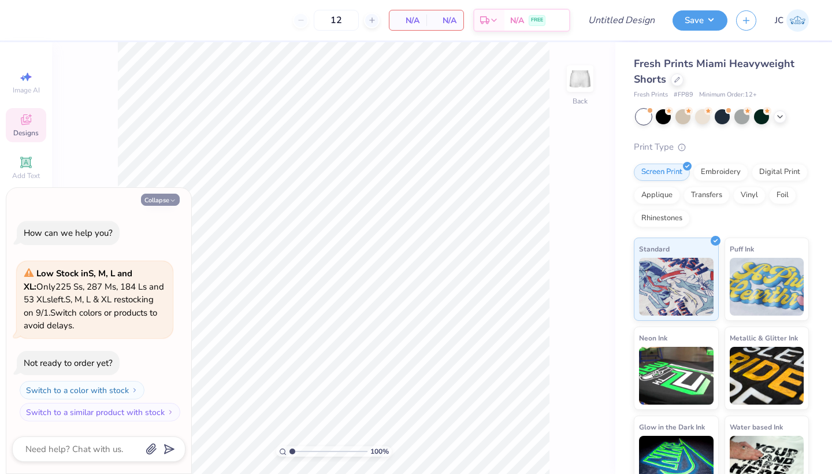
click at [164, 199] on button "Collapse" at bounding box center [160, 200] width 39 height 12
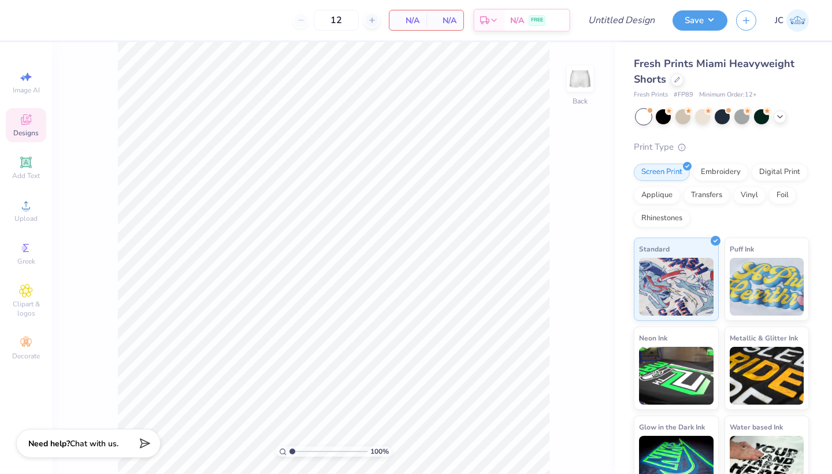
click at [26, 131] on span "Designs" at bounding box center [25, 132] width 25 height 9
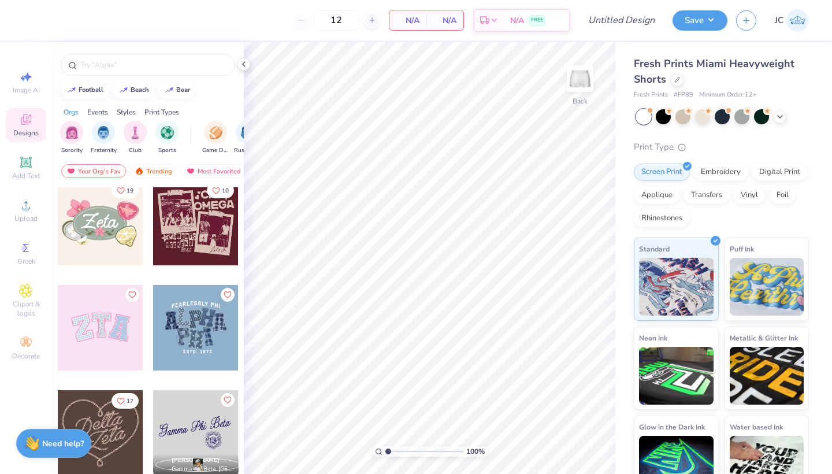
scroll to position [302, 0]
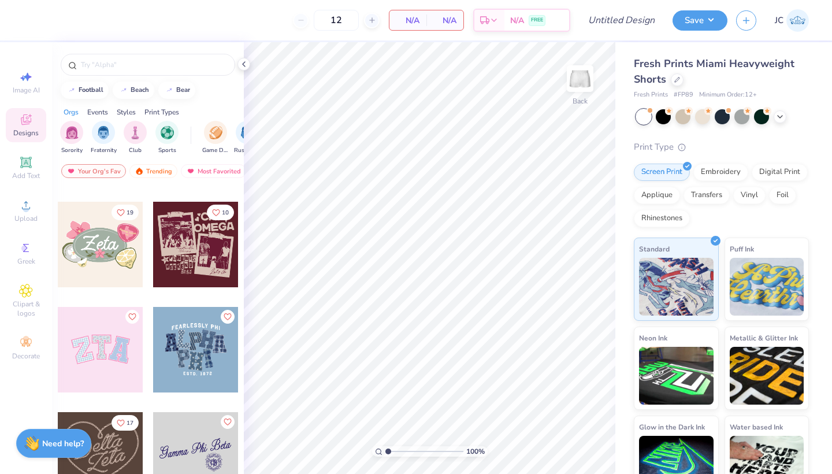
click at [114, 353] on div at bounding box center [101, 350] width 86 height 86
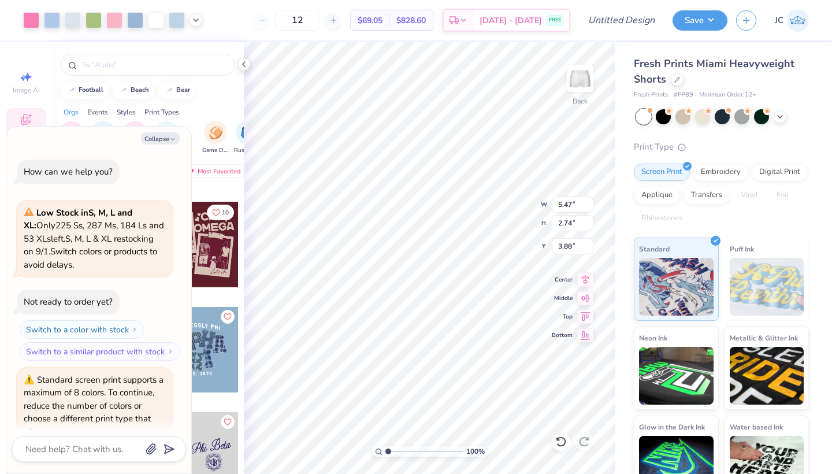
scroll to position [50, 0]
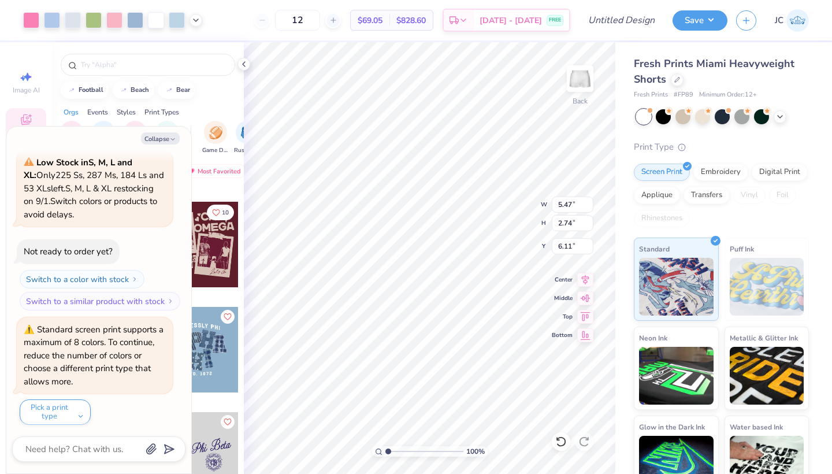
type textarea "x"
type input "6.11"
click at [243, 67] on icon at bounding box center [243, 64] width 9 height 9
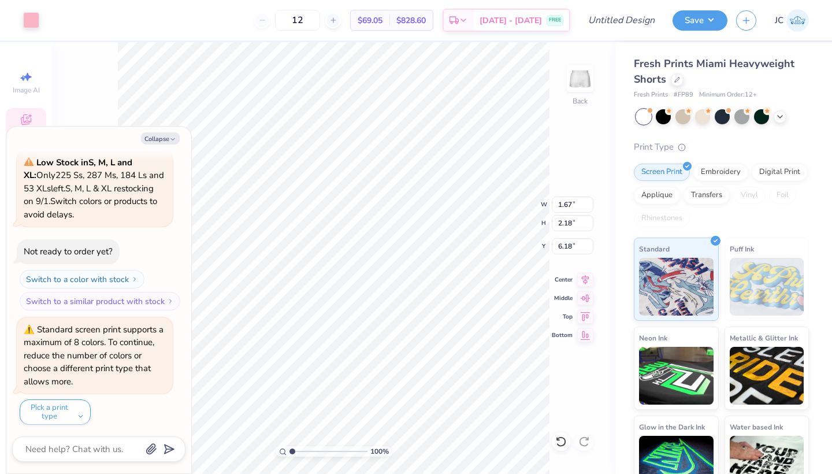
click at [165, 132] on div "Collapse How can we help you? Low Stock in S, M, L and XL : Only 225 Ss, 287 Ms…" at bounding box center [98, 300] width 185 height 347
click at [165, 135] on button "Collapse" at bounding box center [160, 138] width 39 height 12
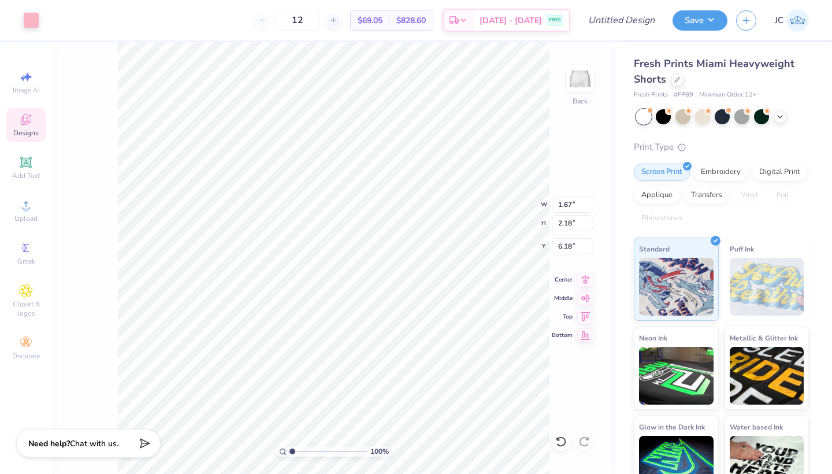
type textarea "x"
type input "1.99"
type input "2.48"
type input "6.28"
type input "5.38"
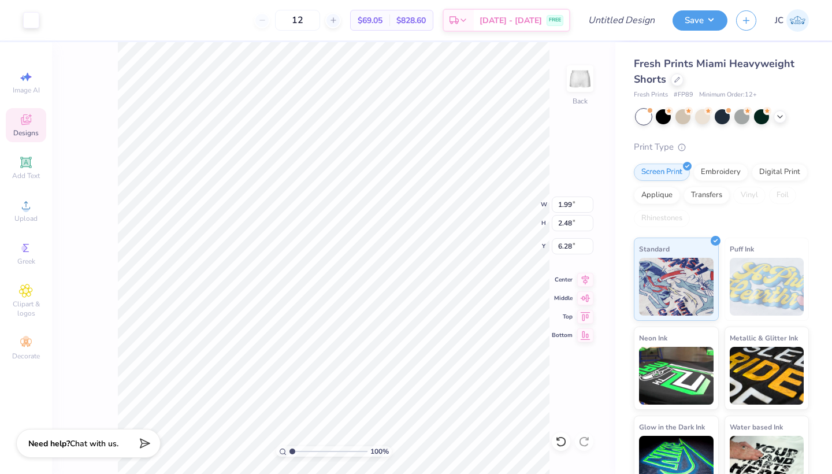
type input "2.65"
type input "6.15"
type input "1.99"
type input "2.48"
type input "6.28"
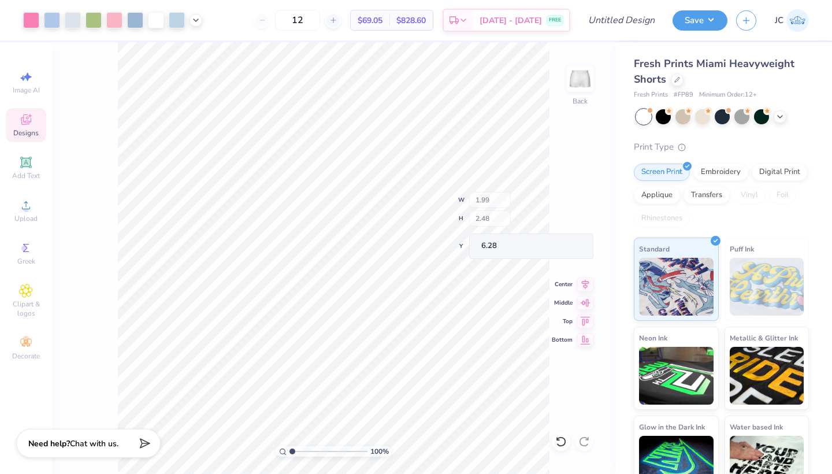
type input "5.47"
type input "2.74"
type input "6.11"
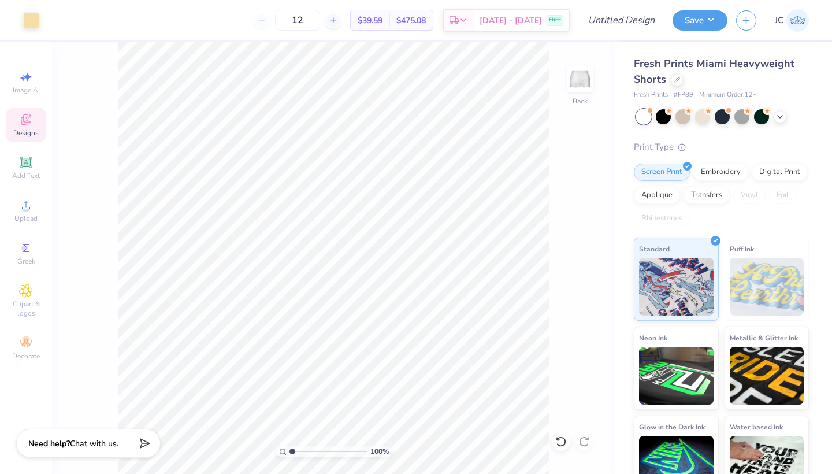
click at [33, 132] on span "Designs" at bounding box center [25, 132] width 25 height 9
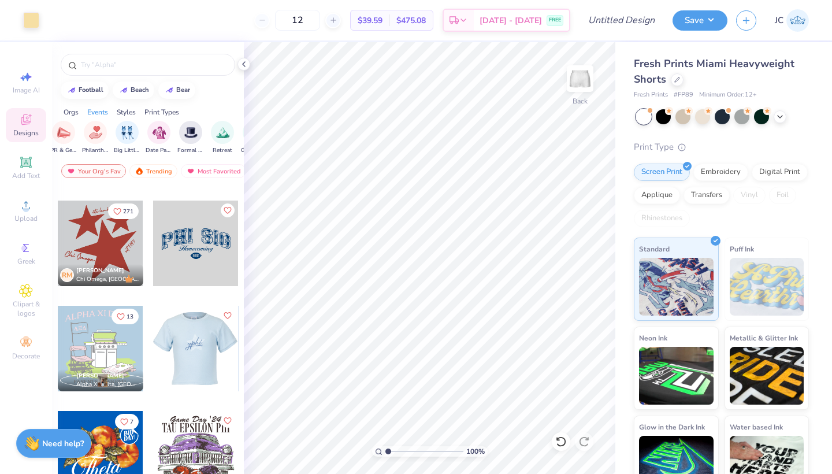
scroll to position [575, 0]
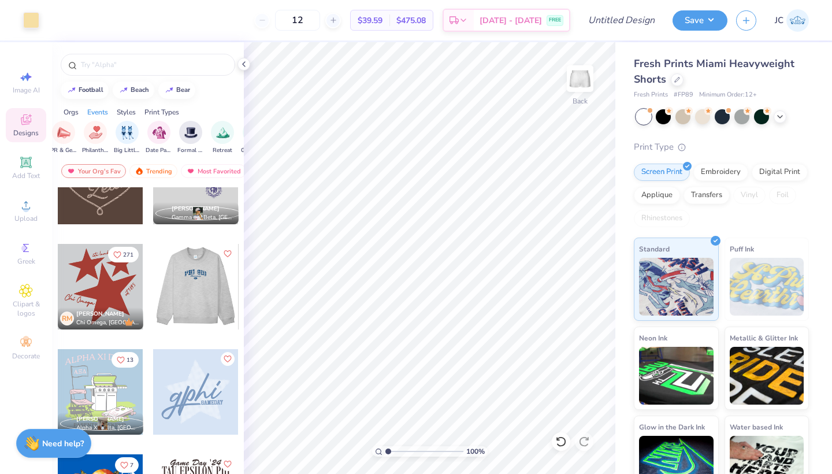
click at [153, 288] on div at bounding box center [111, 287] width 86 height 86
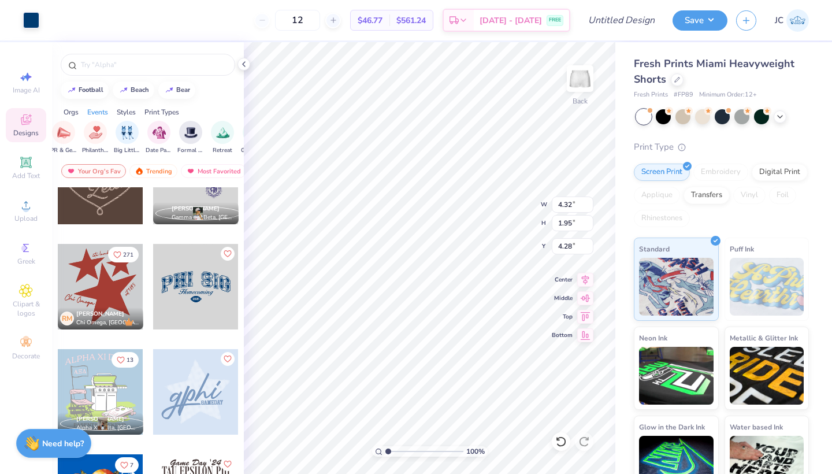
type input "4.20"
type input "1.23"
type input "4.34"
type input "4.20"
type input "1.23"
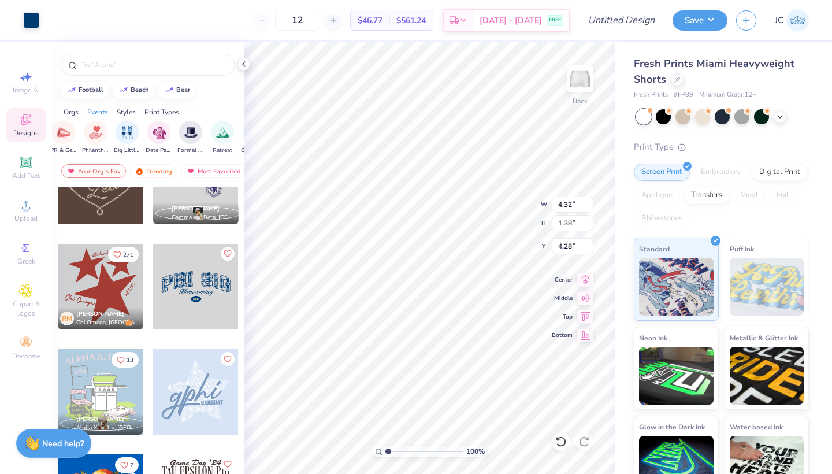
type input "4.34"
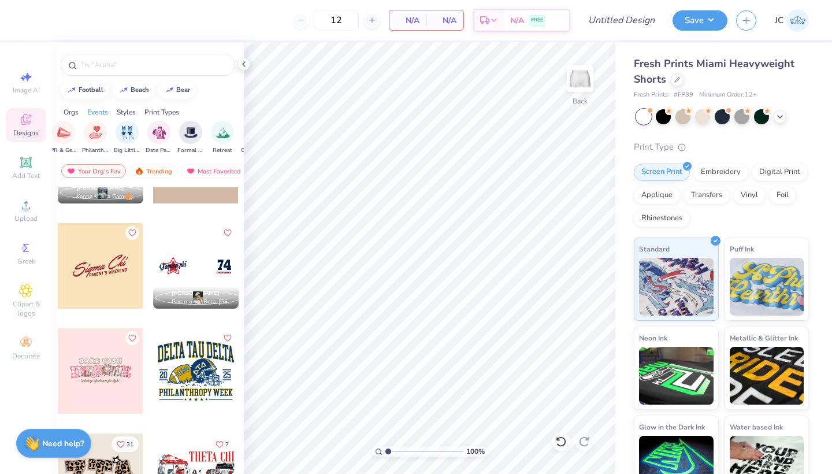
scroll to position [1962, 0]
click at [112, 274] on div at bounding box center [101, 267] width 86 height 86
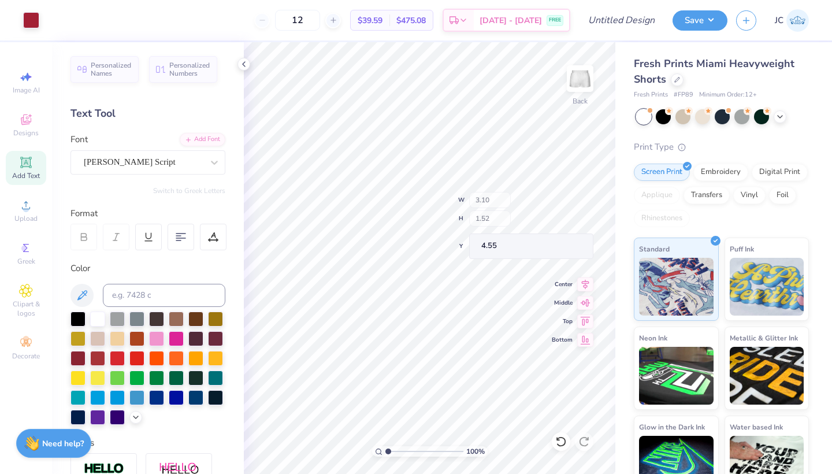
type input "3.10"
type input "1.52"
type input "4.55"
type input "0.99"
type input "1.05"
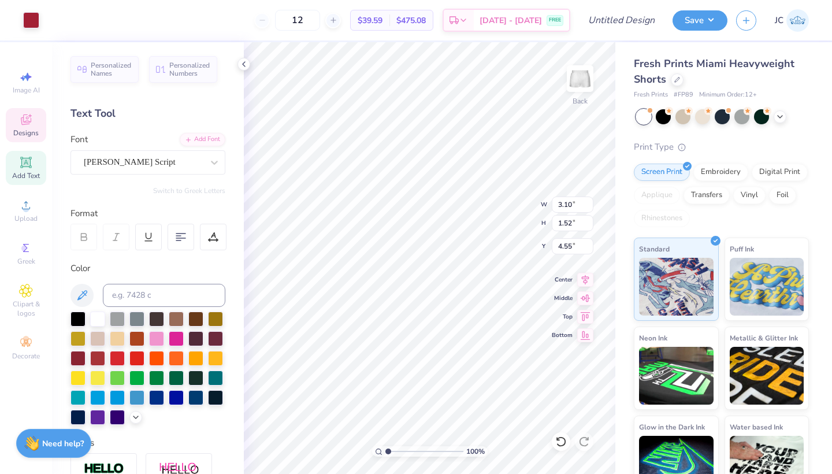
type input "4.98"
type input "3.10"
type input "1.52"
type input "4.55"
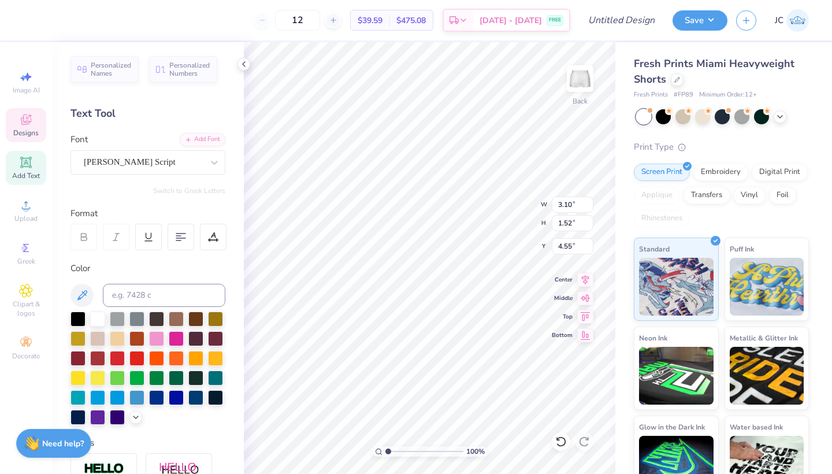
type textarea "ijoux hi"
type input "0.99"
type input "1.05"
type input "4.98"
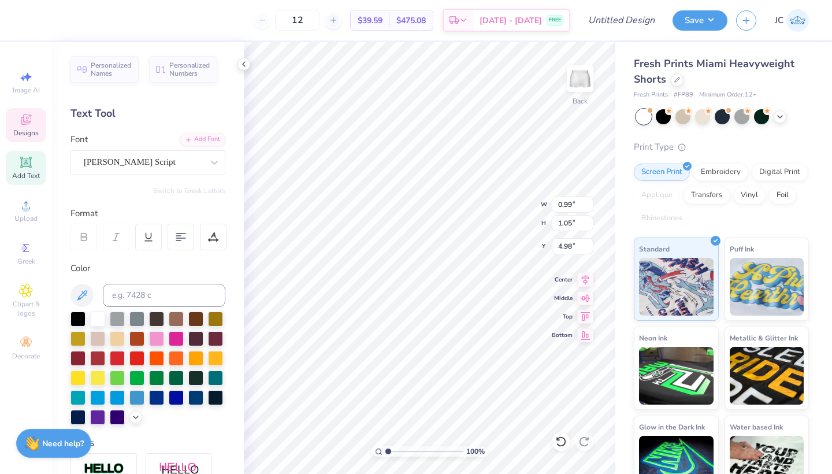
type textarea "B"
type input "1.04"
type input "1.07"
type input "4.43"
type textarea "B"
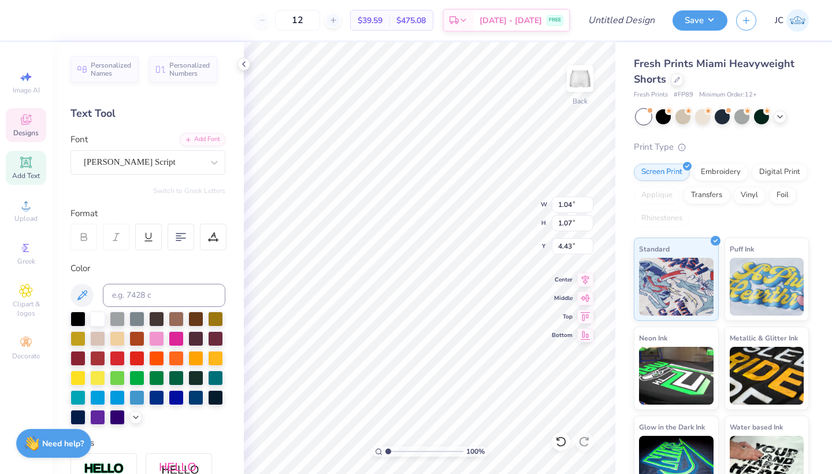
type input "3.13"
type input "1.58"
type input "4.52"
type textarea "ijoux outique"
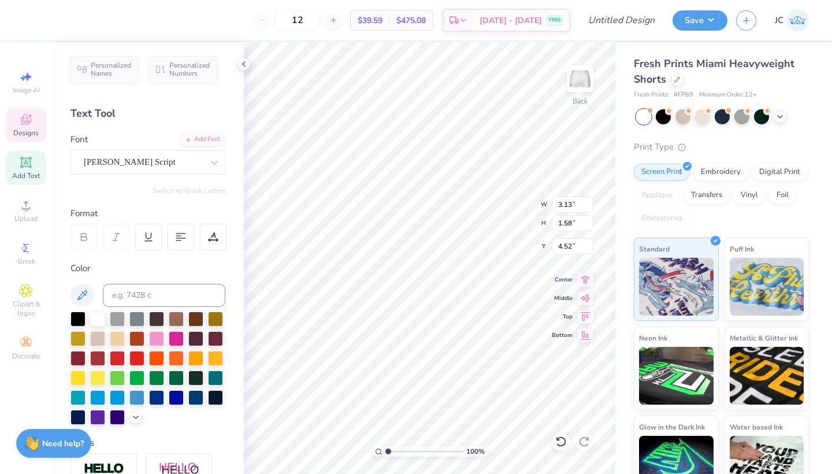
scroll to position [0, 3]
type input "4.60"
type input "1.04"
type input "1.01"
type input "4.47"
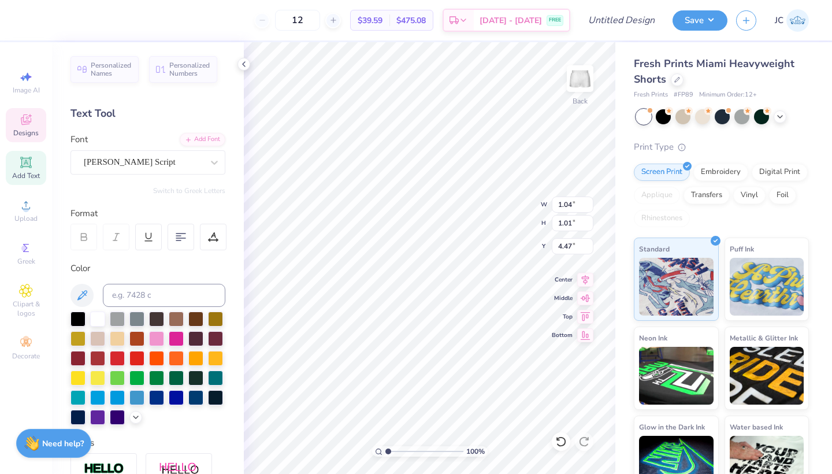
type input "4.50"
type input "1.62"
type input "4.60"
type input "1.04"
type input "1.01"
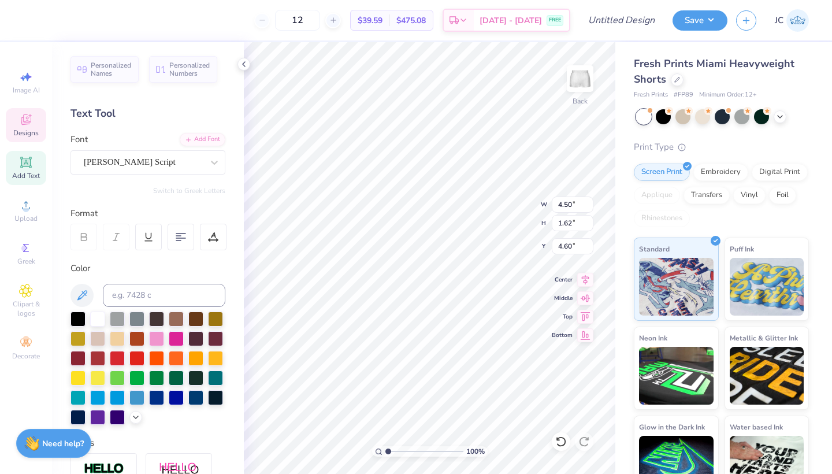
type input "4.47"
type input "2.70"
type input "0.62"
type input "5.41"
type input "4.50"
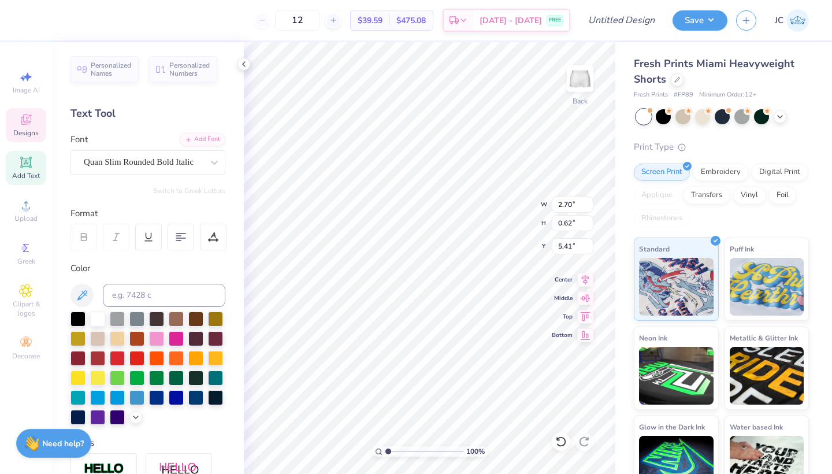
type input "1.62"
type input "4.60"
type textarea "ijoux outique"
type input "5.56"
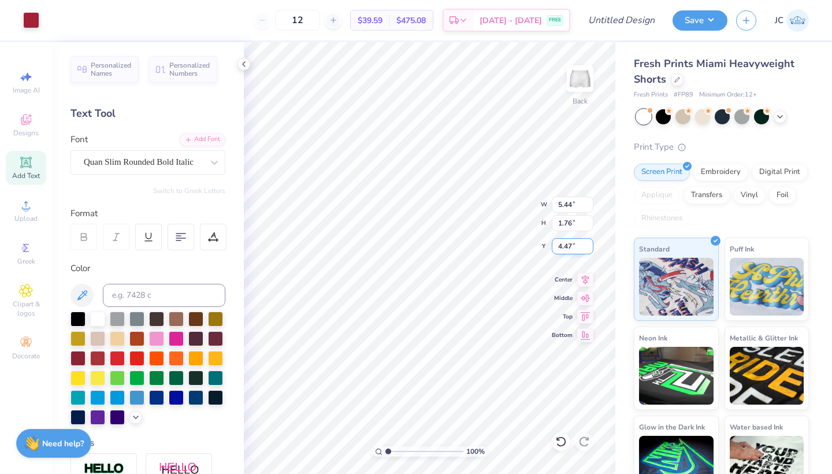
type input "1.26"
click at [246, 68] on icon at bounding box center [243, 64] width 9 height 9
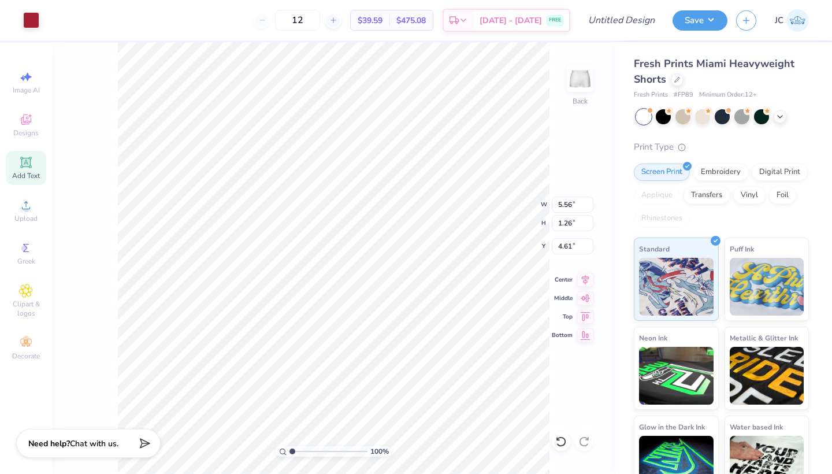
type input "8.61"
click at [113, 326] on div "100 % Back W 5.56 5.56 " H 1.26 1.26 " Y 8.61 8.61 " Center Middle Top Bottom" at bounding box center [333, 258] width 563 height 432
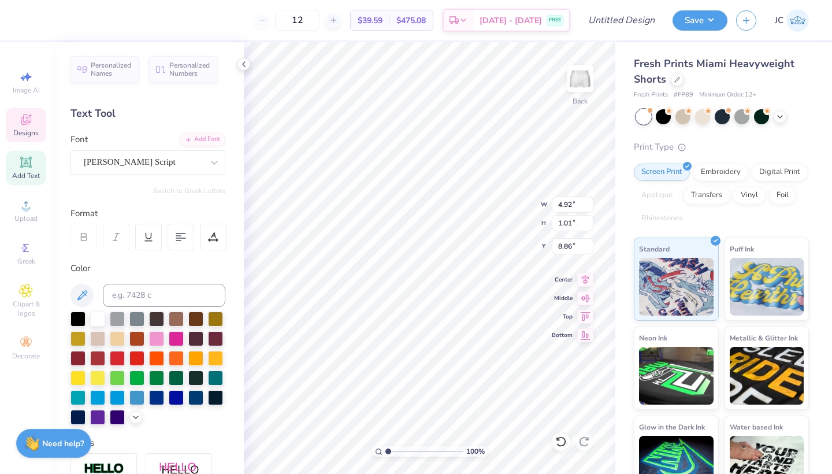
type input "4.93"
type input "1.20"
type input "8.75"
click at [243, 62] on icon at bounding box center [243, 64] width 9 height 9
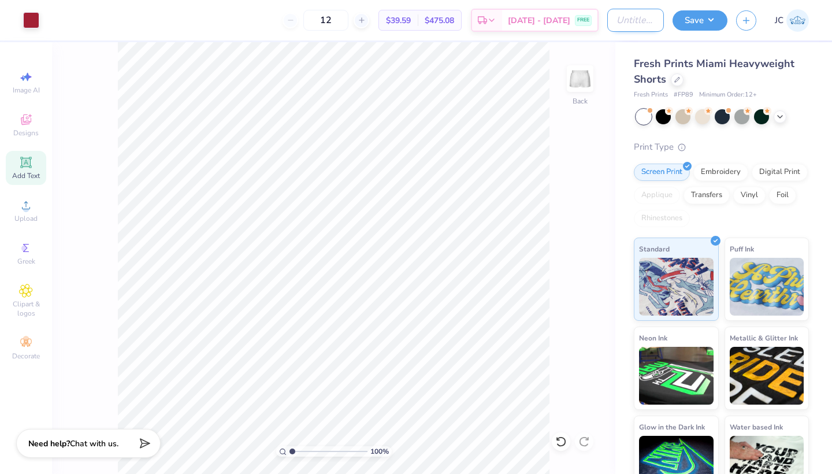
click at [638, 21] on input "Design Title" at bounding box center [635, 20] width 57 height 23
type input "bijoux shorts"
click at [707, 15] on button "Save" at bounding box center [700, 19] width 55 height 20
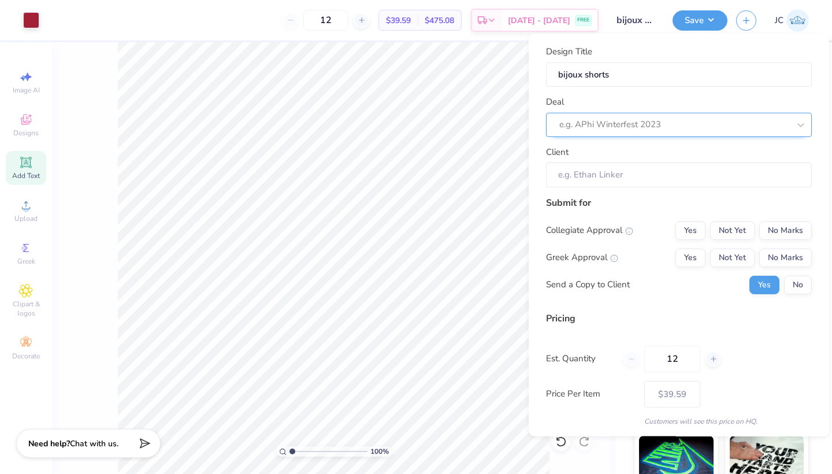
click at [621, 122] on div "e.g. APhi Winterfest 2023" at bounding box center [674, 124] width 230 height 13
click at [696, 17] on button "Save" at bounding box center [700, 19] width 55 height 20
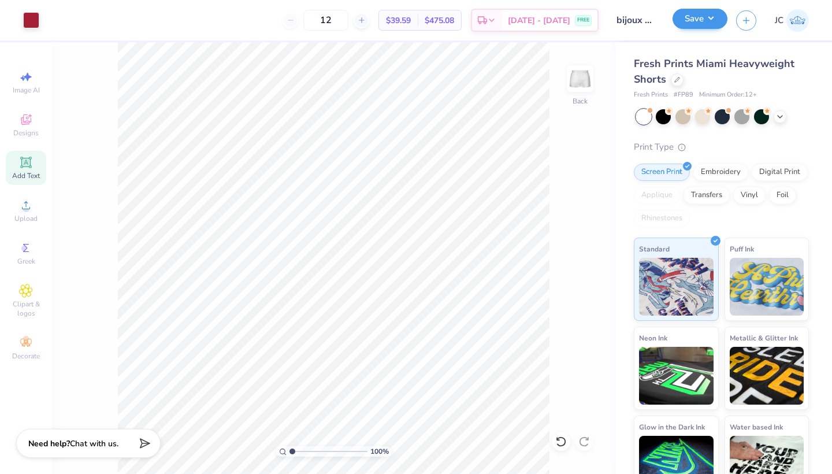
click at [700, 24] on button "Save" at bounding box center [700, 19] width 55 height 20
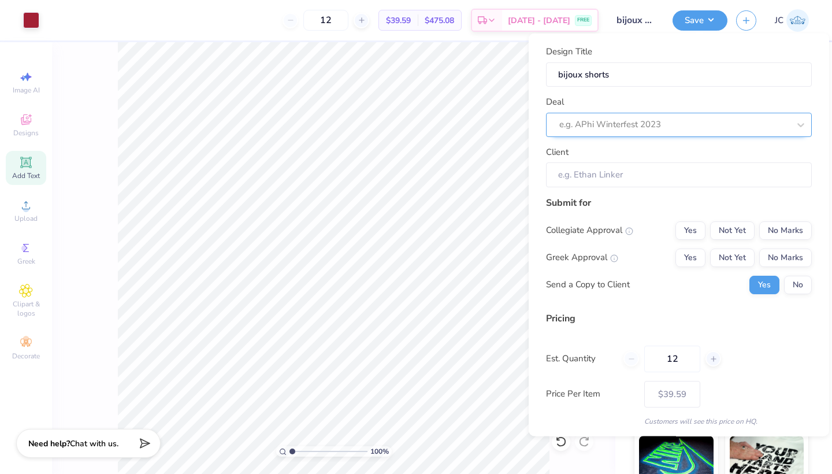
click at [656, 126] on div "e.g. APhi Winterfest 2023" at bounding box center [674, 124] width 230 height 13
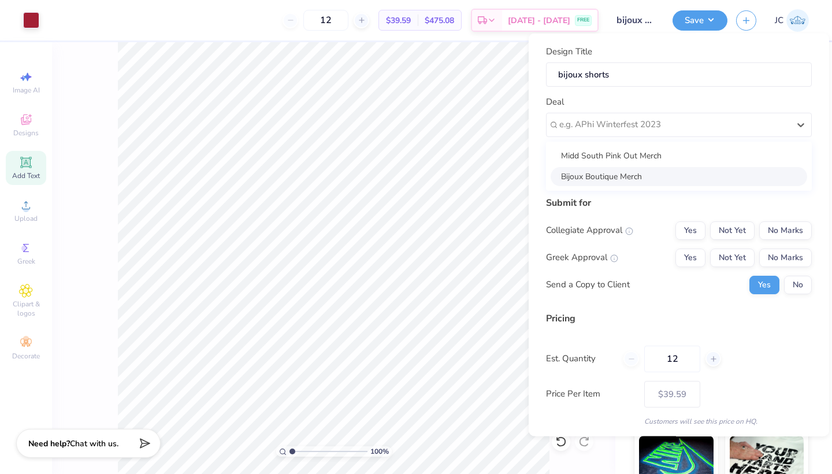
click at [630, 175] on div "Bijoux Boutique Merch" at bounding box center [679, 175] width 257 height 19
type input "[PERSON_NAME]"
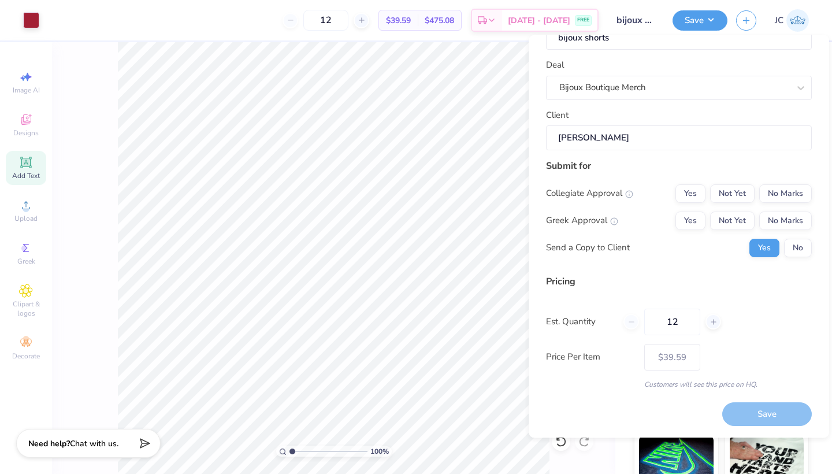
scroll to position [37, 0]
click at [785, 190] on button "No Marks" at bounding box center [785, 194] width 53 height 18
click at [785, 223] on button "No Marks" at bounding box center [785, 222] width 53 height 18
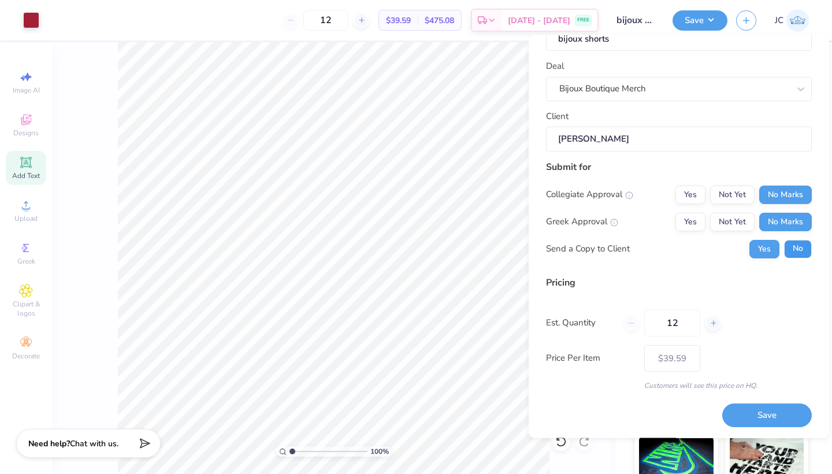
click at [797, 254] on button "No" at bounding box center [798, 249] width 28 height 18
click at [766, 414] on button "Save" at bounding box center [767, 416] width 90 height 24
type input "$39.59"
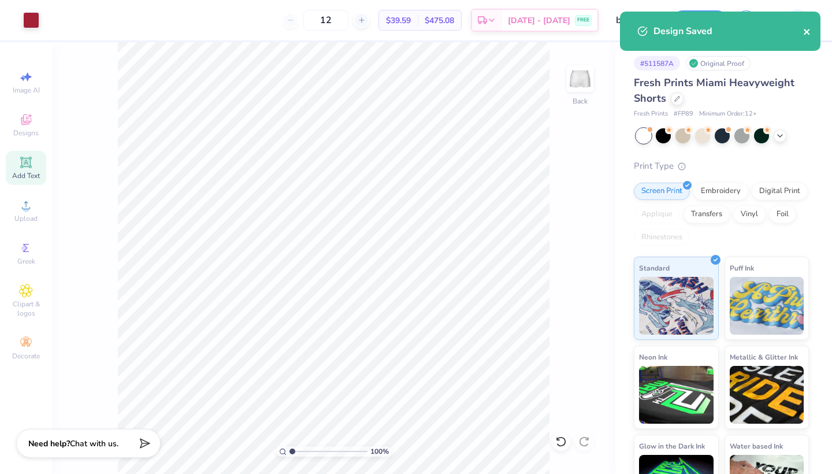
click at [808, 35] on icon "close" at bounding box center [807, 31] width 8 height 9
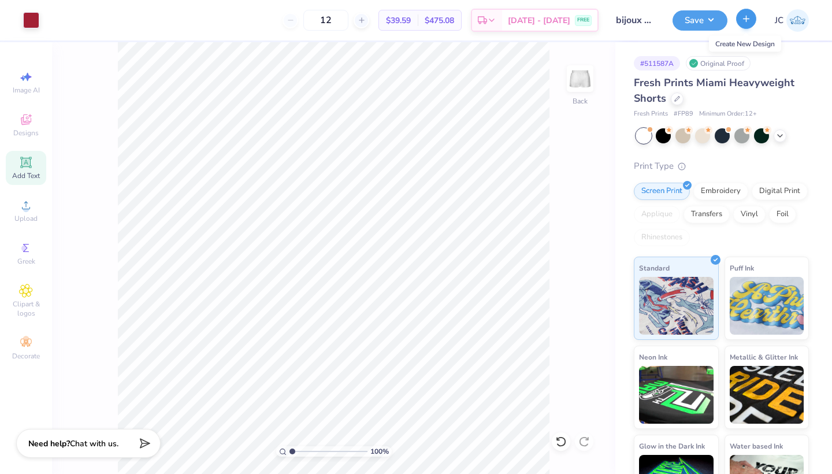
click at [745, 24] on button "button" at bounding box center [746, 19] width 20 height 20
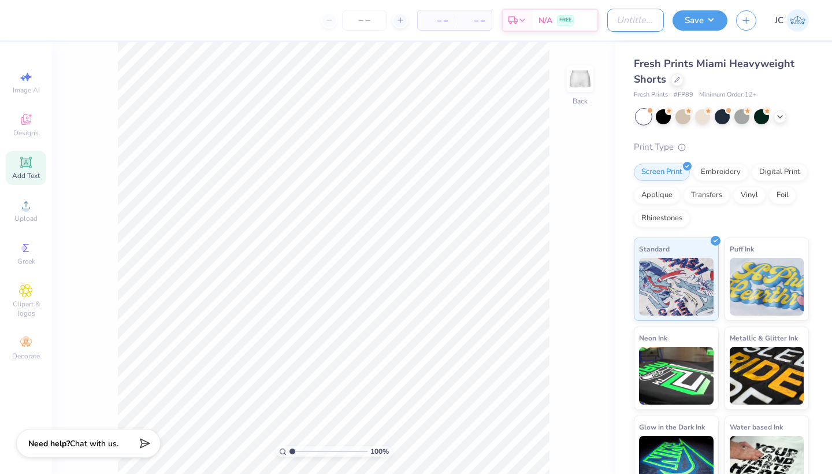
click at [611, 21] on input "Design Title" at bounding box center [635, 20] width 57 height 23
click at [778, 117] on icon at bounding box center [779, 115] width 9 height 9
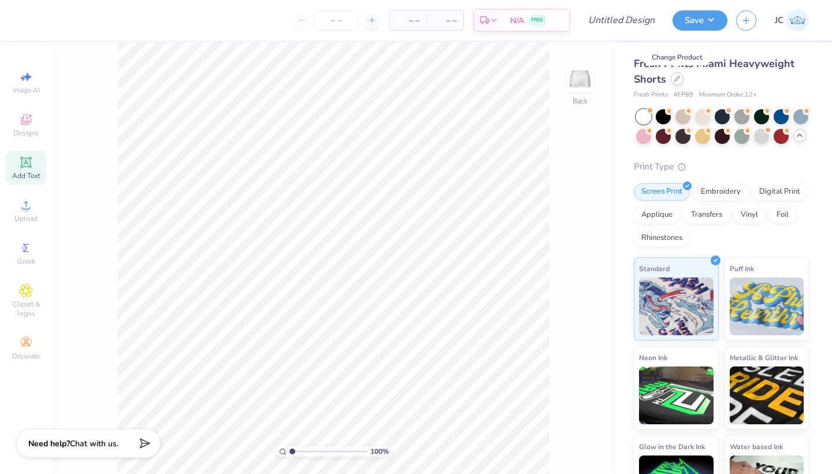
click at [677, 77] on icon at bounding box center [677, 79] width 6 height 6
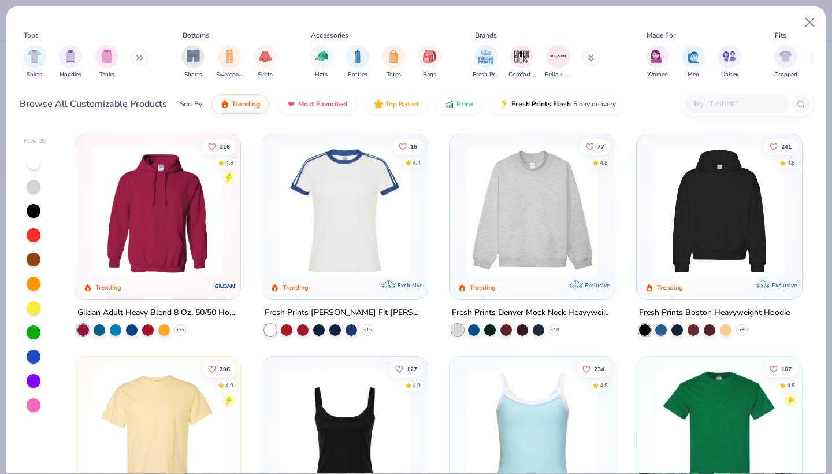
click at [137, 60] on button at bounding box center [139, 57] width 17 height 17
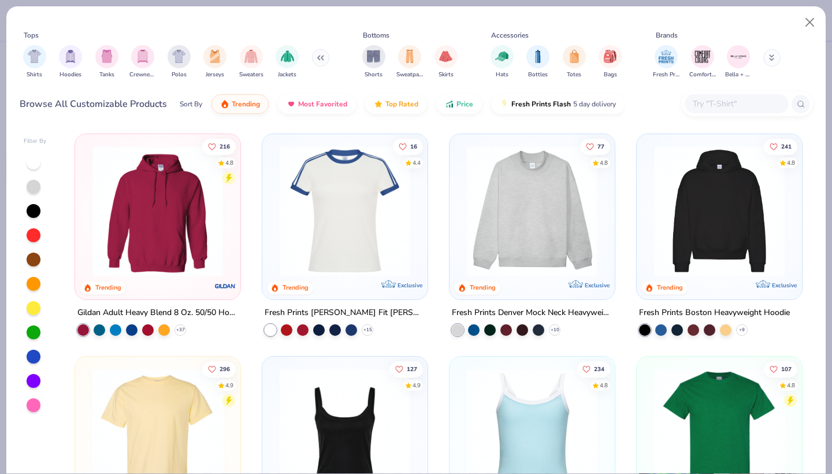
click at [317, 58] on icon at bounding box center [318, 58] width 2 height 4
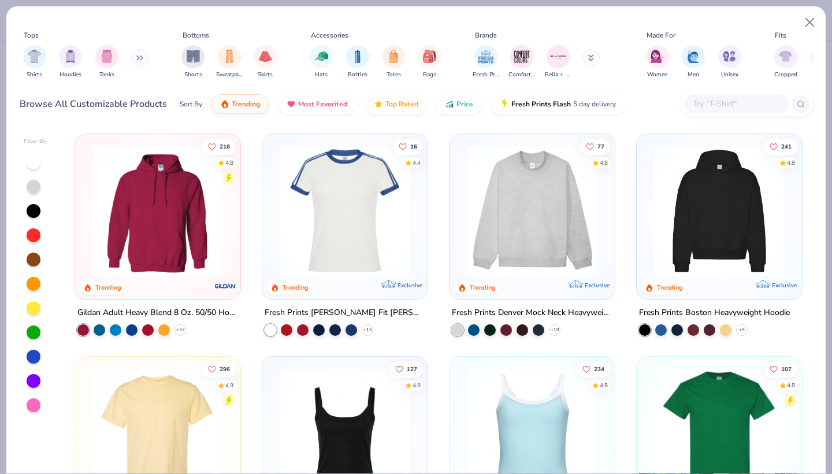
click at [135, 54] on button at bounding box center [139, 57] width 17 height 17
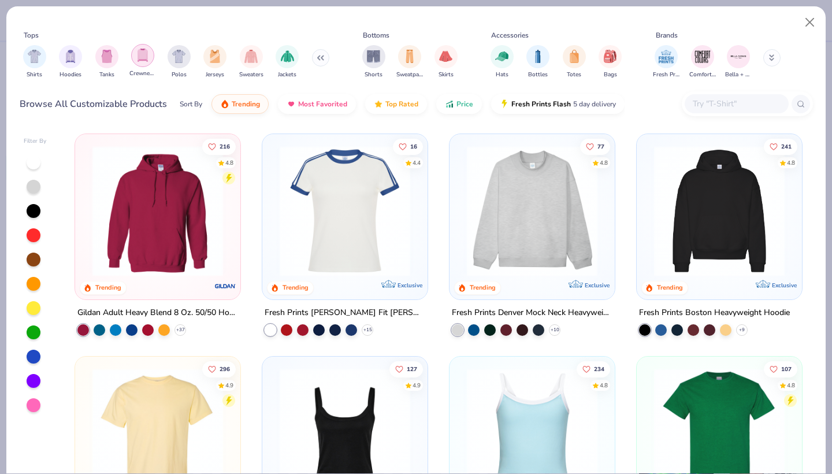
click at [142, 57] on img "filter for Crewnecks" at bounding box center [142, 55] width 13 height 13
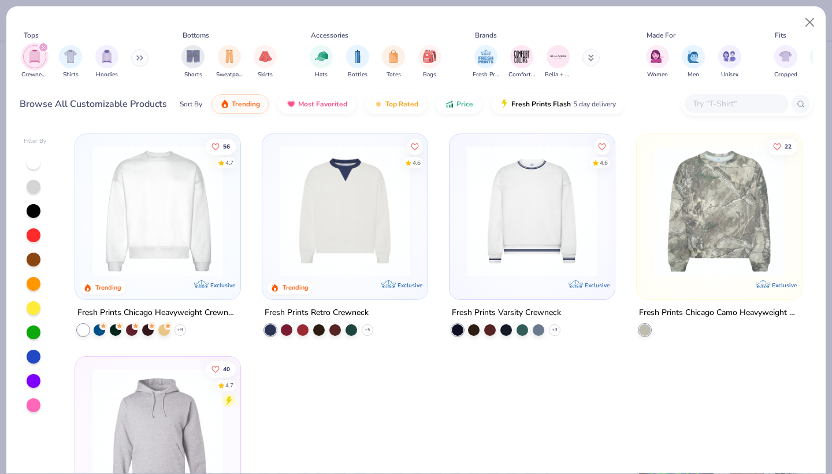
click at [198, 205] on img at bounding box center [158, 211] width 142 height 131
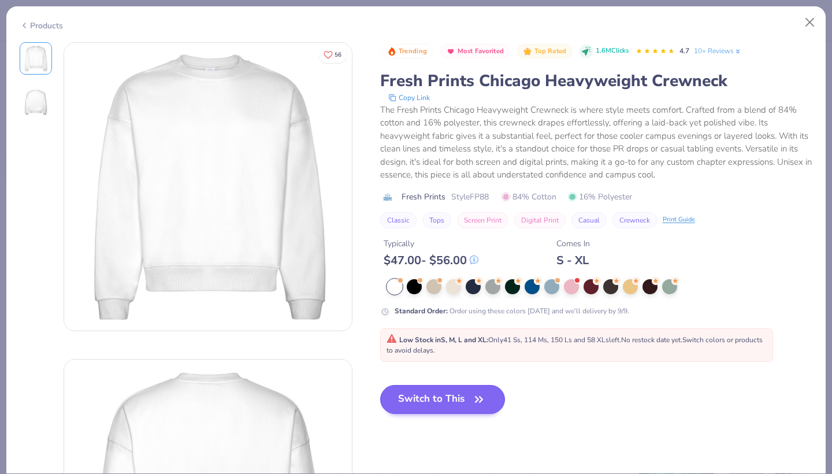
click at [440, 399] on button "Switch to This" at bounding box center [442, 399] width 125 height 29
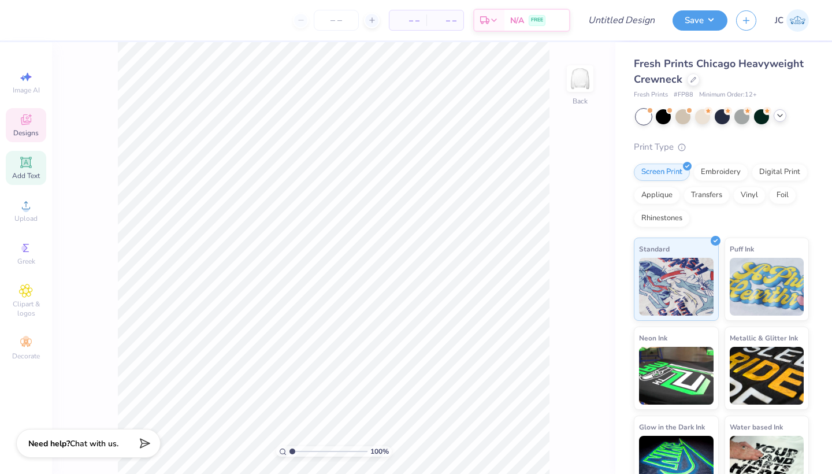
click at [26, 117] on icon at bounding box center [26, 119] width 10 height 10
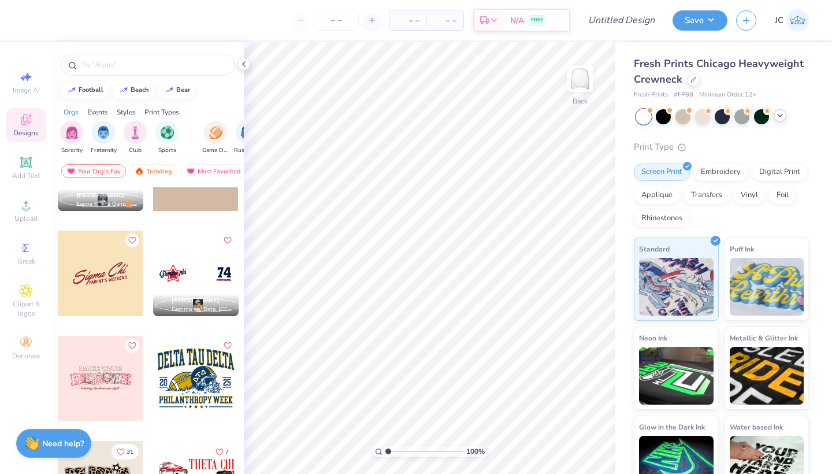
scroll to position [1957, 0]
click at [106, 273] on div at bounding box center [101, 272] width 86 height 86
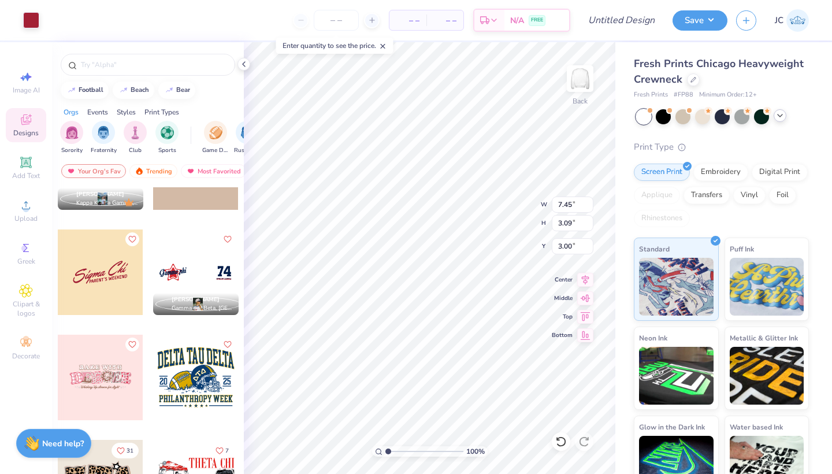
type input "5.10"
type input "1.18"
type input "4.84"
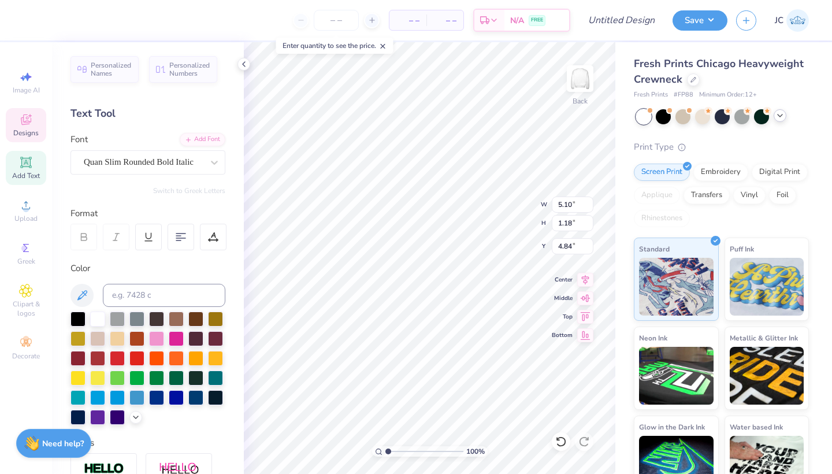
scroll to position [0, 2]
type textarea "[US_STATE]"
type input "1.87"
type input "1.98"
type input "4.03"
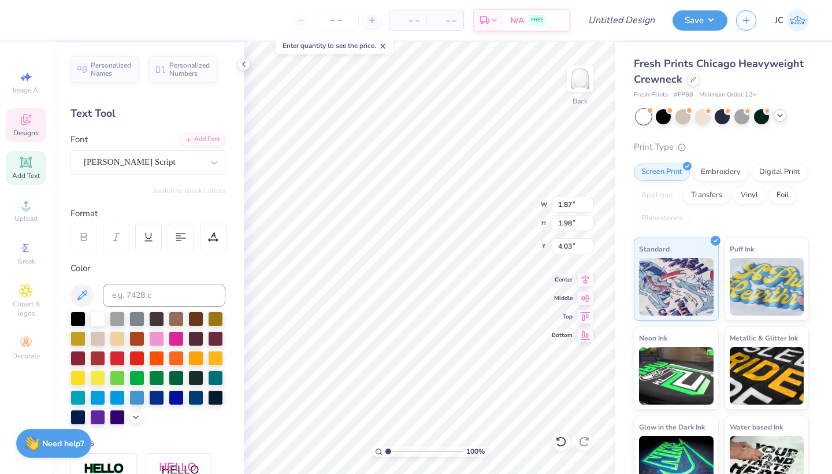
type textarea "B"
type input "5.84"
type input "2.86"
type input "3.22"
type textarea "ijous hi"
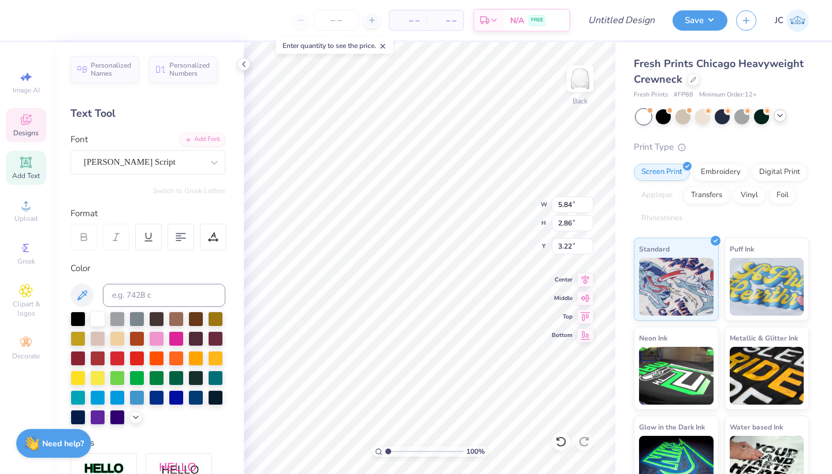
scroll to position [0, 1]
type input "1.95"
type input "2.02"
type input "3.00"
type textarea "C"
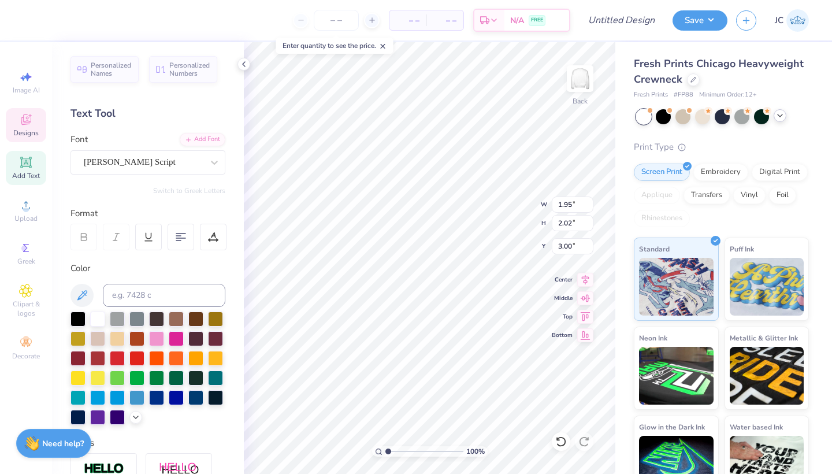
type input "5.75"
type input "2.95"
type input "3.18"
type textarea "ijous outique"
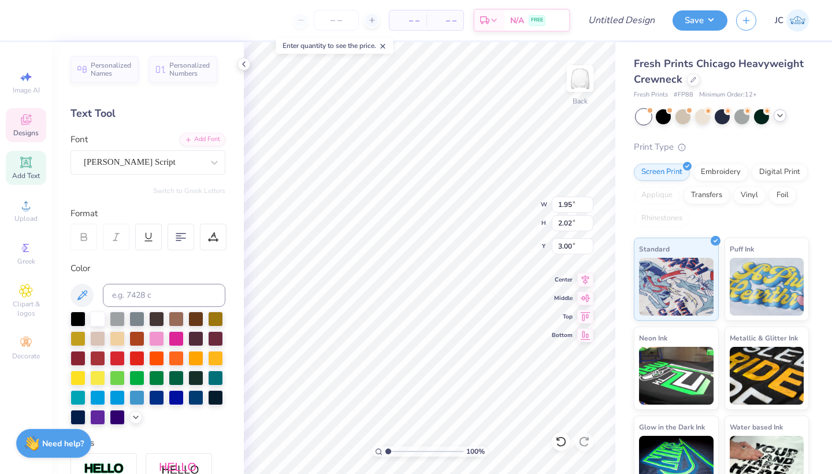
type textarea "B"
click at [503, 196] on div "100 % Back W 1.95 H 2.02 Y 3.00 Center Middle Top Bottom" at bounding box center [430, 258] width 372 height 432
type input "3.00"
type input "1.96"
type input "1.91"
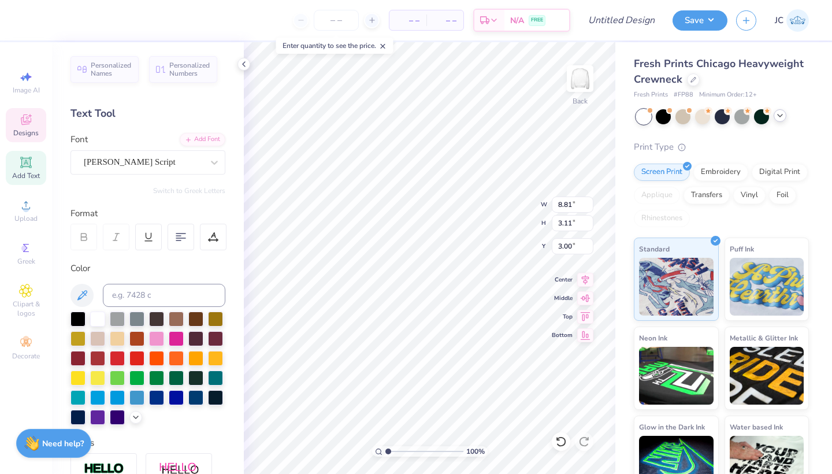
type input "4.09"
type input "1.90"
type input "3.00"
type input "3.46"
type input "2.81"
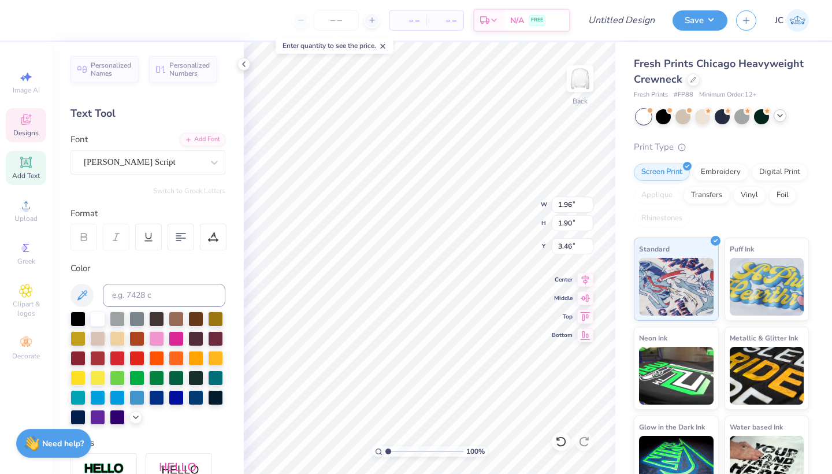
type input "0.77"
type input "4.99"
type input "10.62"
type input "2.63"
type input "4.90"
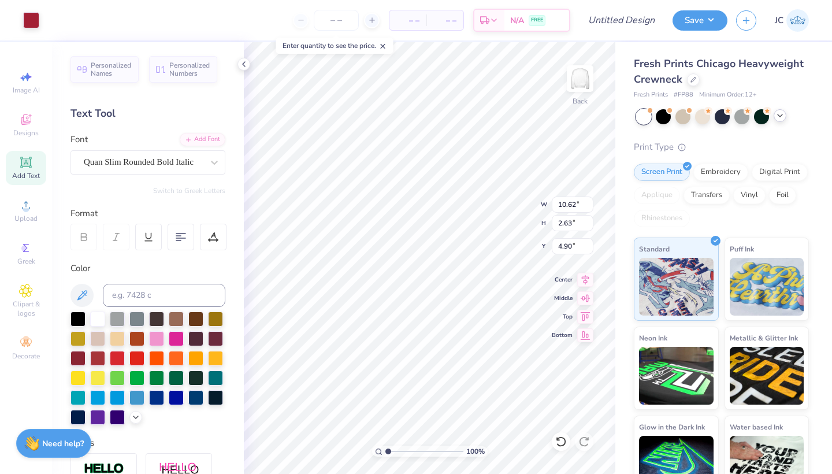
type input "10.61"
type input "2.58"
type input "4.95"
type input "12.13"
type input "2.95"
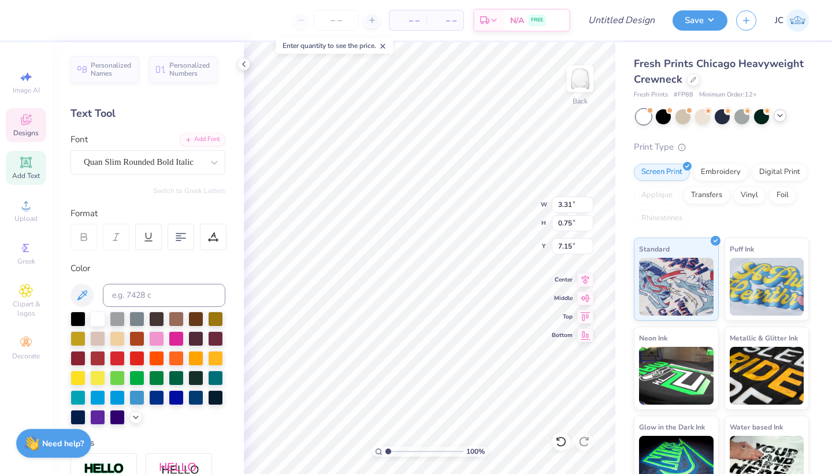
scroll to position [0, 0]
type textarea "[US_STATE]"
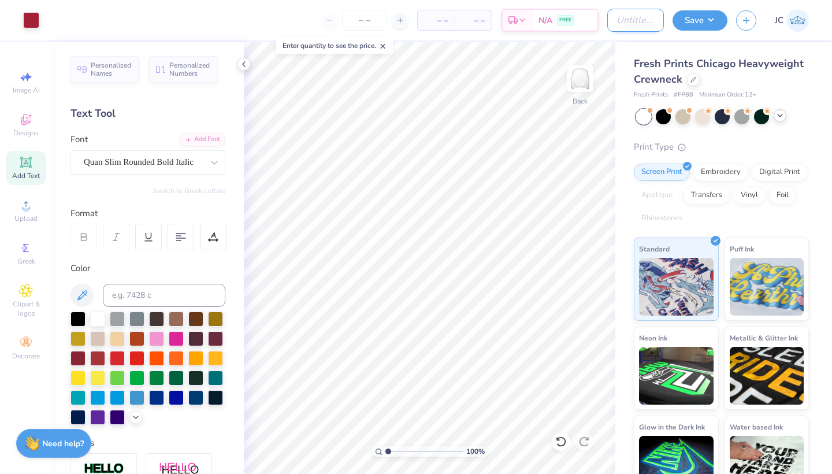
click at [629, 24] on input "Design Title" at bounding box center [635, 20] width 57 height 23
type input "bijoux crew"
click at [696, 18] on button "Save" at bounding box center [700, 19] width 55 height 20
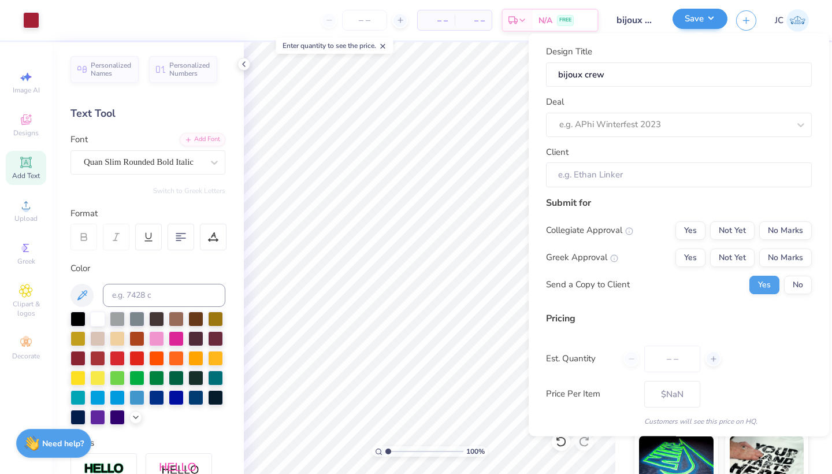
type input "0"
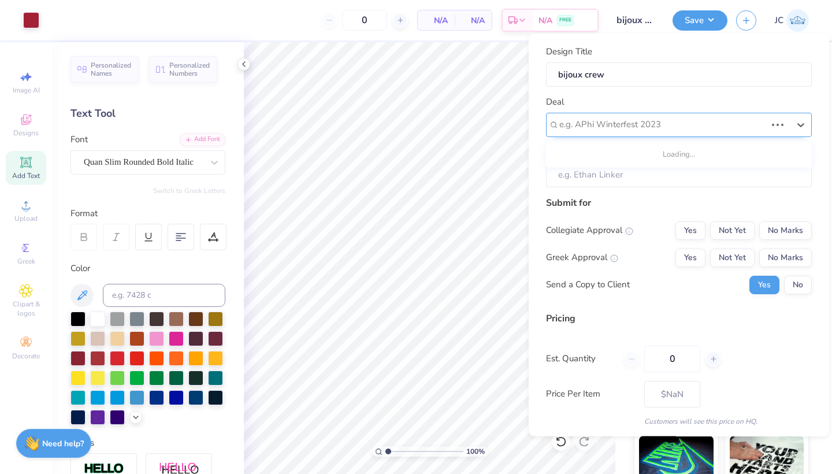
click at [622, 121] on div "e.g. APhi Winterfest 2023" at bounding box center [662, 124] width 207 height 13
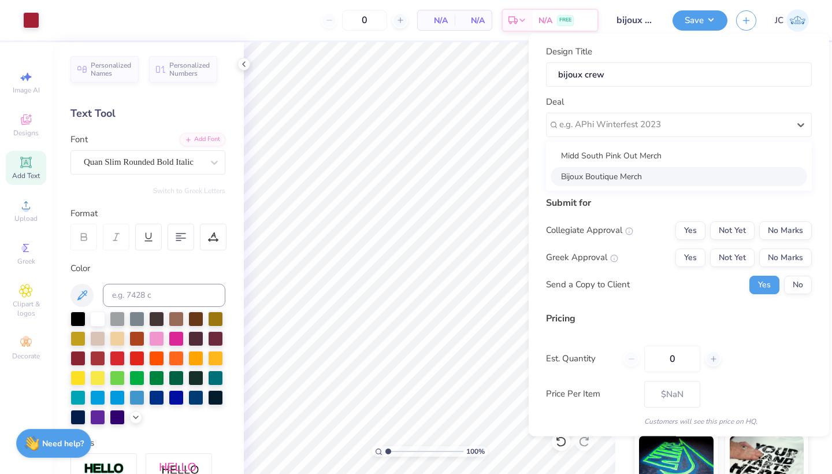
click at [619, 173] on div "Bijoux Boutique Merch" at bounding box center [679, 175] width 257 height 19
type input "[PERSON_NAME]"
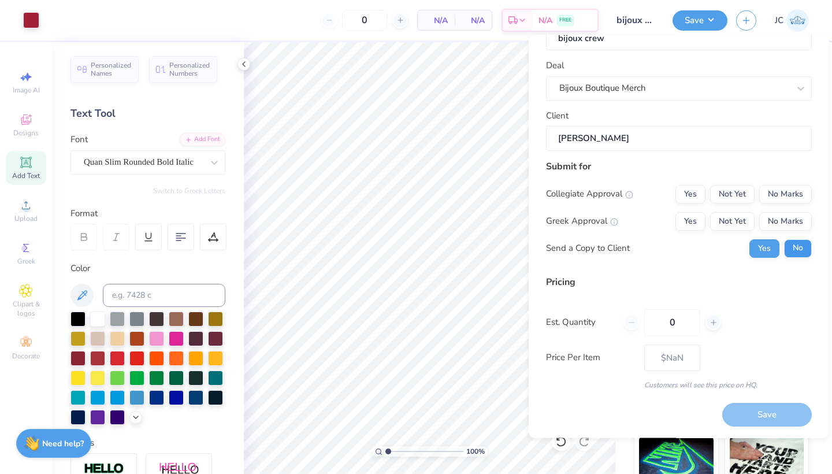
scroll to position [37, 0]
click at [790, 202] on button "No Marks" at bounding box center [785, 194] width 53 height 18
click at [790, 221] on button "No Marks" at bounding box center [785, 222] width 53 height 18
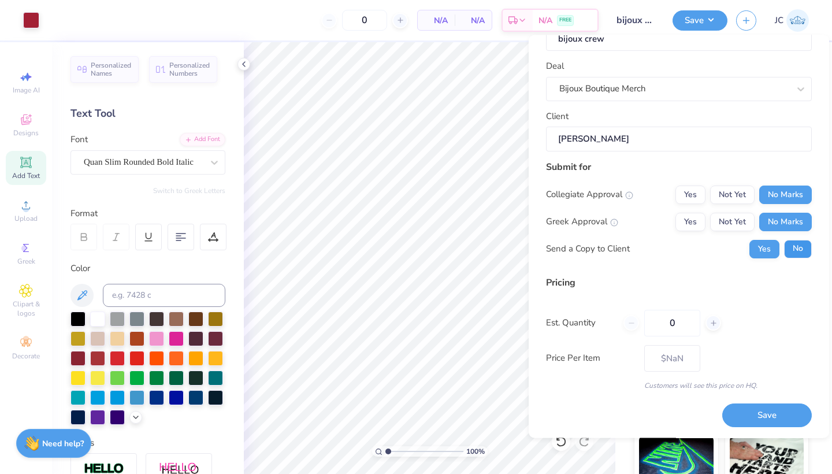
click at [797, 243] on button "No" at bounding box center [798, 249] width 28 height 18
click at [677, 326] on input "0" at bounding box center [672, 323] width 56 height 27
type input "12"
type input "– –"
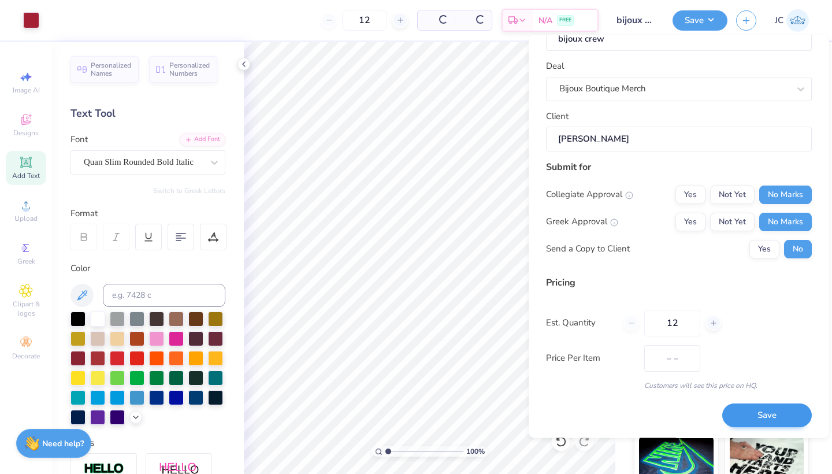
type input "12"
click at [761, 412] on button "Save" at bounding box center [767, 416] width 90 height 24
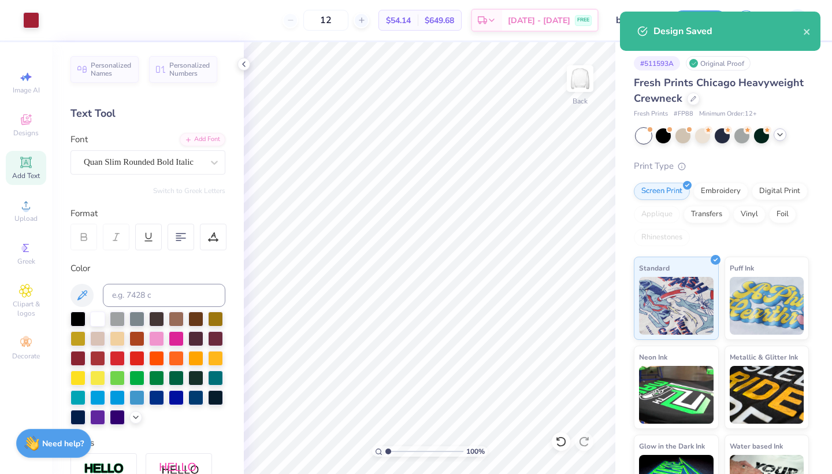
type input "– –"
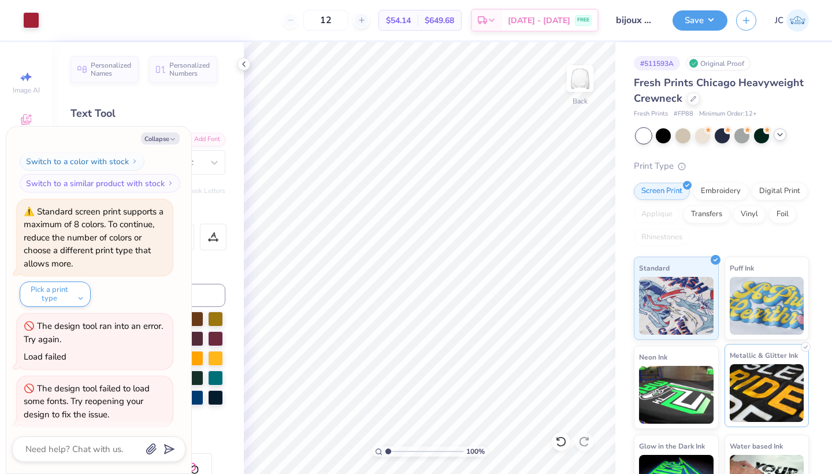
scroll to position [413, 0]
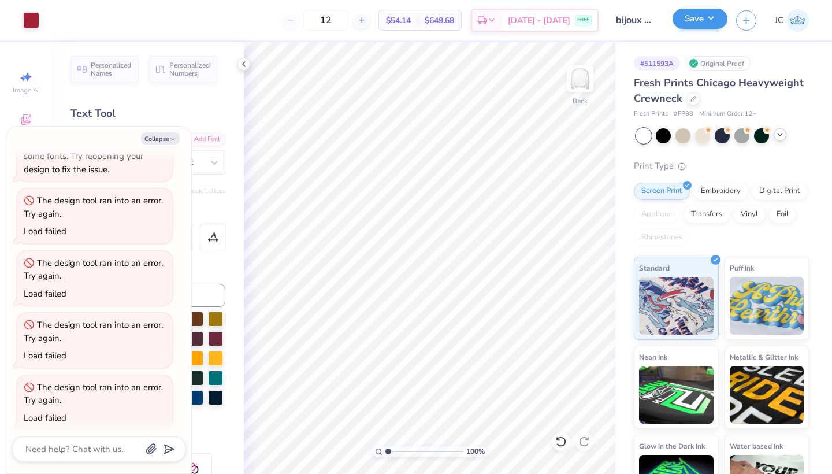
click at [688, 25] on button "Save" at bounding box center [700, 19] width 55 height 20
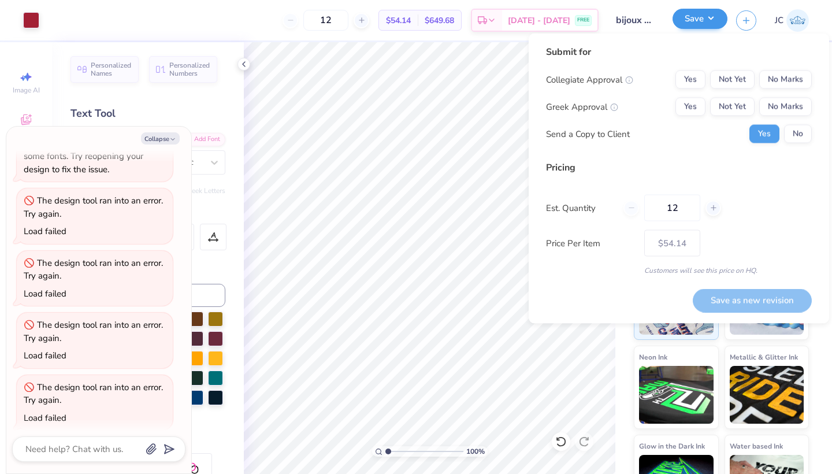
type textarea "x"
